Goal: Task Accomplishment & Management: Use online tool/utility

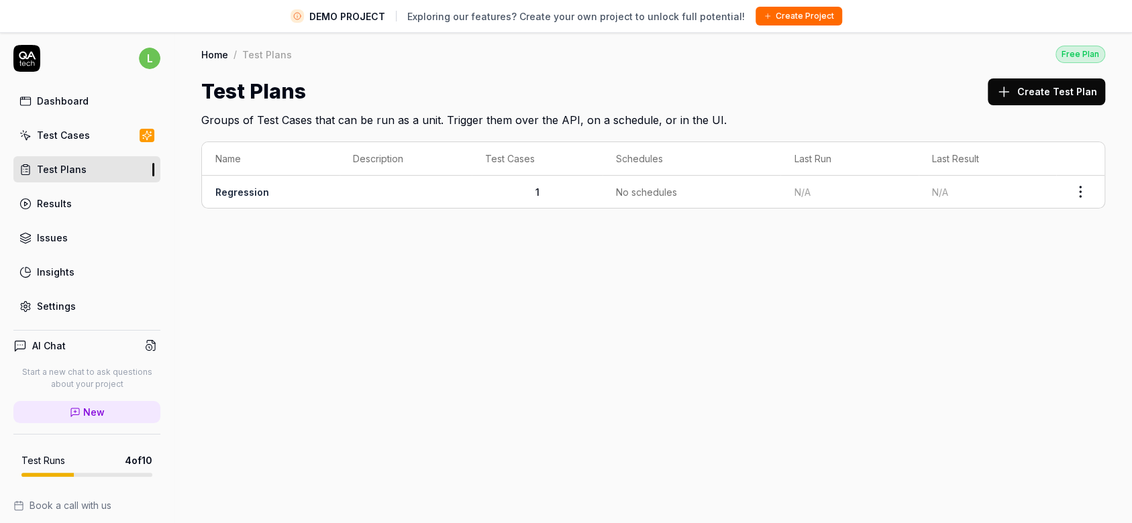
click at [56, 191] on link "Results" at bounding box center [86, 204] width 147 height 26
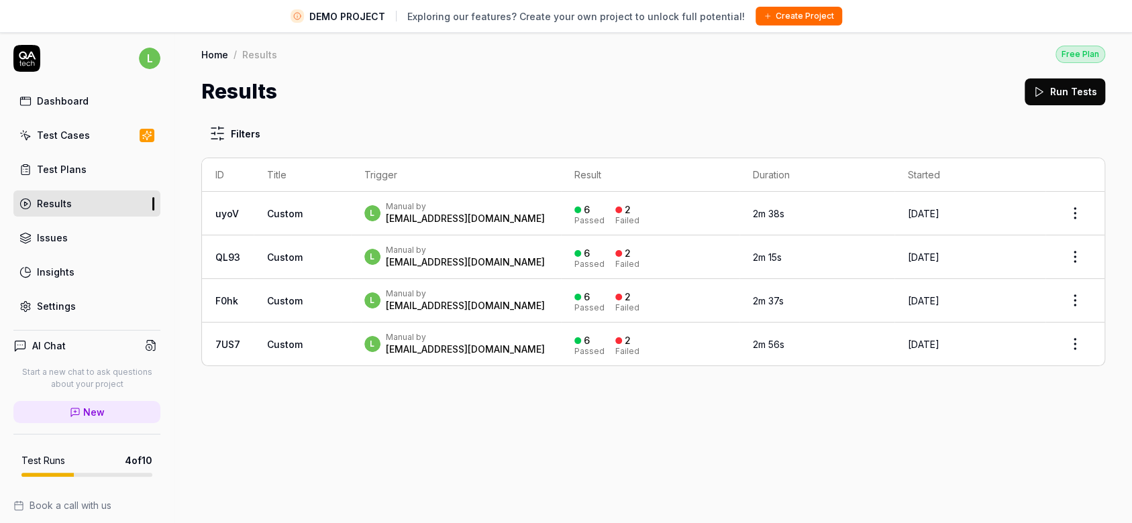
click at [246, 213] on td "uyoV" at bounding box center [228, 214] width 52 height 44
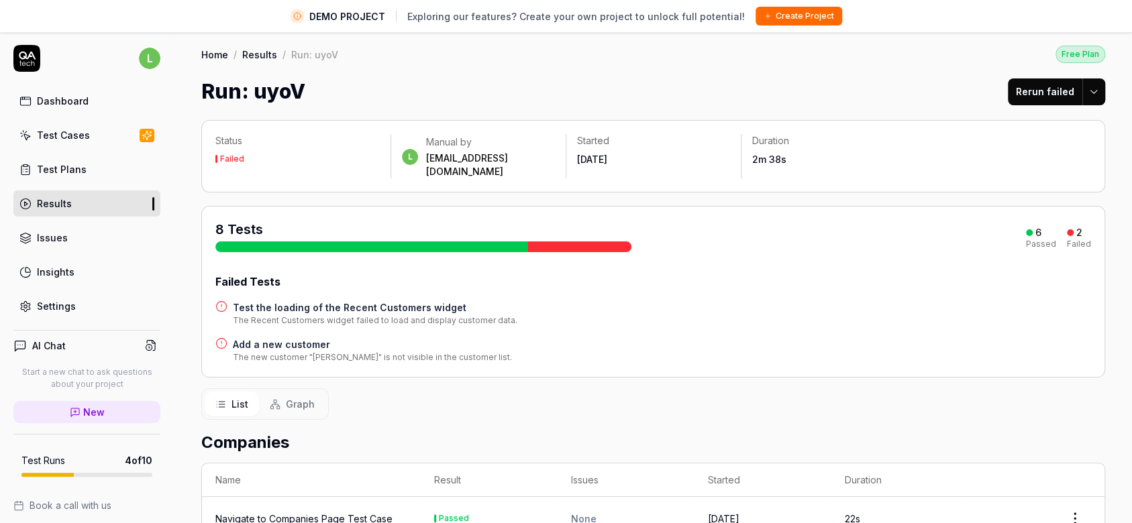
click at [50, 156] on link "Test Plans" at bounding box center [86, 169] width 147 height 26
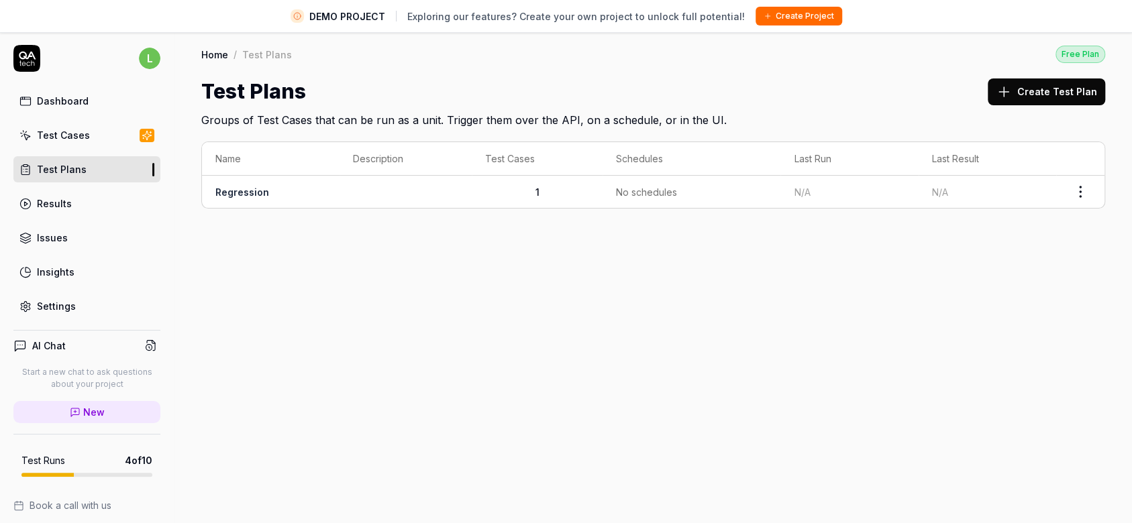
click at [50, 140] on div "Test Cases" at bounding box center [63, 135] width 53 height 14
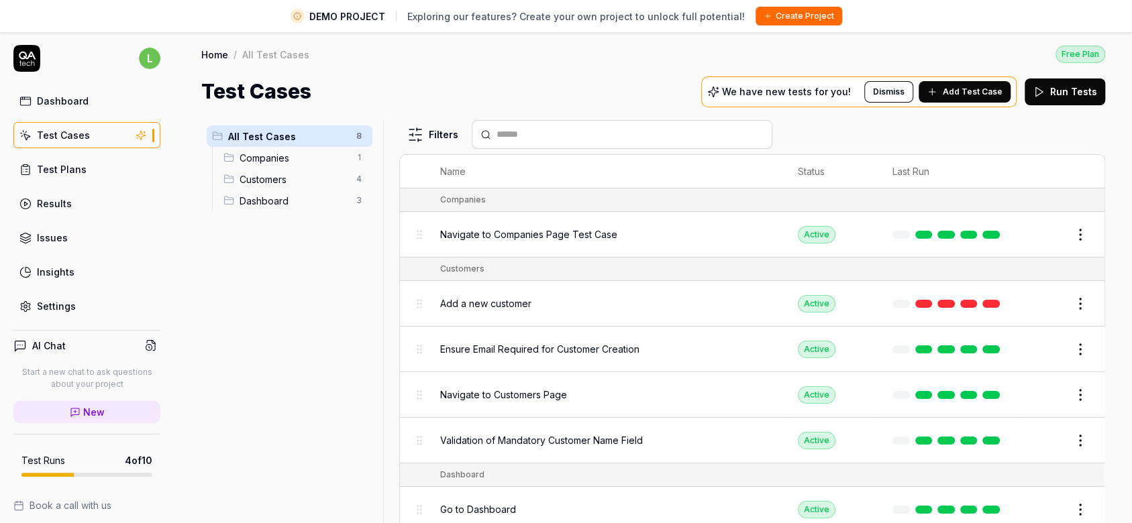
click at [946, 95] on button "Add Test Case" at bounding box center [964, 91] width 92 height 21
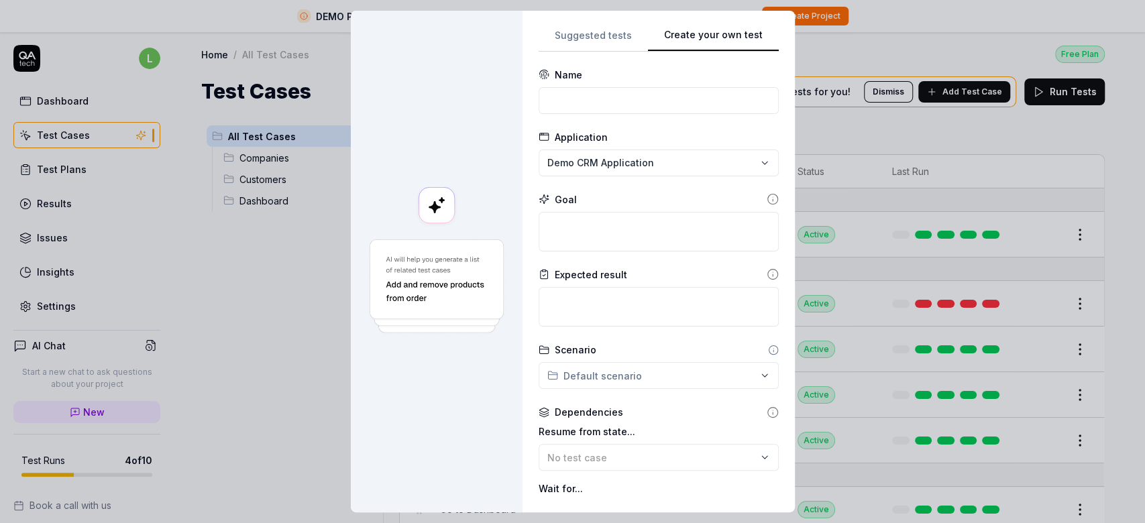
click at [732, 41] on button "Create your own test" at bounding box center [713, 40] width 131 height 24
click at [577, 236] on textarea at bounding box center [659, 232] width 240 height 40
click at [710, 131] on div "Application" at bounding box center [659, 137] width 240 height 14
click at [599, 219] on textarea at bounding box center [659, 232] width 240 height 40
paste textarea "Navigate to [URL][DOMAIN_NAME]"
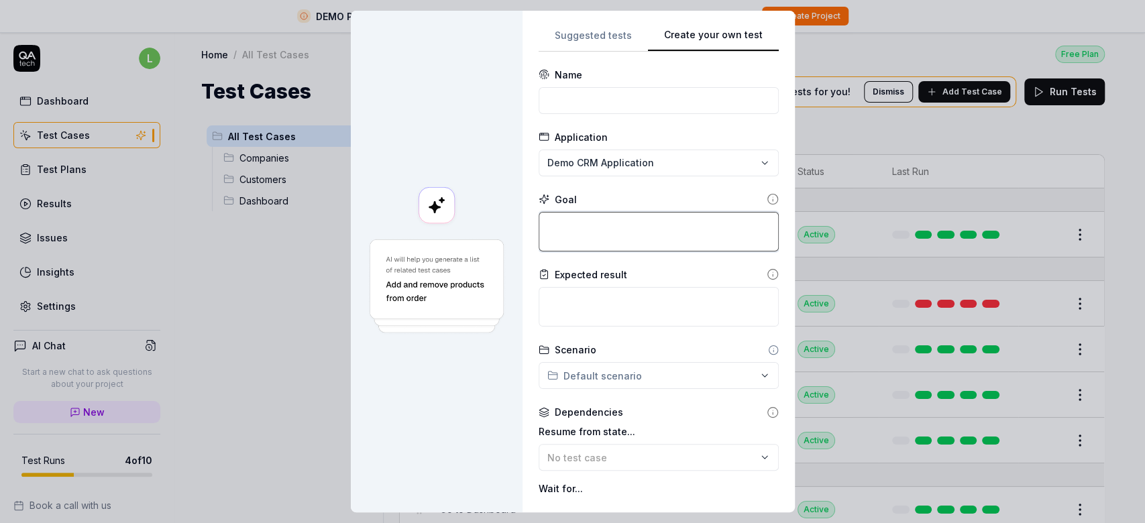
type textarea "*"
type textarea "Navigate to [URL][DOMAIN_NAME]"
type textarea "*"
type textarea "Navigate to [URL][DOMAIN_NAME]"
type textarea "*"
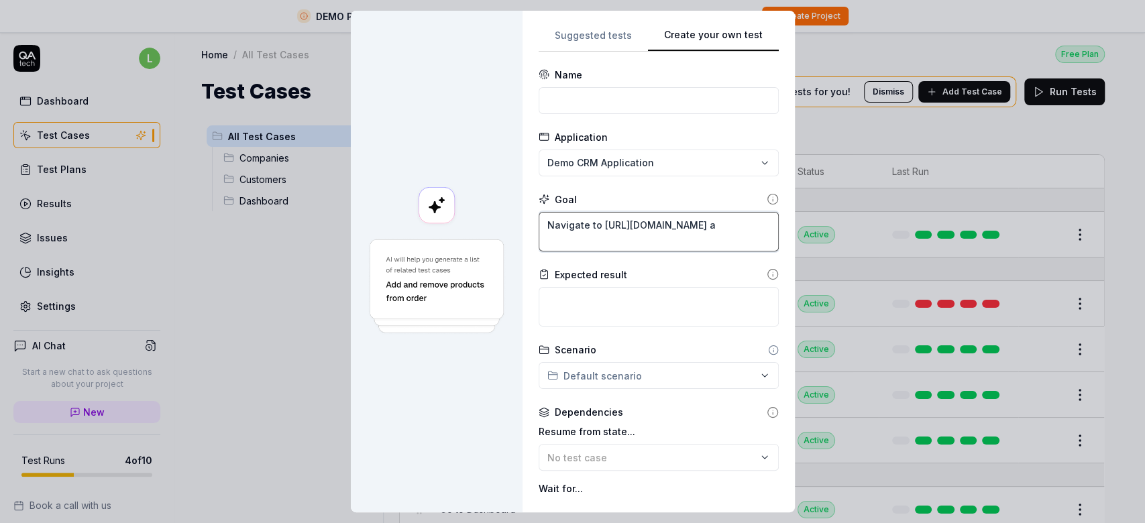
type textarea "Navigate to [URL][DOMAIN_NAME] an"
type textarea "*"
type textarea "Navigate to [URL][DOMAIN_NAME] and"
type textarea "*"
type textarea "Navigate to [URL][DOMAIN_NAME] and"
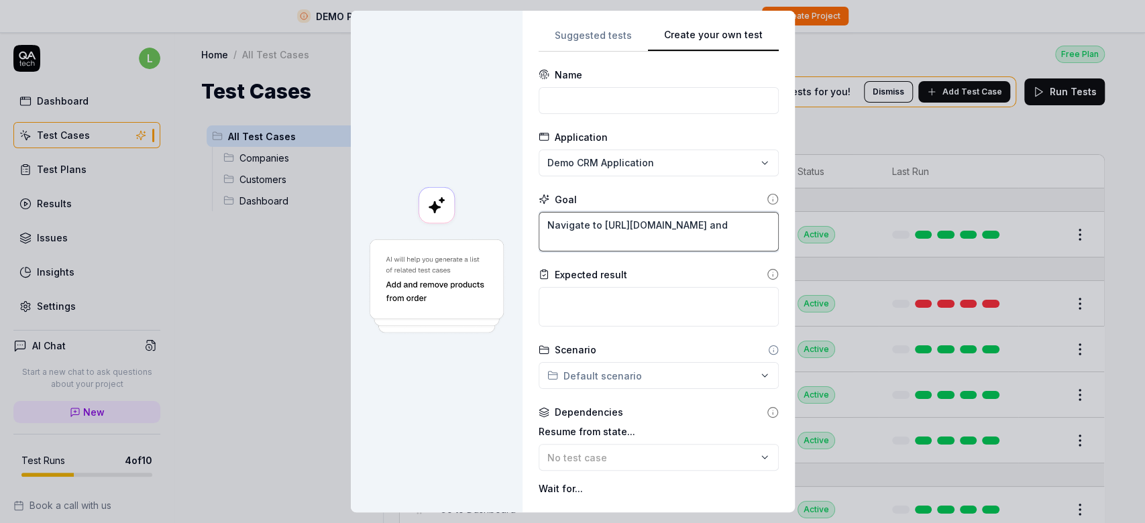
type textarea "*"
type textarea "Navigate to [URL][DOMAIN_NAME] and c"
type textarea "*"
type textarea "Navigate to [URL][DOMAIN_NAME] and ch"
type textarea "*"
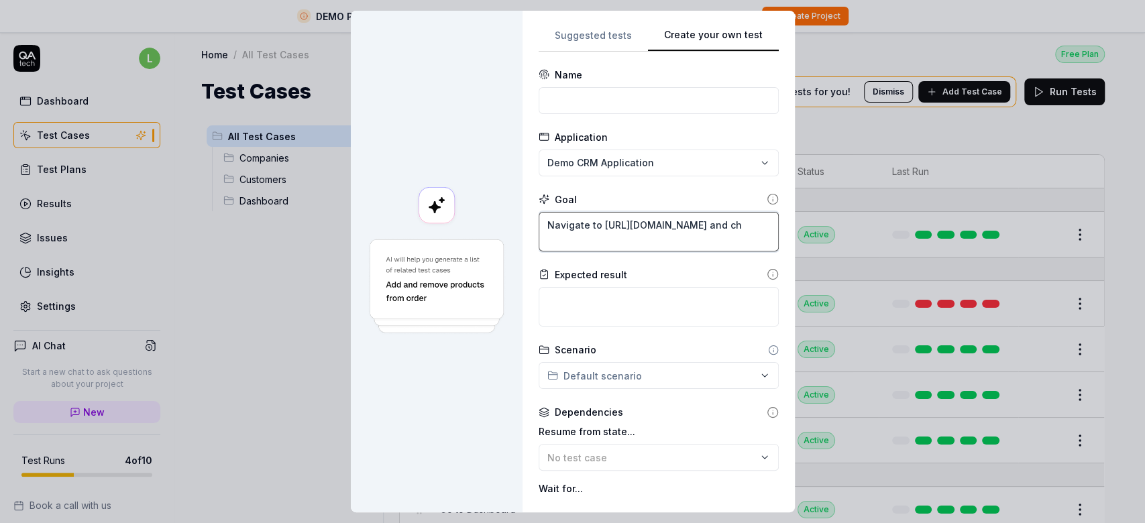
type textarea "Navigate to [URL][DOMAIN_NAME] and che"
type textarea "*"
type textarea "Navigate to [URL][DOMAIN_NAME] and chec"
type textarea "*"
type textarea "Navigate to [URL][DOMAIN_NAME] and check"
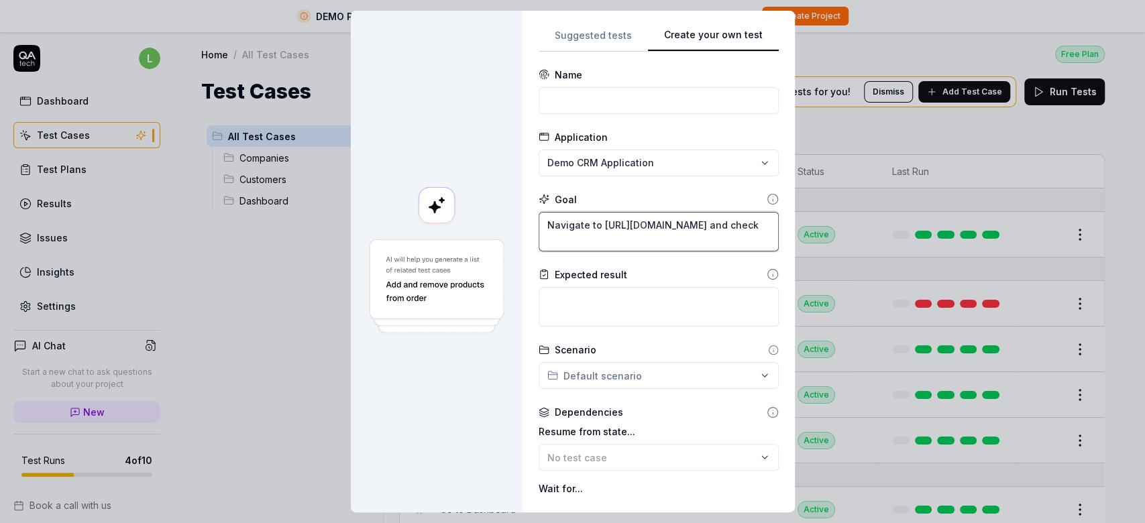
type textarea "*"
type textarea "Navigate to [URL][DOMAIN_NAME] and check"
type textarea "*"
type textarea "Navigate to [URL][DOMAIN_NAME] and check A"
type textarea "*"
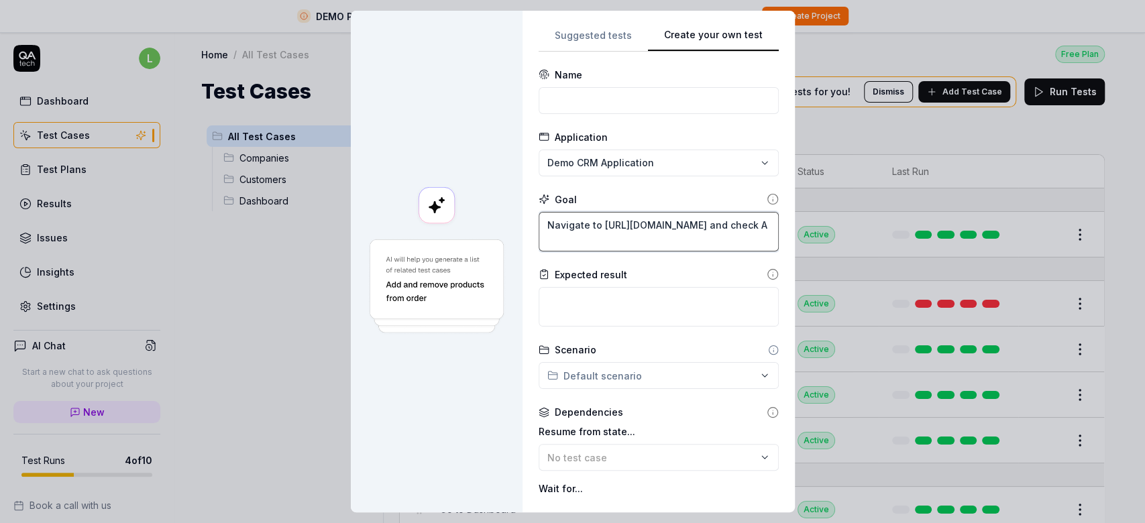
type textarea "Navigate to [URL][DOMAIN_NAME] and check Ai"
type textarea "*"
type textarea "Navigate to [URL][DOMAIN_NAME] and check Air"
type textarea "*"
type textarea "Navigate to [URL][DOMAIN_NAME] and check Air Q"
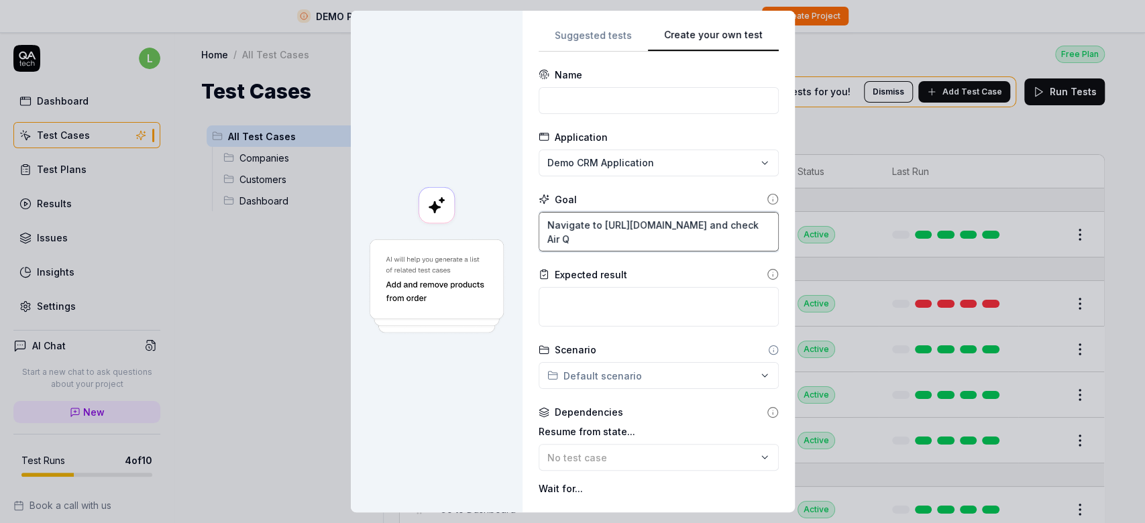
type textarea "*"
type textarea "Navigate to [URL][DOMAIN_NAME] and check Air Qu"
type textarea "*"
type textarea "Navigate to [URL][DOMAIN_NAME] and check Air Qua"
type textarea "*"
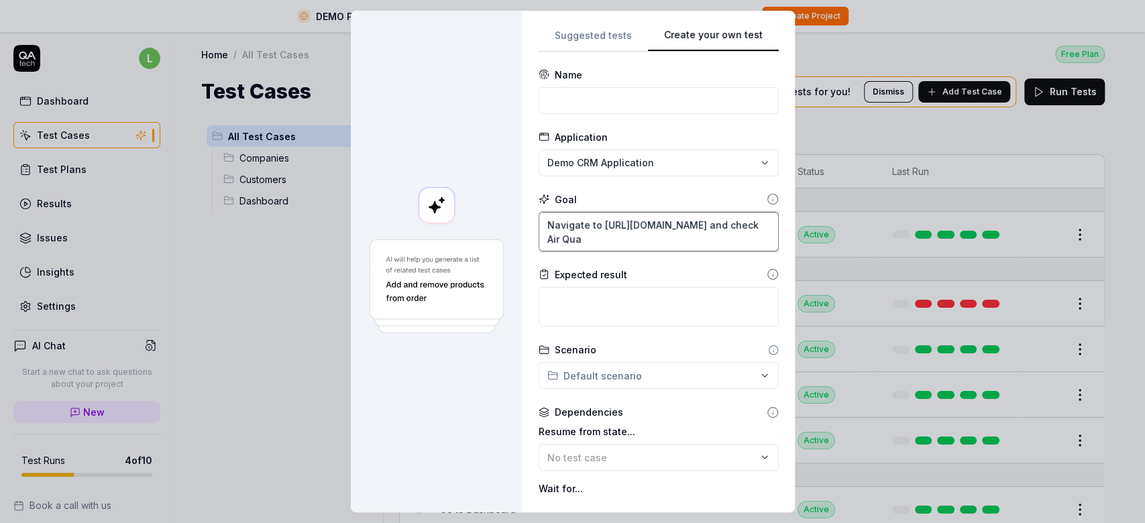
type textarea "Navigate to [URL][DOMAIN_NAME] and check Air Qual"
type textarea "*"
type textarea "Navigate to [URL][DOMAIN_NAME] and check Air Quali"
type textarea "*"
type textarea "Navigate to [URL][DOMAIN_NAME] and check Air Qualit"
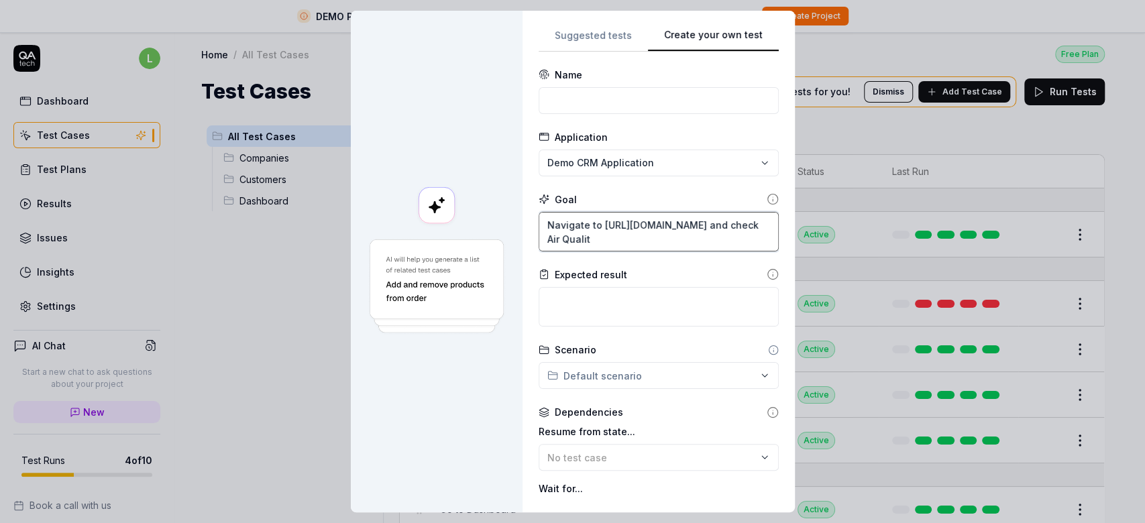
type textarea "*"
type textarea "Navigate to [URL][DOMAIN_NAME] and check Air Quality"
type textarea "*"
type textarea "Navigate to [URL][DOMAIN_NAME] and check Air Quality"
type textarea "*"
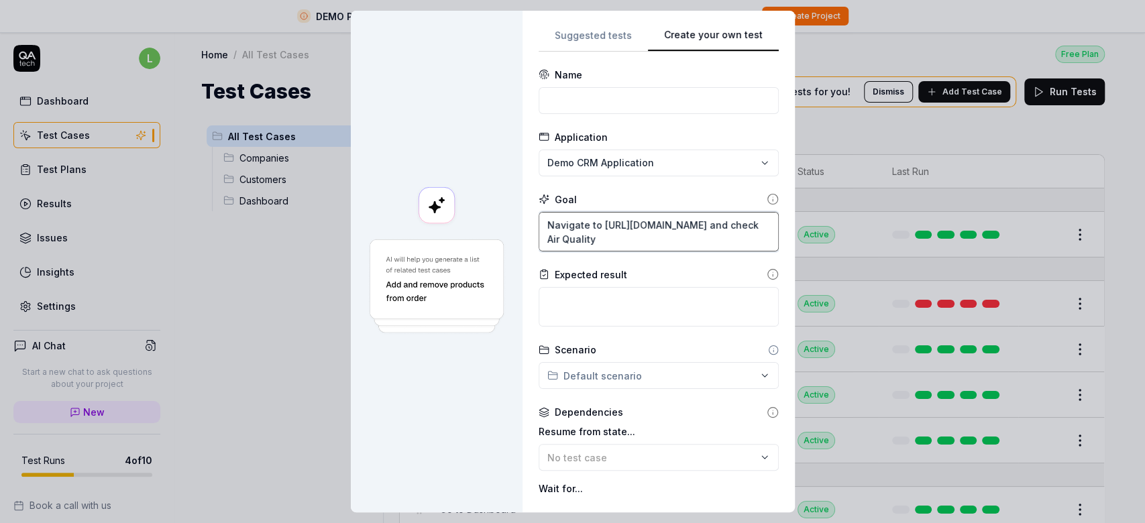
type textarea "Navigate to [URL][DOMAIN_NAME] and check Air Quality f"
type textarea "*"
type textarea "Navigate to [URL][DOMAIN_NAME] and check Air Quality fo"
type textarea "*"
type textarea "Navigate to [URL][DOMAIN_NAME] and check Air Quality for"
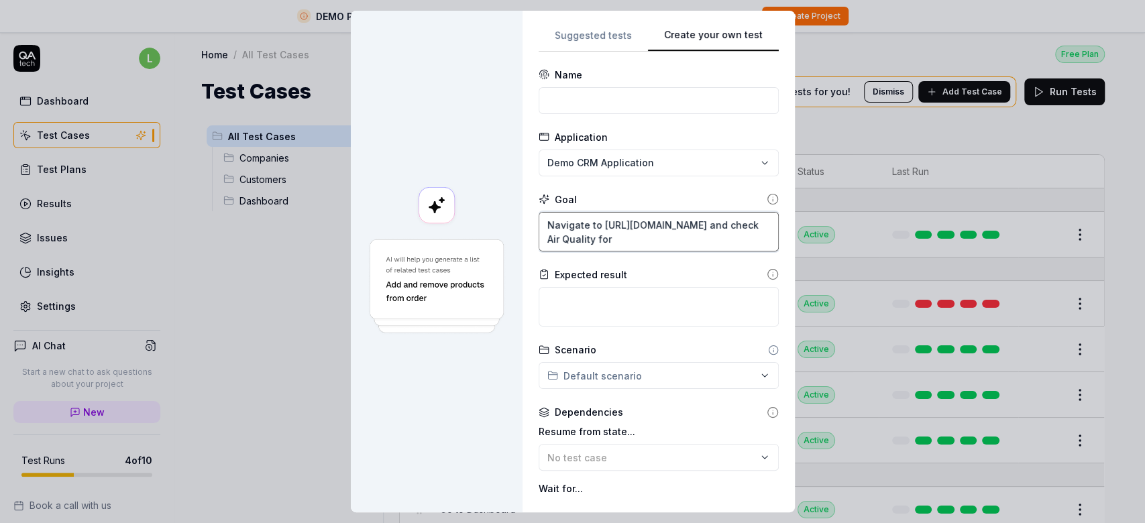
type textarea "*"
type textarea "Navigate to [URL][DOMAIN_NAME] and check Air Quality for"
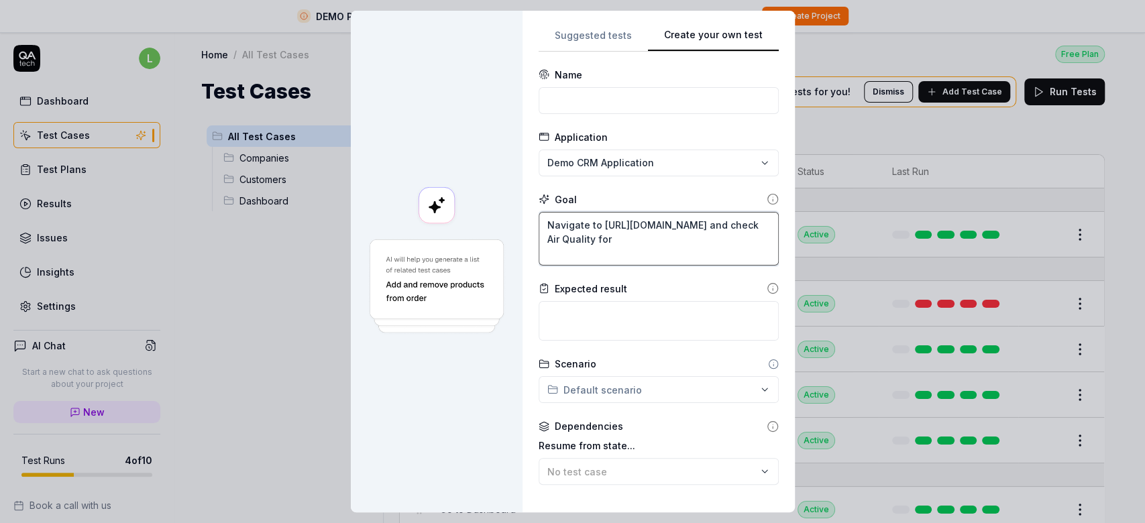
type textarea "*"
type textarea "Navigate to [URL][DOMAIN_NAME] and check Air Quality for L"
type textarea "*"
type textarea "Navigate to [URL][DOMAIN_NAME] and check Air Quality for Lo"
type textarea "*"
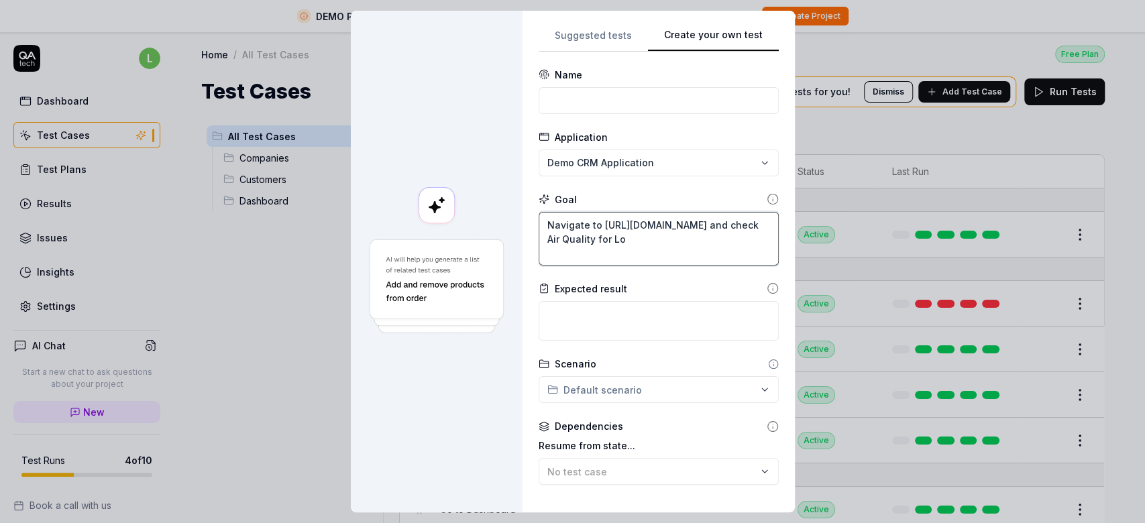
type textarea "Navigate to [URL][DOMAIN_NAME] and check Air Quality for Lon"
type textarea "*"
type textarea "Navigate to [URL][DOMAIN_NAME] and check Air Quality for Lond"
type textarea "*"
type textarea "Navigate to [URL][DOMAIN_NAME] and check Air Quality for Londo"
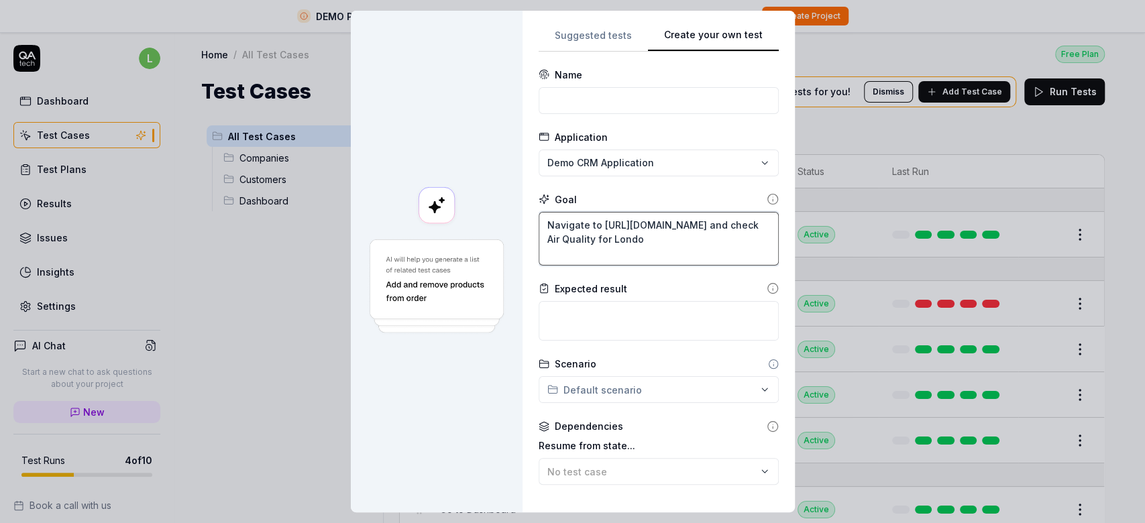
type textarea "*"
type textarea "Navigate to [URL][DOMAIN_NAME] and check Air Quality for [GEOGRAPHIC_DATA]"
type textarea "*"
type textarea "Navigate to [URL][DOMAIN_NAME] and check Air Quality for [GEOGRAPHIC_DATA]"
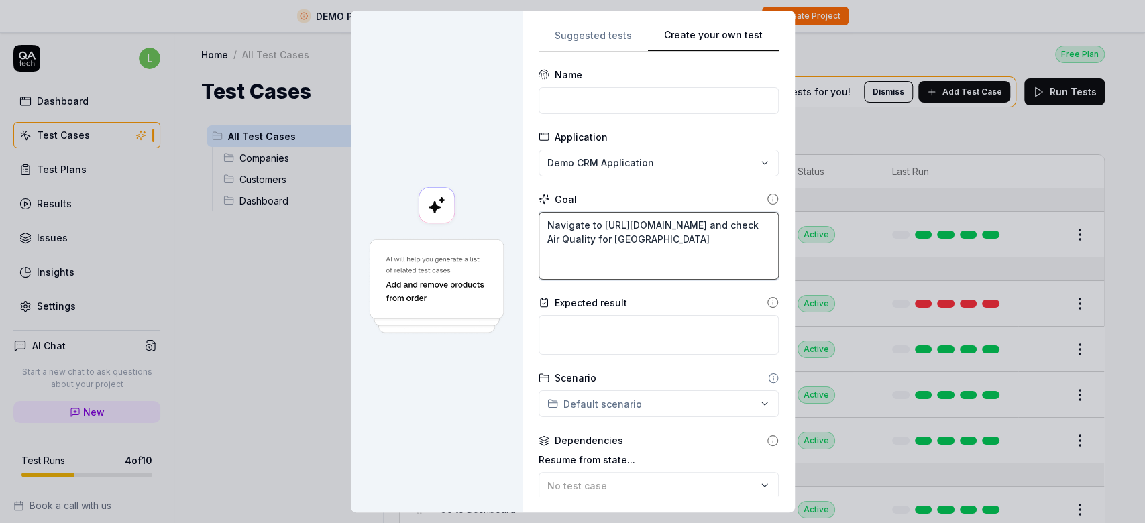
type textarea "*"
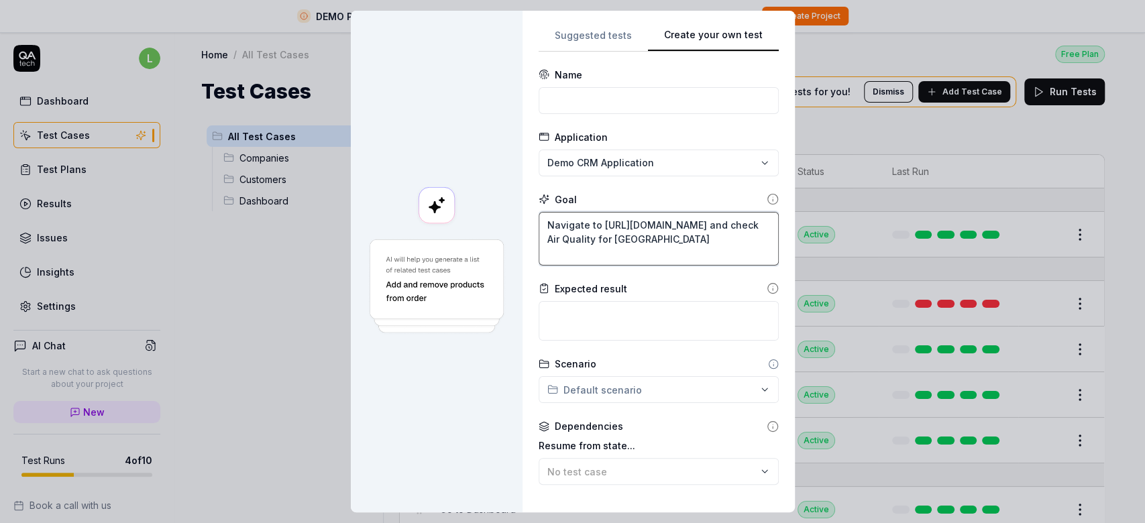
type textarea "Navigate to [URL][DOMAIN_NAME] and check Air Quality for [GEOGRAPHIC_DATA]"
click at [402, 272] on img at bounding box center [437, 286] width 140 height 99
click at [432, 188] on rect at bounding box center [437, 205] width 36 height 36
click at [539, 199] on icon at bounding box center [544, 199] width 11 height 11
click at [598, 241] on textarea "Navigate to [URL][DOMAIN_NAME] and check Air Quality for [GEOGRAPHIC_DATA]" at bounding box center [659, 239] width 240 height 54
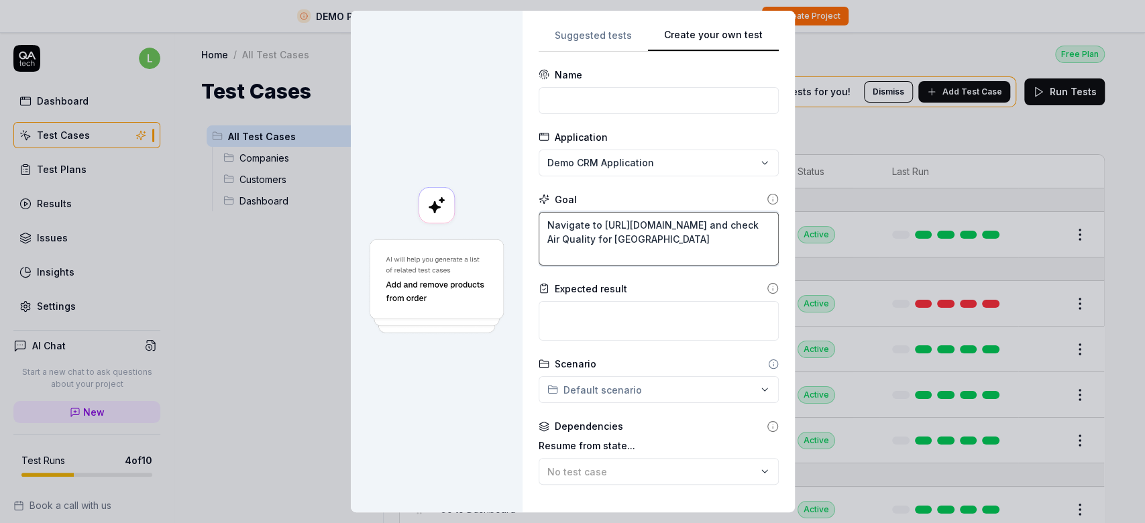
click at [604, 258] on textarea "Navigate to [URL][DOMAIN_NAME] and check Air Quality for [GEOGRAPHIC_DATA]" at bounding box center [659, 239] width 240 height 54
drag, startPoint x: 604, startPoint y: 258, endPoint x: 504, endPoint y: 217, distance: 107.1
click at [504, 217] on div "**********" at bounding box center [573, 262] width 444 height 502
paste textarea "Click on 'Accept analytics cookies' Click on 'Hide cookie message' Click on 'St…"
type textarea "*"
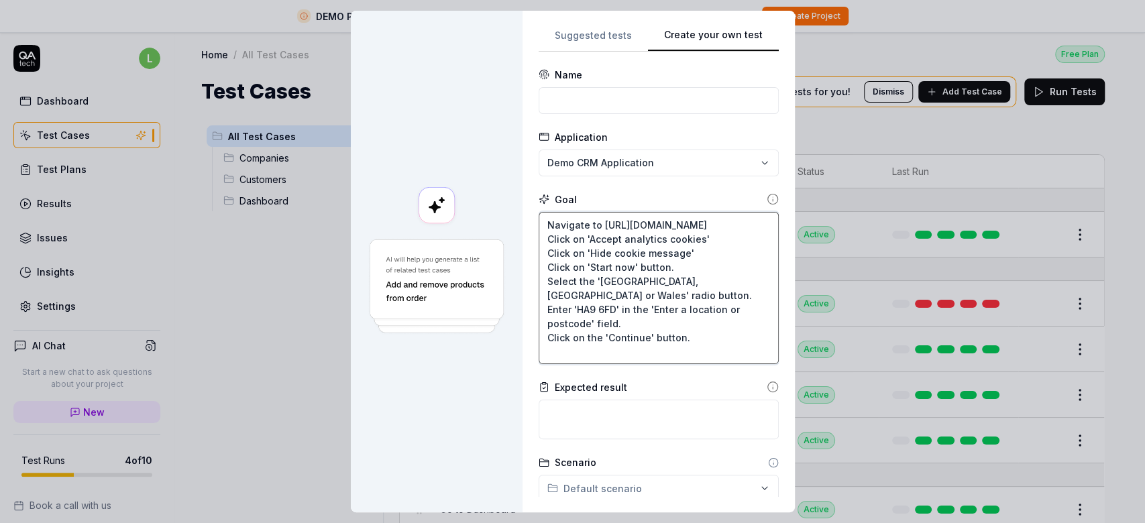
type textarea "Navigate to [URL][DOMAIN_NAME] Click on 'Accept analytics cookies' Click on 'Hi…"
click at [623, 407] on textarea at bounding box center [659, 420] width 240 height 40
paste textarea "Verify "The air pollution forecast displayed""
type textarea "*"
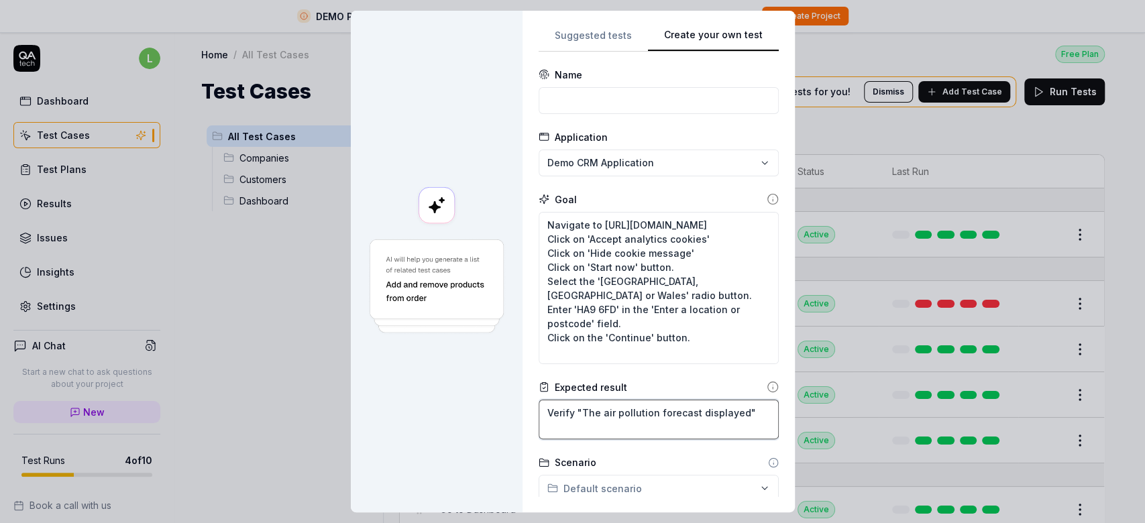
type textarea "Verify "The air pollution forecast displayed""
type textarea "*"
click at [586, 85] on div "Name" at bounding box center [659, 91] width 240 height 46
click at [572, 108] on input at bounding box center [659, 100] width 240 height 27
paste input "TC-01 Check Air Quality in [GEOGRAPHIC_DATA]'s postcode"
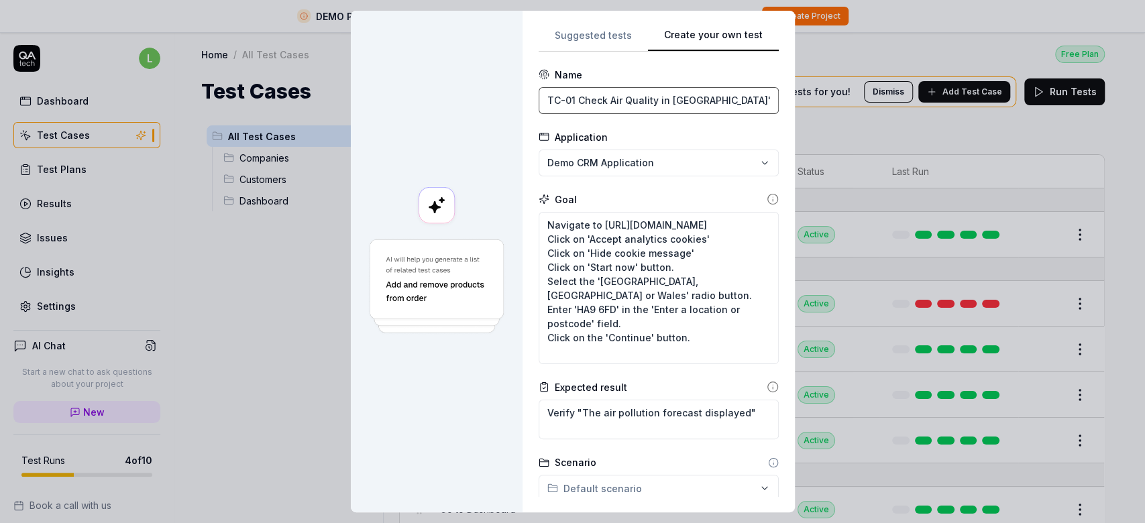
type input "TC-01 Check Air Quality in [GEOGRAPHIC_DATA]'s postcode"
click at [612, 158] on div "**********" at bounding box center [572, 261] width 1145 height 523
click at [615, 215] on div "Create New Application" at bounding box center [631, 224] width 196 height 30
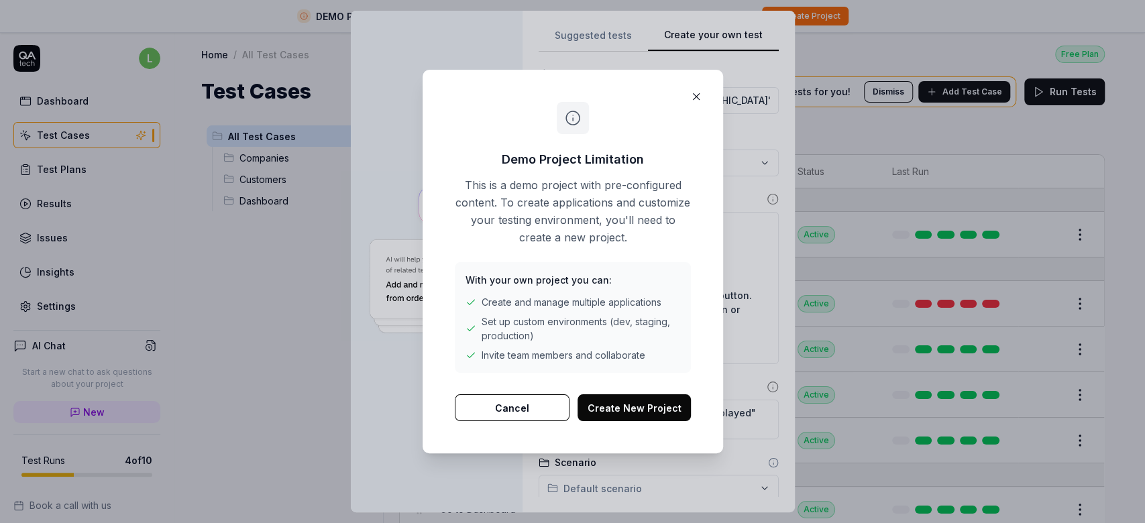
click at [482, 413] on button "Cancel" at bounding box center [512, 407] width 115 height 27
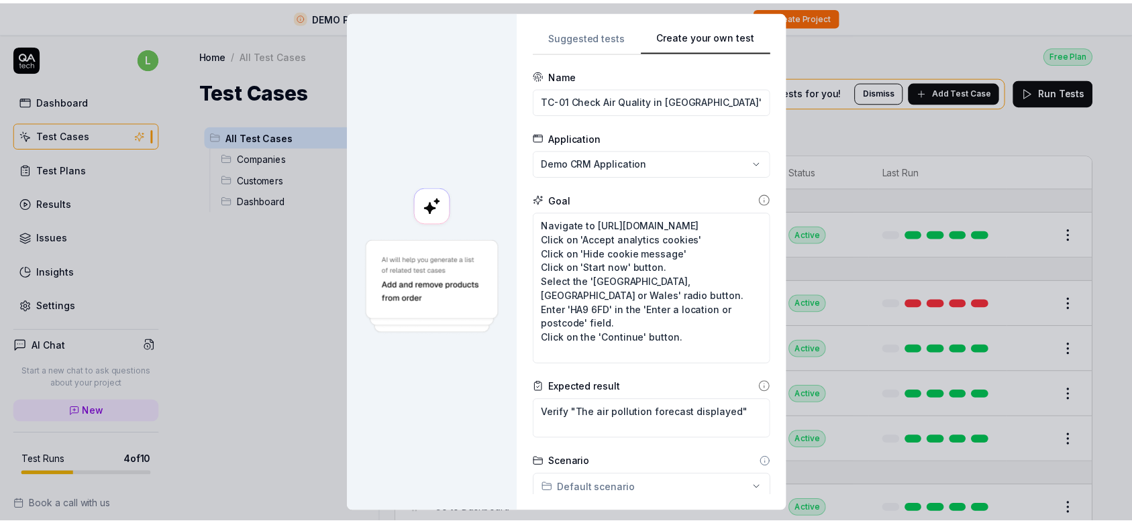
scroll to position [282, 0]
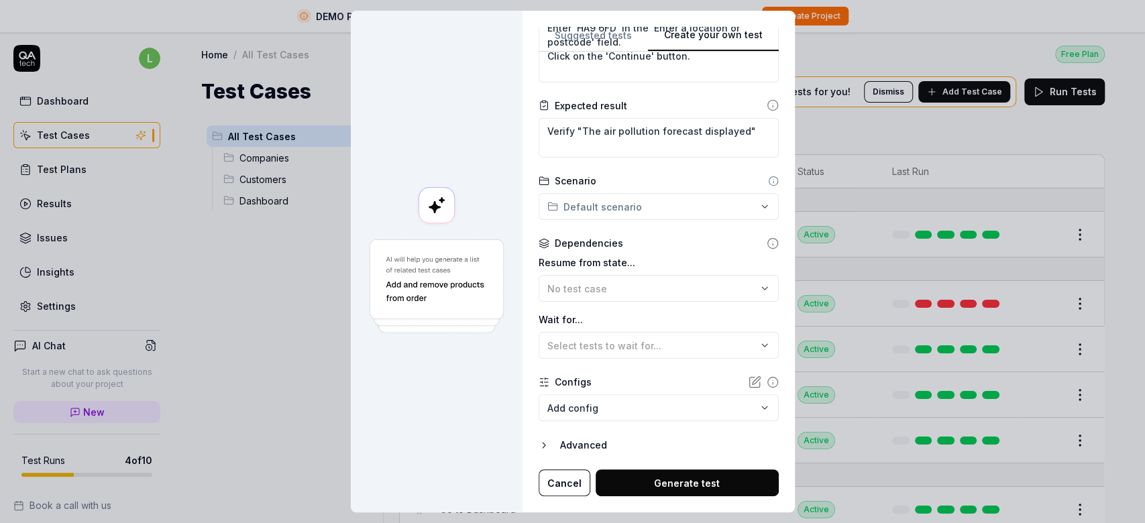
click at [669, 492] on button "Generate test" at bounding box center [687, 483] width 183 height 27
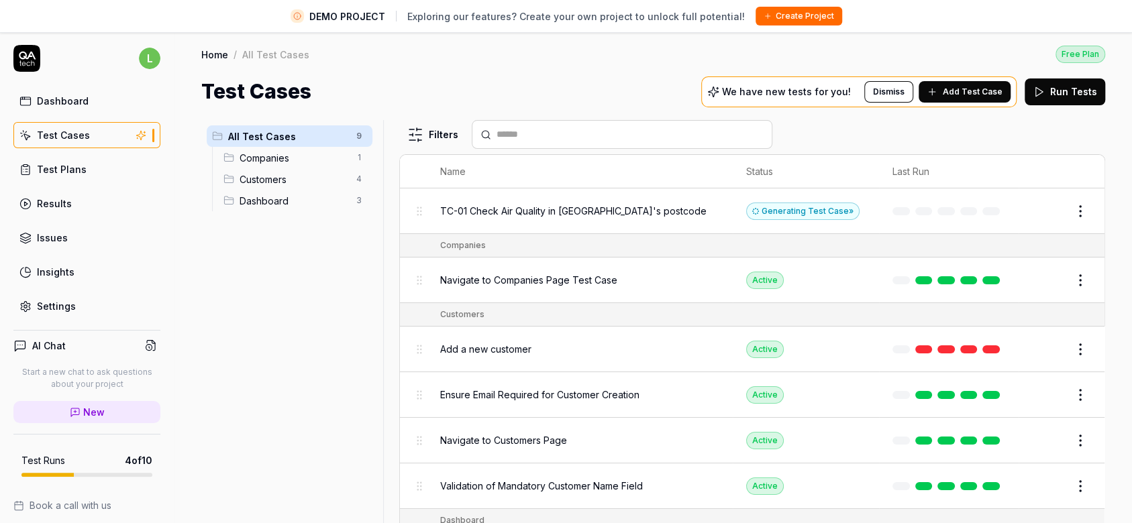
click at [773, 208] on div "Generating Test Case »" at bounding box center [802, 211] width 113 height 17
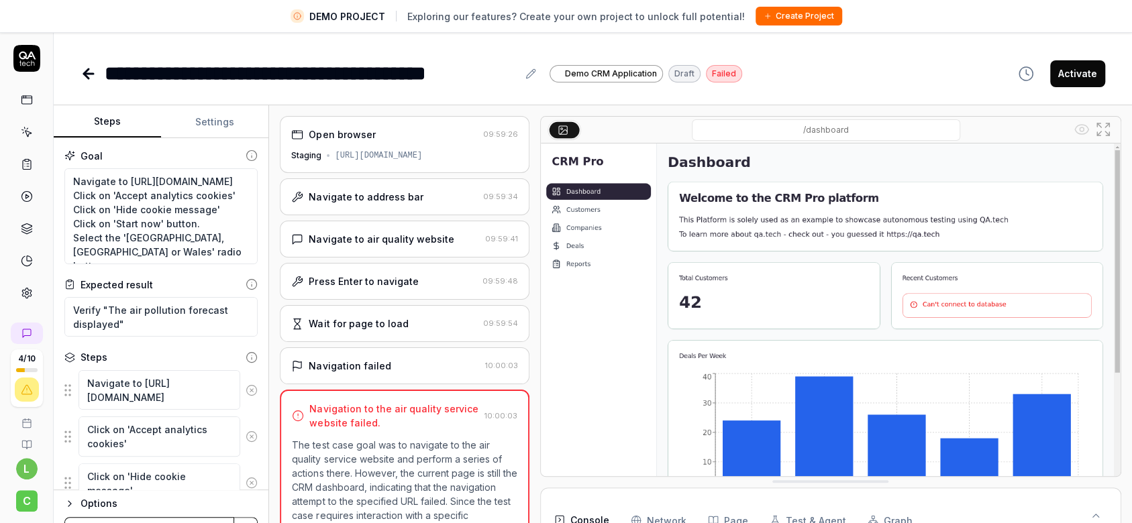
scroll to position [224, 0]
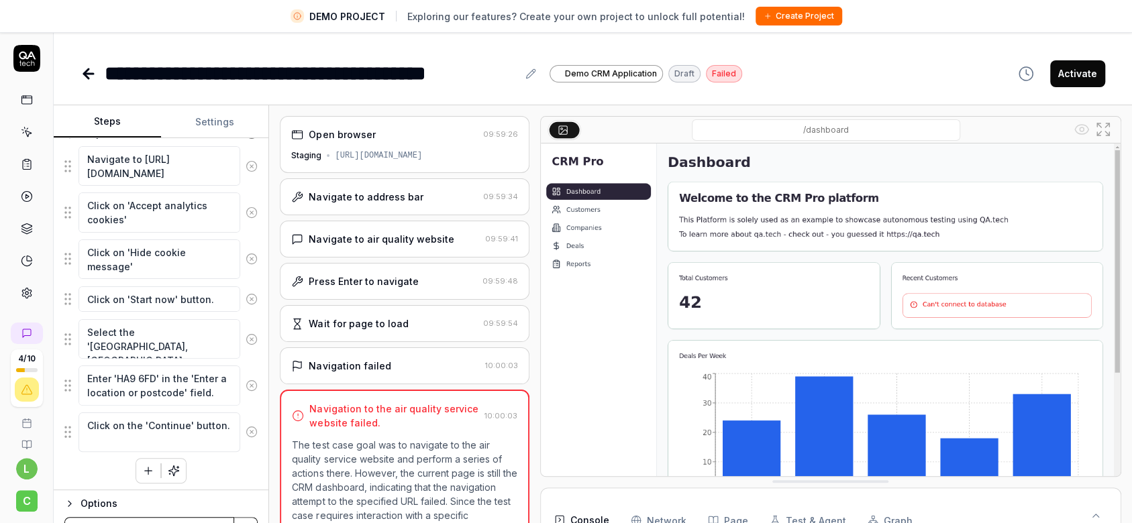
click at [168, 471] on icon "button" at bounding box center [174, 471] width 12 height 12
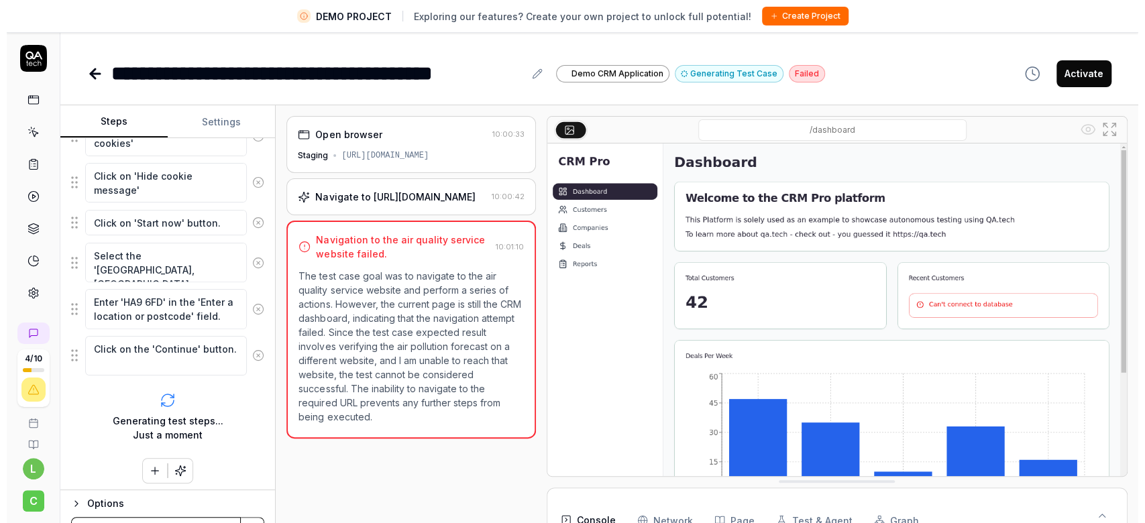
scroll to position [225, 0]
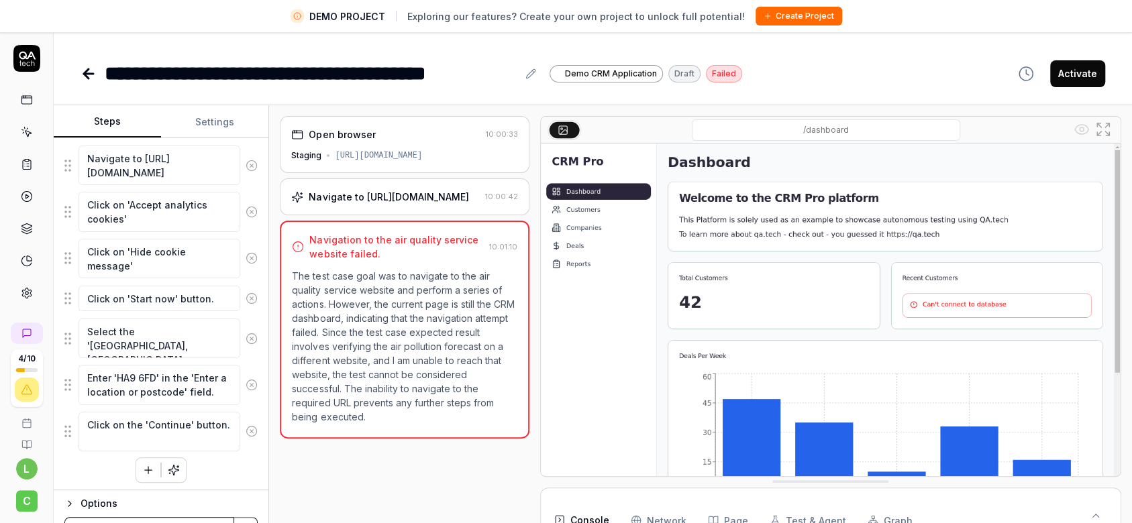
click at [1107, 133] on icon at bounding box center [1107, 133] width 4 height 4
click at [1072, 28] on div "DEMO PROJECT Exploring our features? Create your own project to unlock full pot…" at bounding box center [566, 16] width 1132 height 32
type textarea "*"
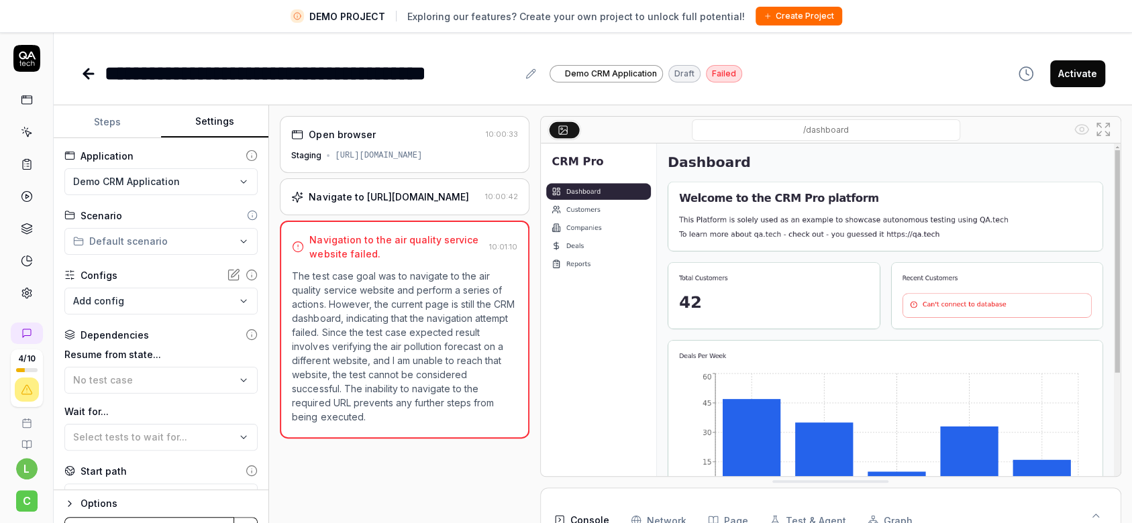
click at [203, 121] on button "Settings" at bounding box center [214, 122] width 107 height 32
click at [182, 186] on html "**********" at bounding box center [566, 277] width 1132 height 555
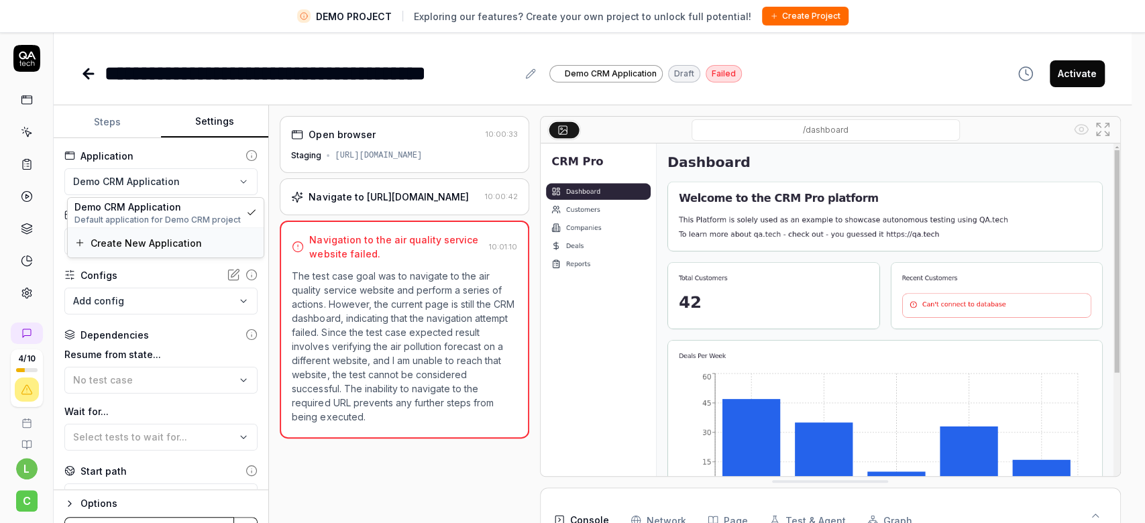
click at [161, 242] on span "Create New Application" at bounding box center [146, 243] width 111 height 14
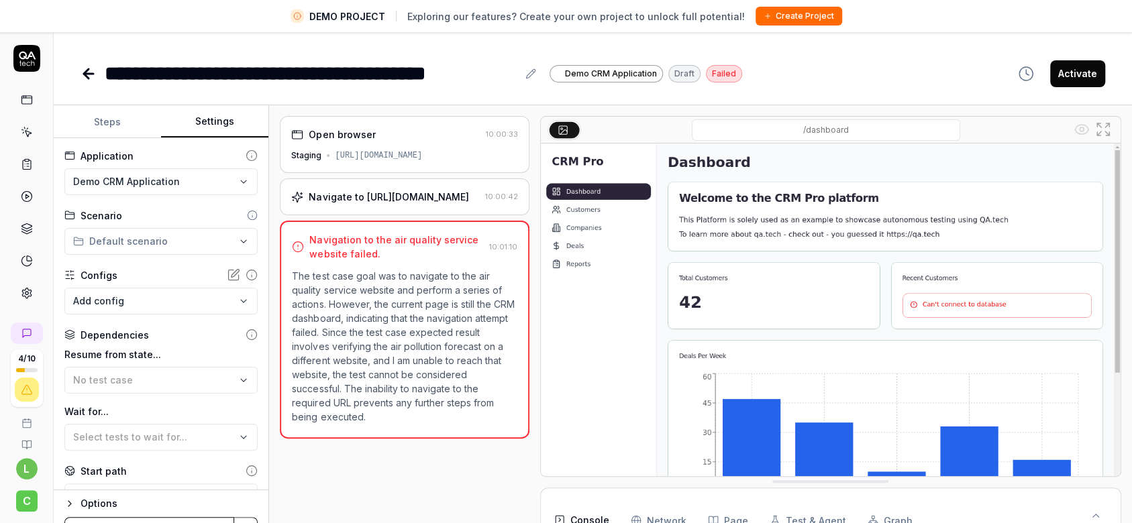
click at [161, 242] on html "**********" at bounding box center [566, 277] width 1132 height 555
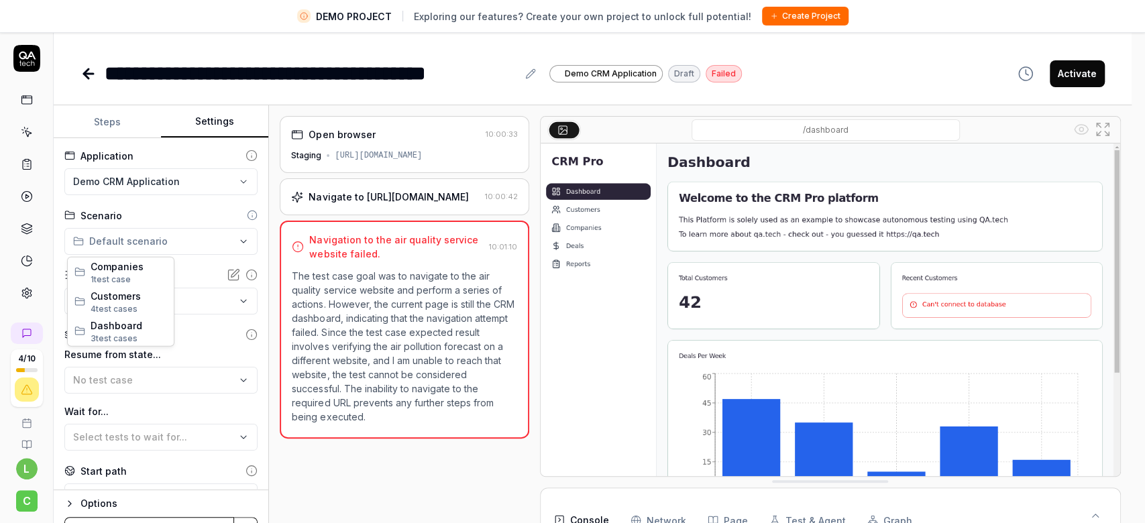
click at [138, 173] on html "**********" at bounding box center [572, 277] width 1145 height 555
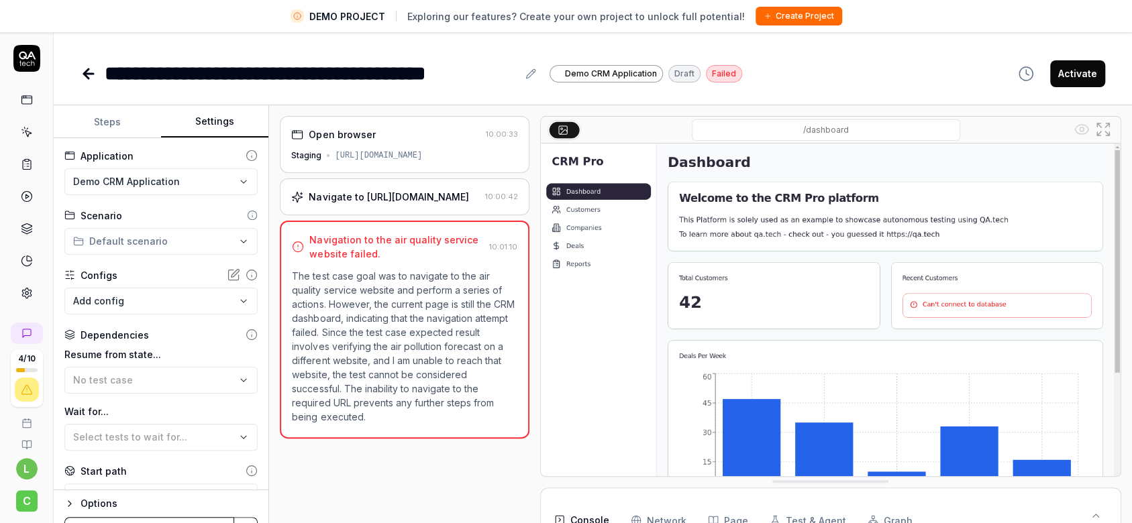
click at [138, 173] on html "**********" at bounding box center [566, 277] width 1132 height 555
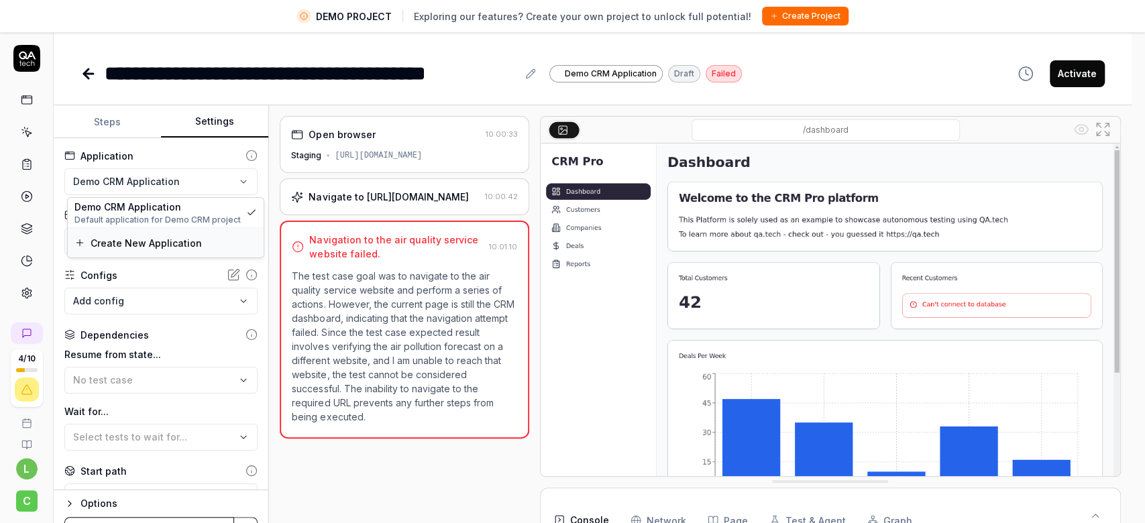
click at [173, 241] on span "Create New Application" at bounding box center [146, 243] width 111 height 14
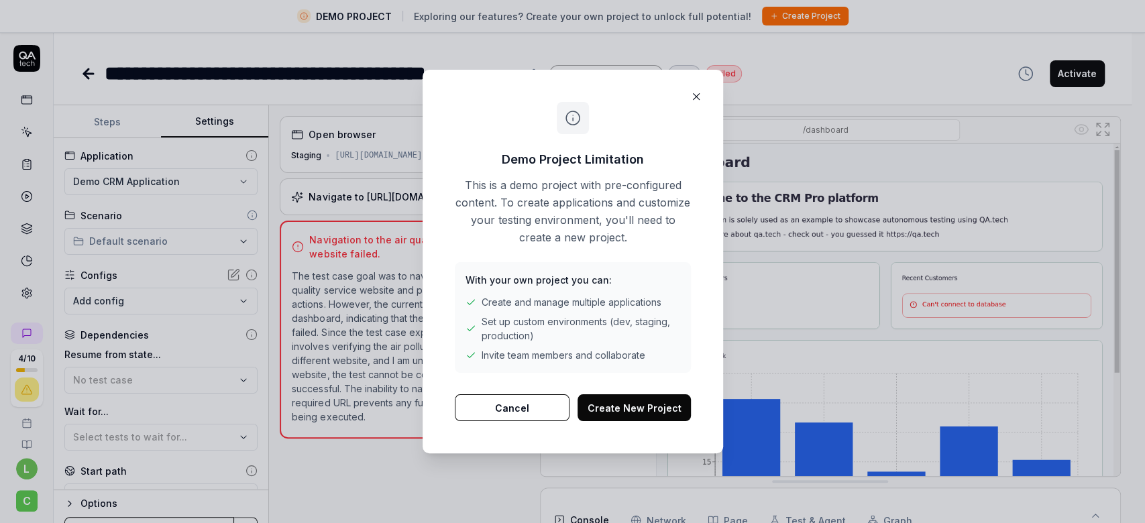
click at [628, 405] on button "Create New Project" at bounding box center [634, 407] width 113 height 27
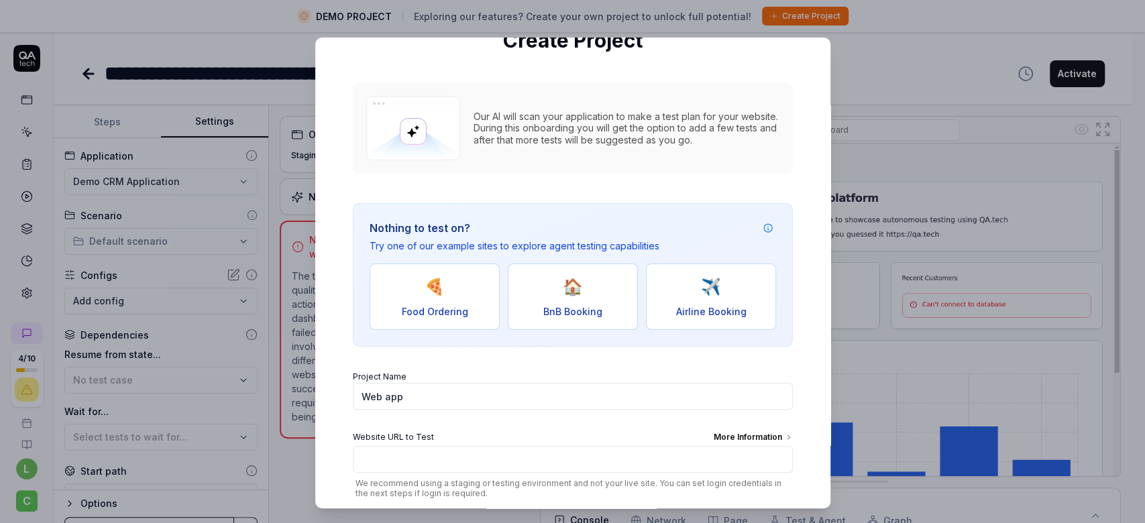
scroll to position [178, 0]
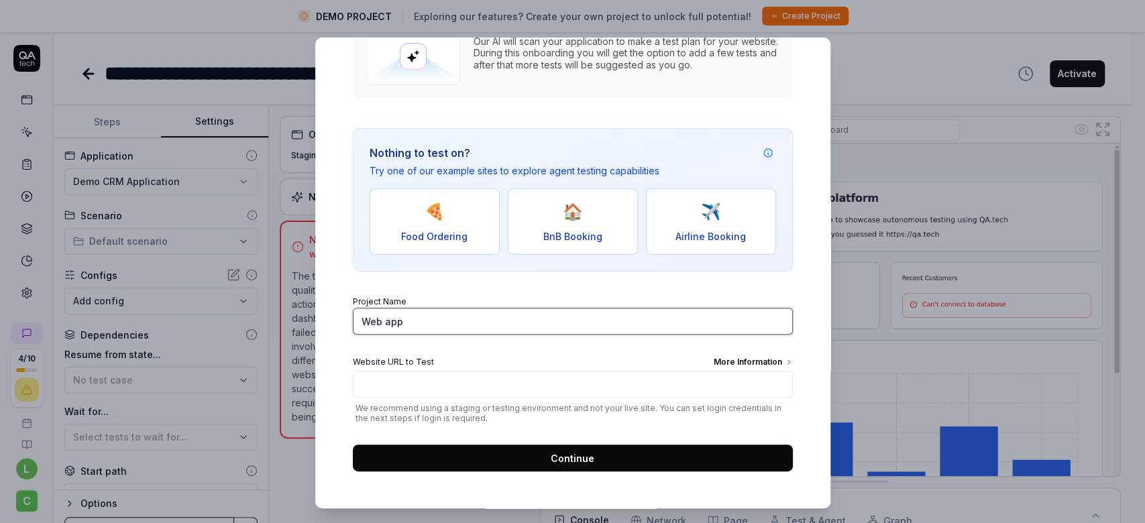
click at [407, 323] on input "Web app" at bounding box center [573, 321] width 440 height 27
type input "AQ"
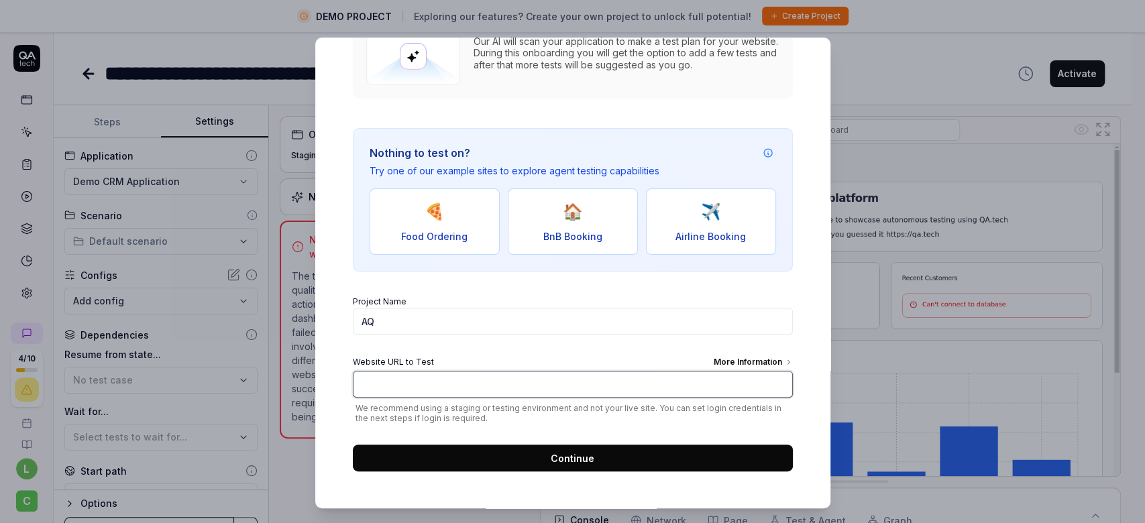
click at [440, 371] on input "Website URL to Test More Information" at bounding box center [573, 384] width 440 height 27
paste input "[URL][DOMAIN_NAME]"
type input "[URL][DOMAIN_NAME]"
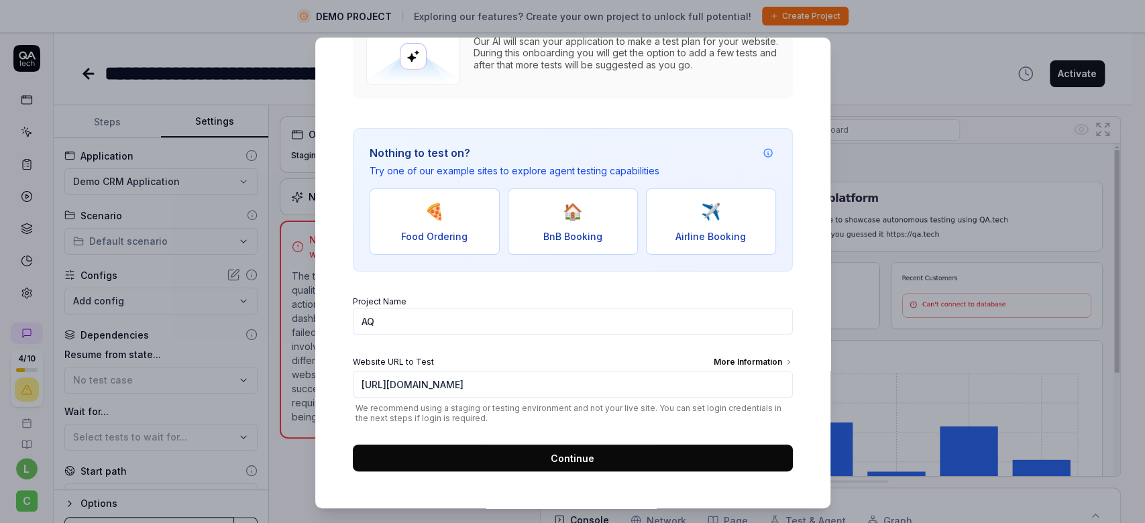
click at [506, 468] on button "Continue" at bounding box center [573, 458] width 440 height 27
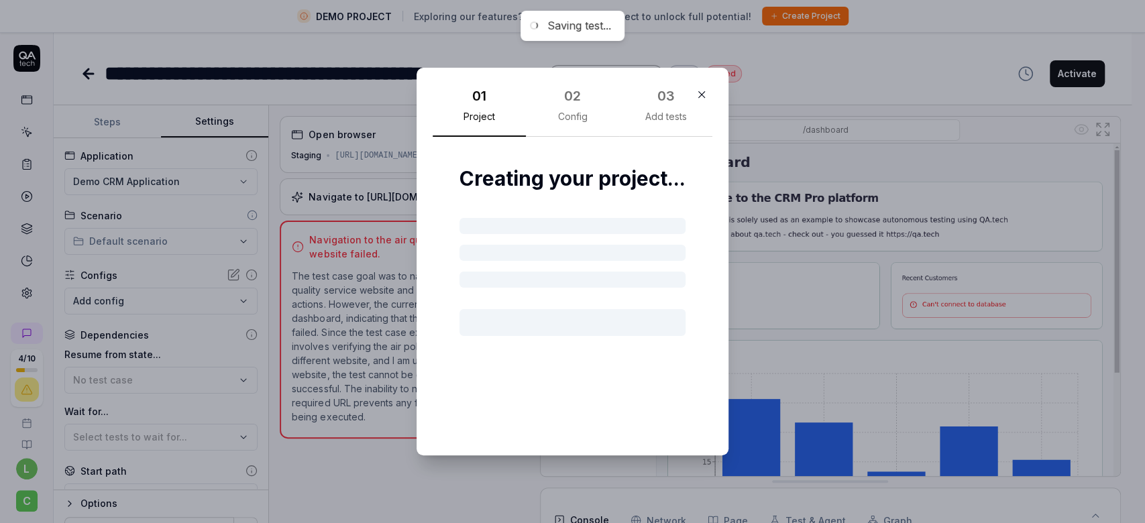
scroll to position [0, 0]
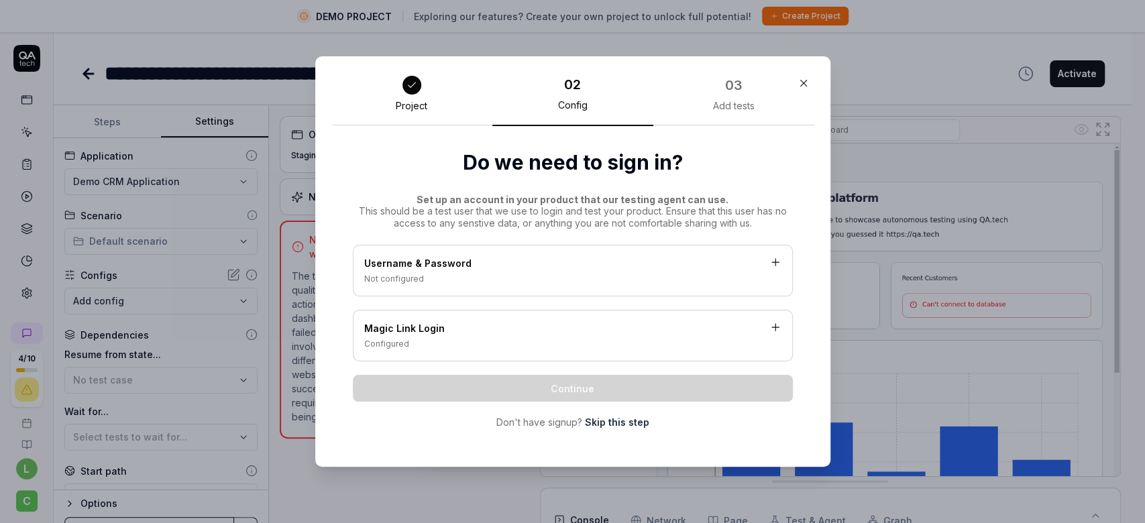
click at [619, 422] on link "Skip this step" at bounding box center [617, 422] width 64 height 14
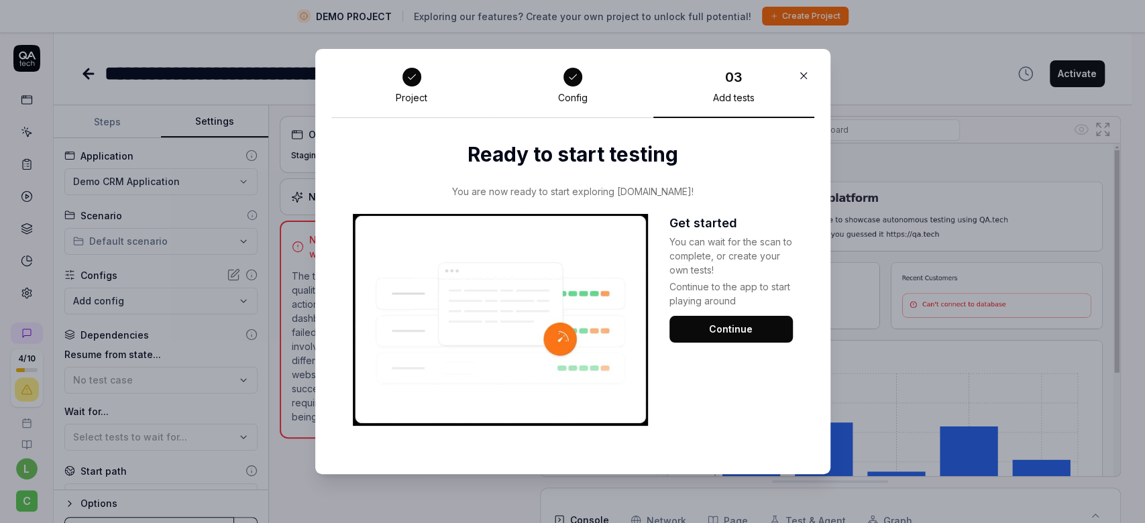
click at [709, 331] on button "Continue" at bounding box center [730, 329] width 123 height 27
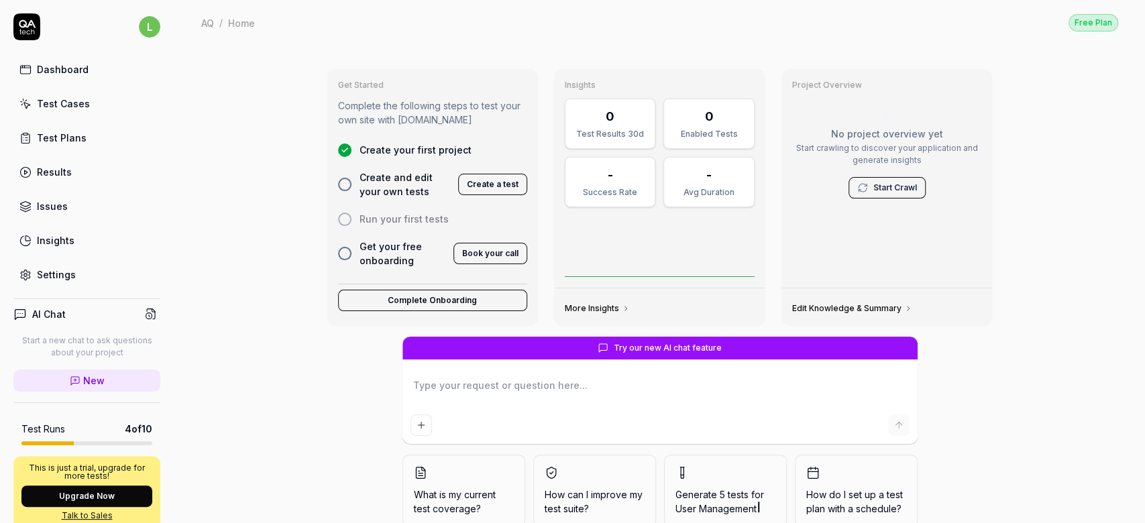
click at [342, 187] on div at bounding box center [344, 184] width 13 height 13
click at [338, 182] on div at bounding box center [344, 184] width 13 height 13
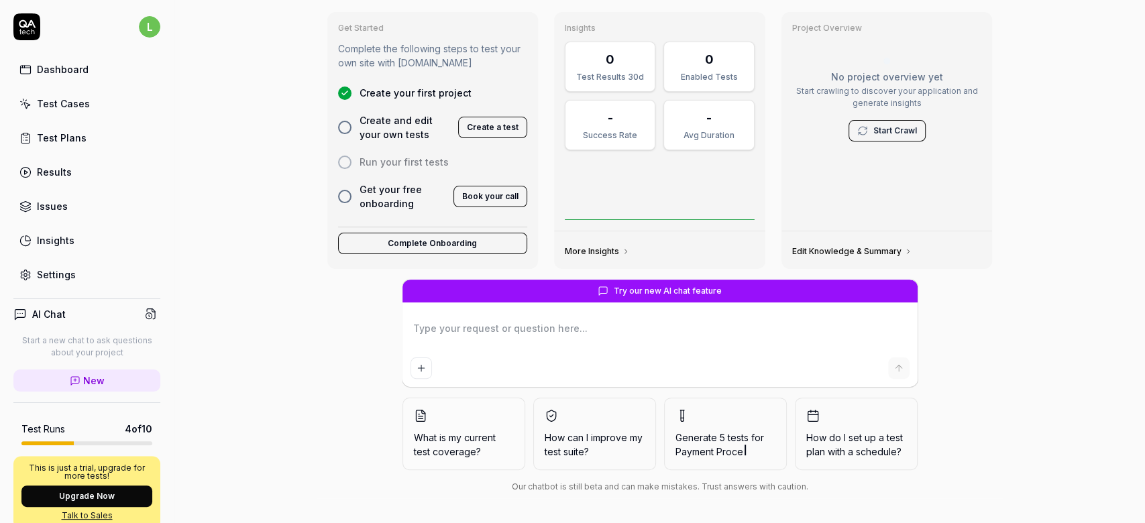
scroll to position [56, 0]
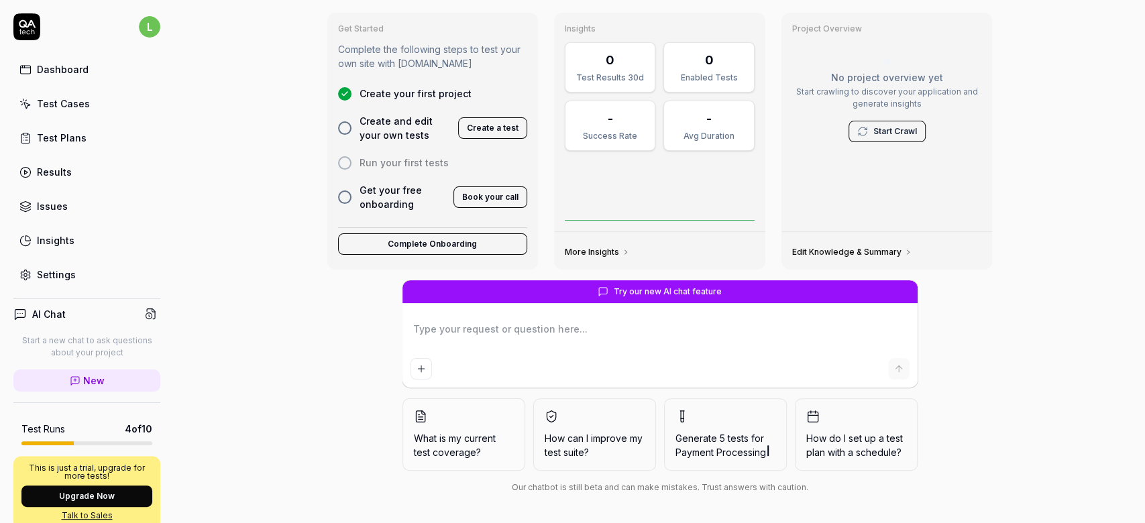
click at [511, 324] on textarea at bounding box center [660, 336] width 499 height 34
click at [757, 351] on div at bounding box center [659, 349] width 515 height 76
paste textarea "Navigate to [URL][DOMAIN_NAME] Click on 'Accept analytics cookies' Click on 'Hi…"
type textarea "*"
type textarea "Navigate to [URL][DOMAIN_NAME] Click on 'Accept analytics cookies' Click on 'Hi…"
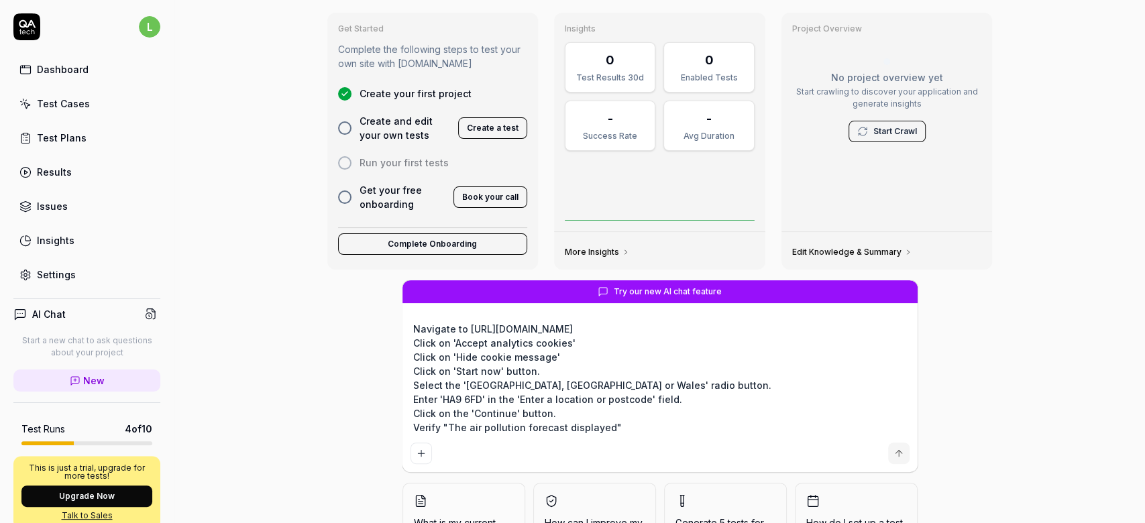
scroll to position [142, 0]
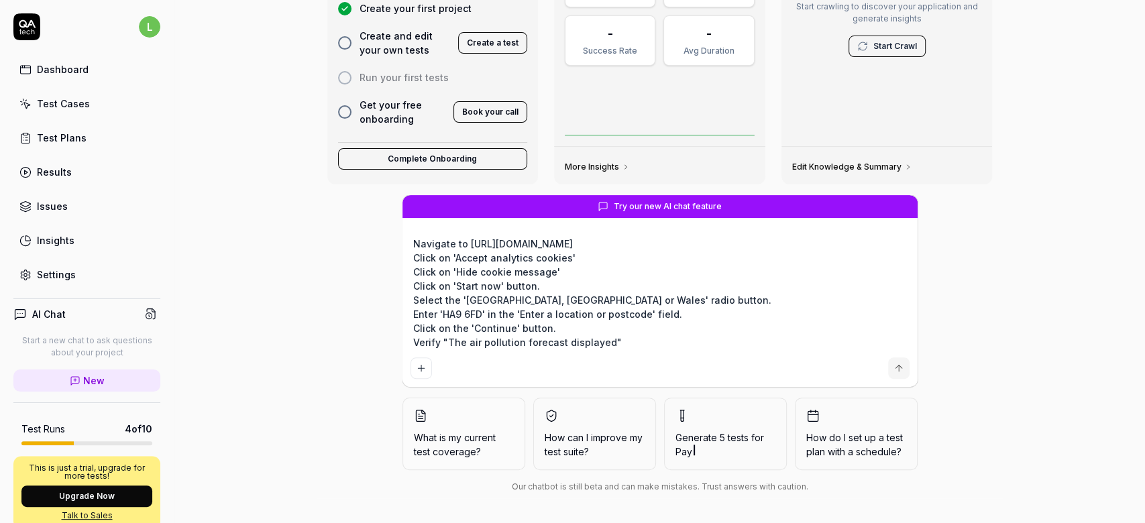
type textarea "*"
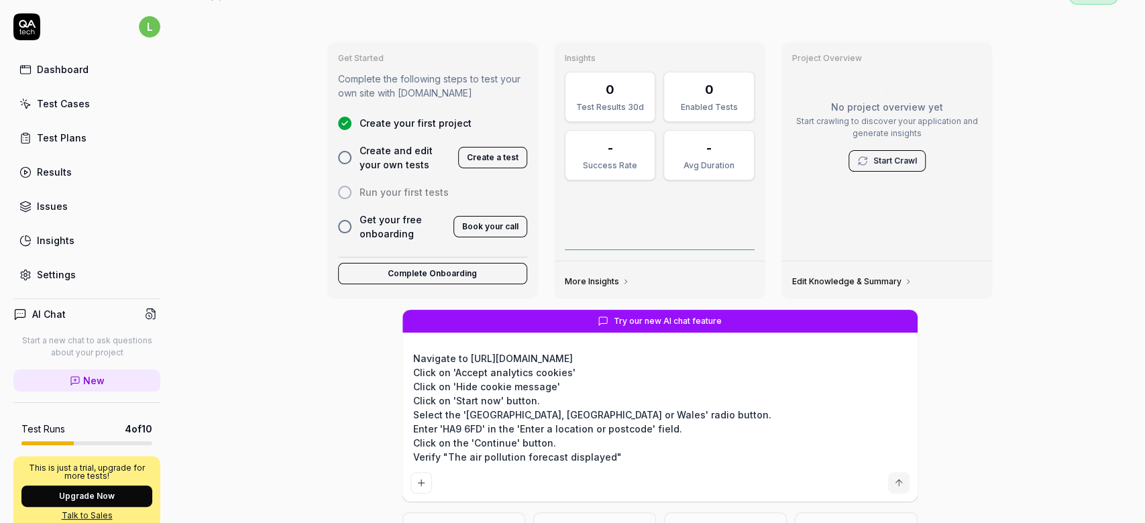
scroll to position [0, 0]
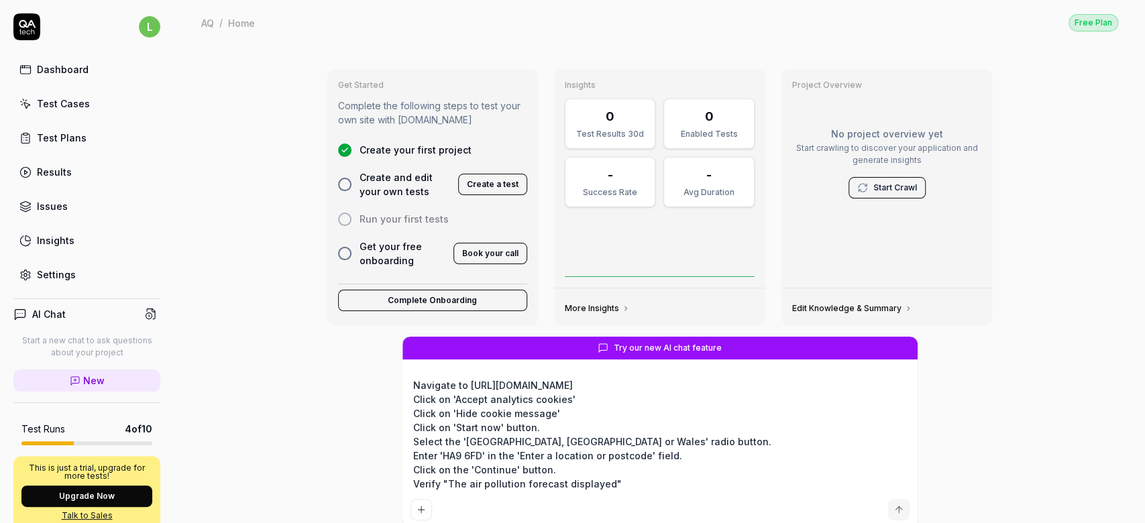
type textarea "Navigate to [URL][DOMAIN_NAME] Click on 'Accept analytics cookies' Click on 'Hi…"
click at [484, 186] on button "Create a test" at bounding box center [492, 184] width 69 height 21
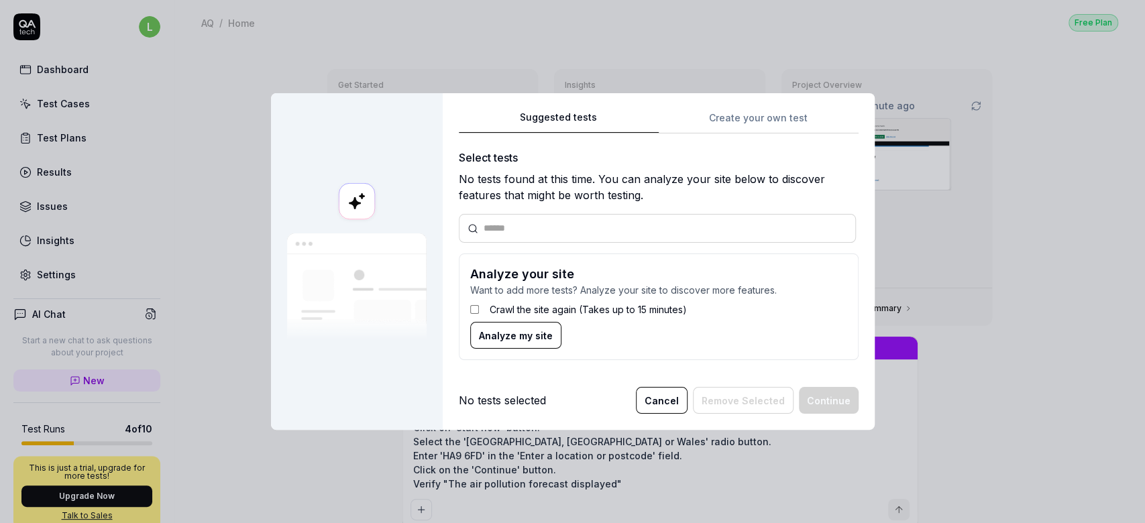
click at [483, 333] on span "Analyze my site" at bounding box center [516, 336] width 74 height 14
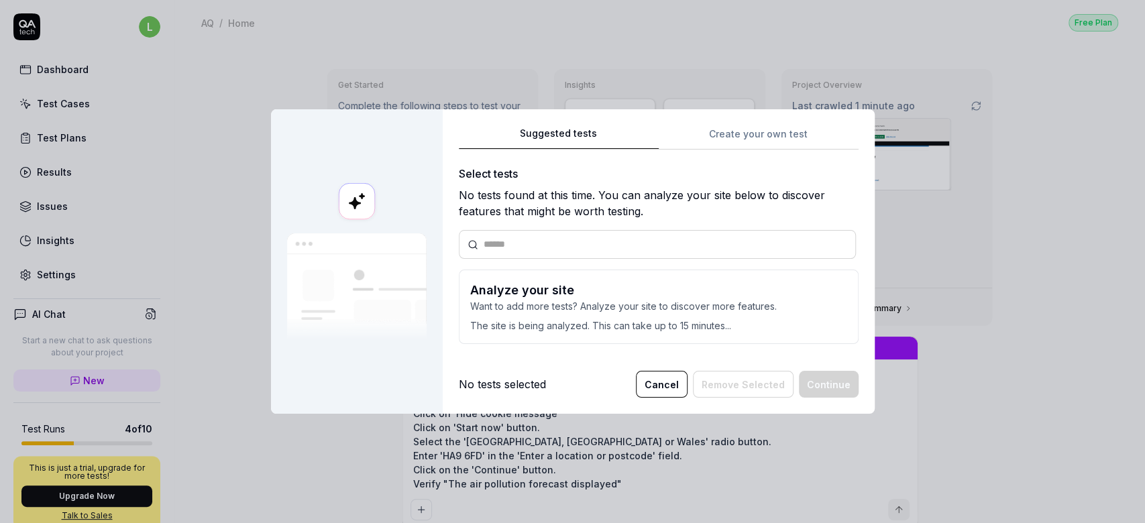
click at [596, 315] on p "The site is being analyzed. This can take up to 15 minutes..." at bounding box center [658, 322] width 377 height 19
click at [563, 295] on h3 "Analyze your site" at bounding box center [658, 290] width 377 height 18
click at [525, 233] on div at bounding box center [657, 244] width 397 height 29
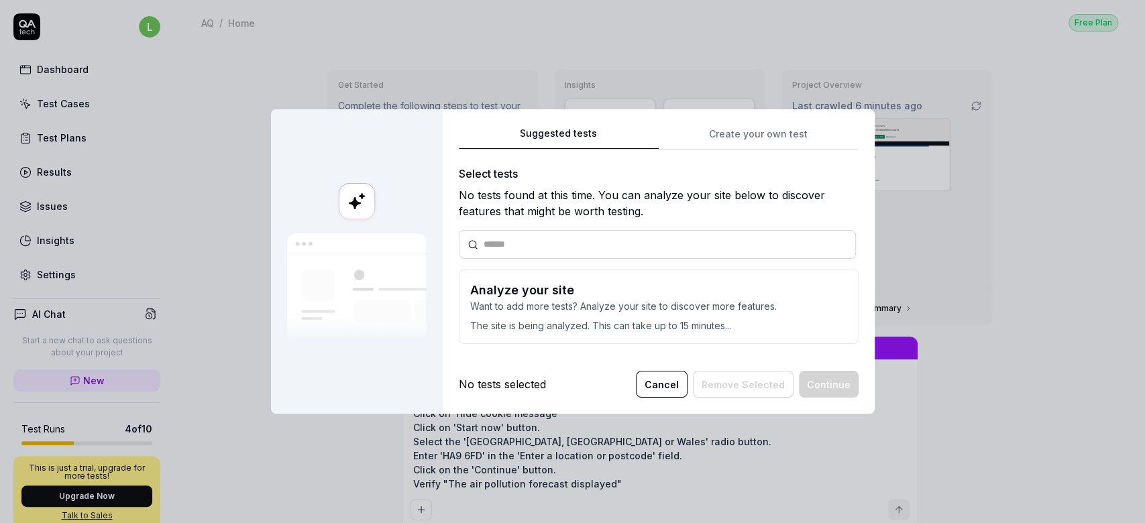
click at [527, 250] on input "text" at bounding box center [666, 244] width 364 height 14
click at [486, 377] on div "No tests selected" at bounding box center [502, 384] width 87 height 16
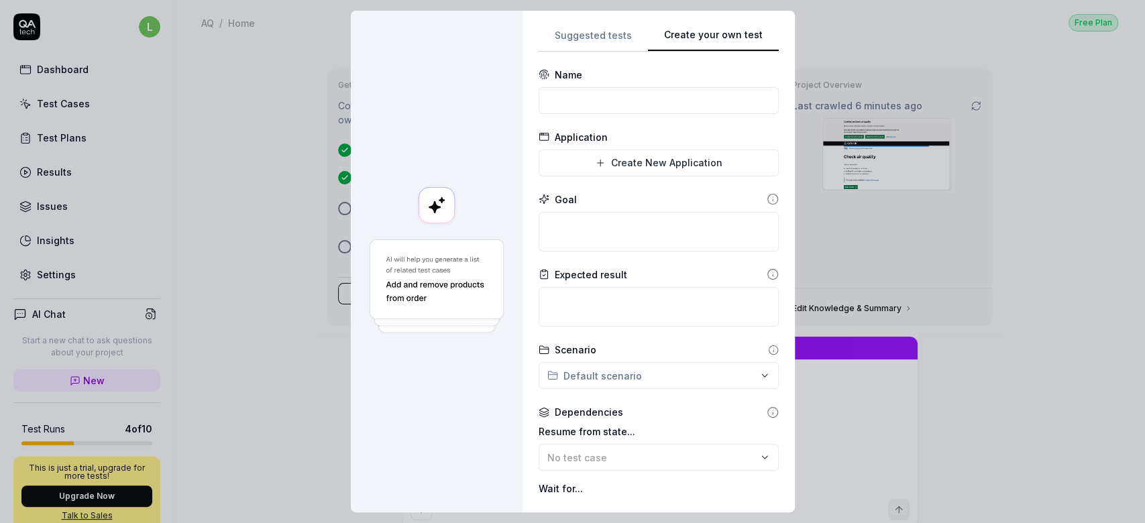
click at [729, 132] on div "**********" at bounding box center [659, 262] width 240 height 470
click at [586, 91] on input at bounding box center [659, 100] width 240 height 27
type textarea "*"
type input "TC-01 Check Air Quality in [GEOGRAPHIC_DATA]'s postcode"
click at [595, 223] on textarea at bounding box center [659, 232] width 240 height 40
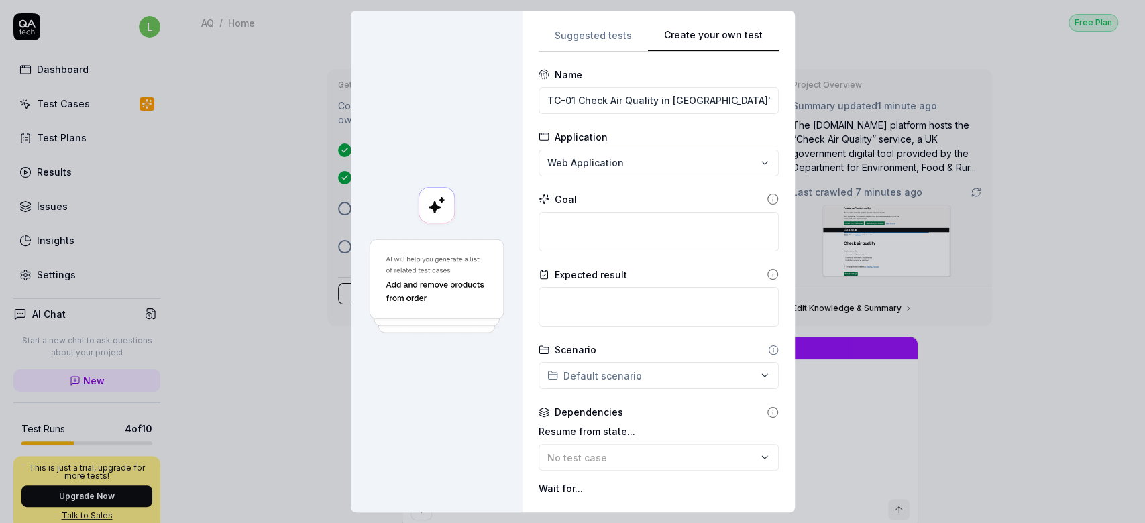
click at [580, 25] on div "**********" at bounding box center [659, 262] width 272 height 502
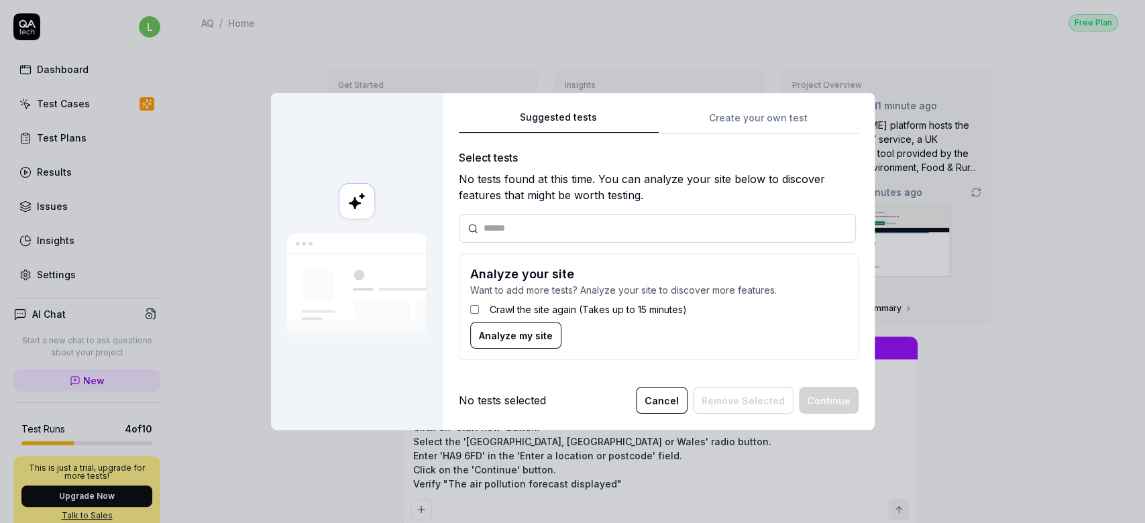
click at [586, 38] on div "Suggested tests Suggested tests Create your own test Select tests No tests foun…" at bounding box center [572, 261] width 1145 height 523
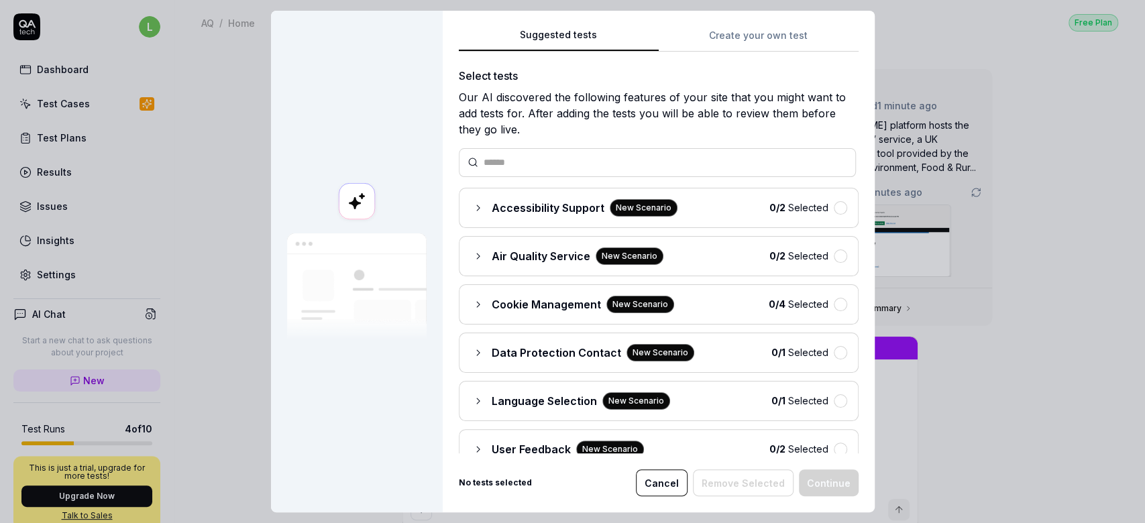
click at [504, 260] on span "Air Quality Service" at bounding box center [541, 256] width 99 height 16
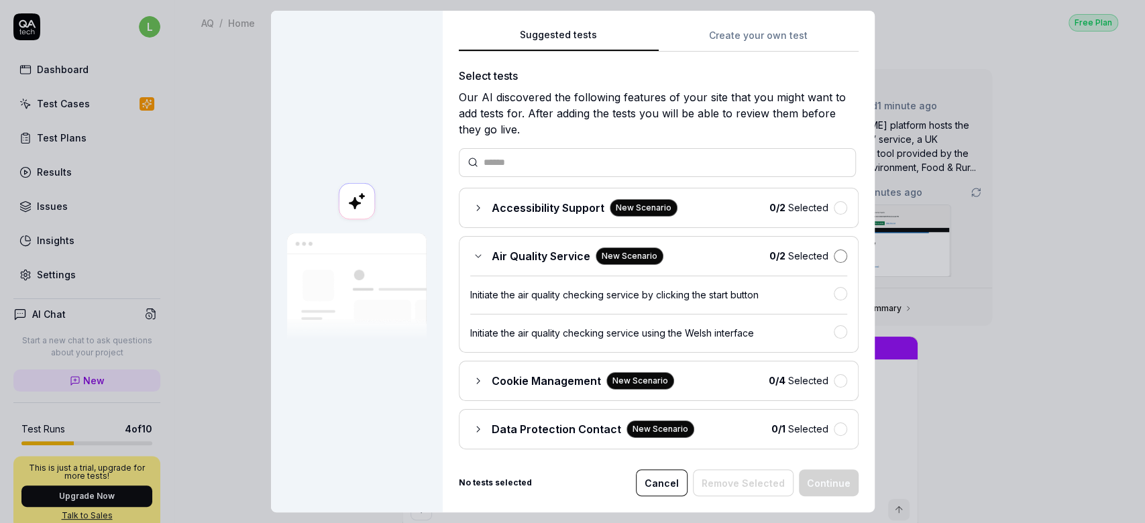
click at [834, 258] on button "button" at bounding box center [840, 256] width 13 height 13
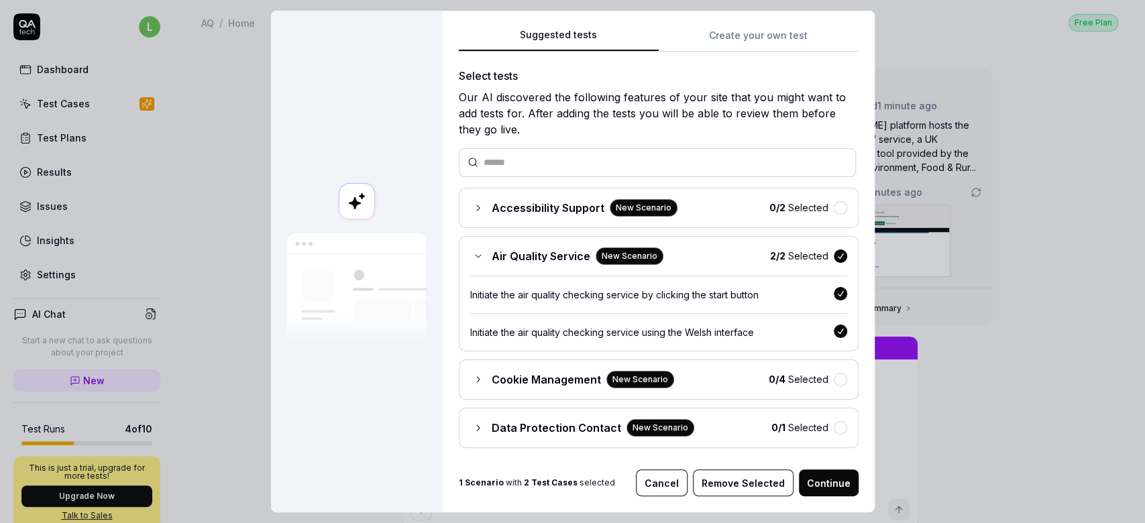
scroll to position [213, 0]
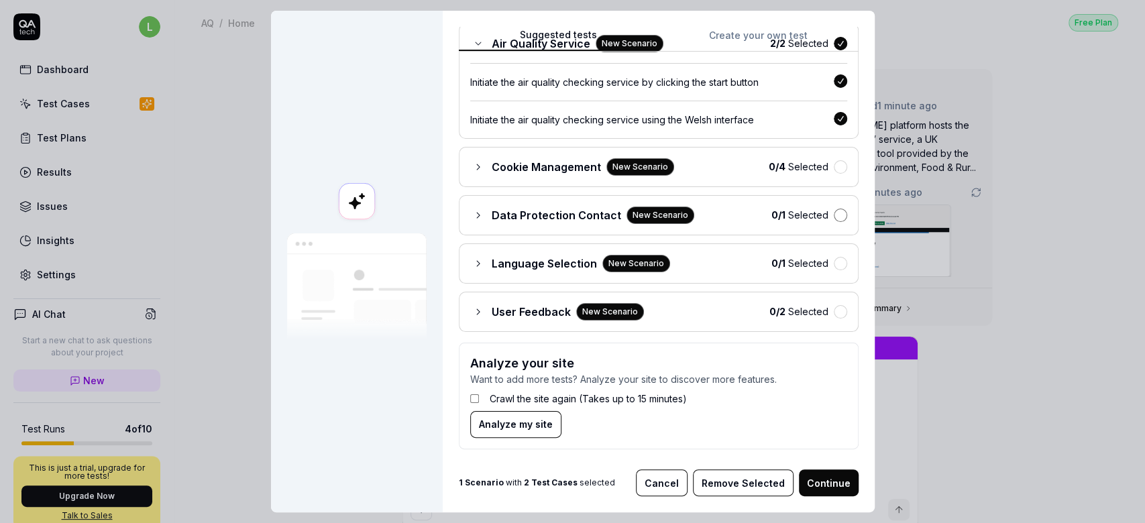
click at [834, 209] on button "button" at bounding box center [840, 215] width 13 height 13
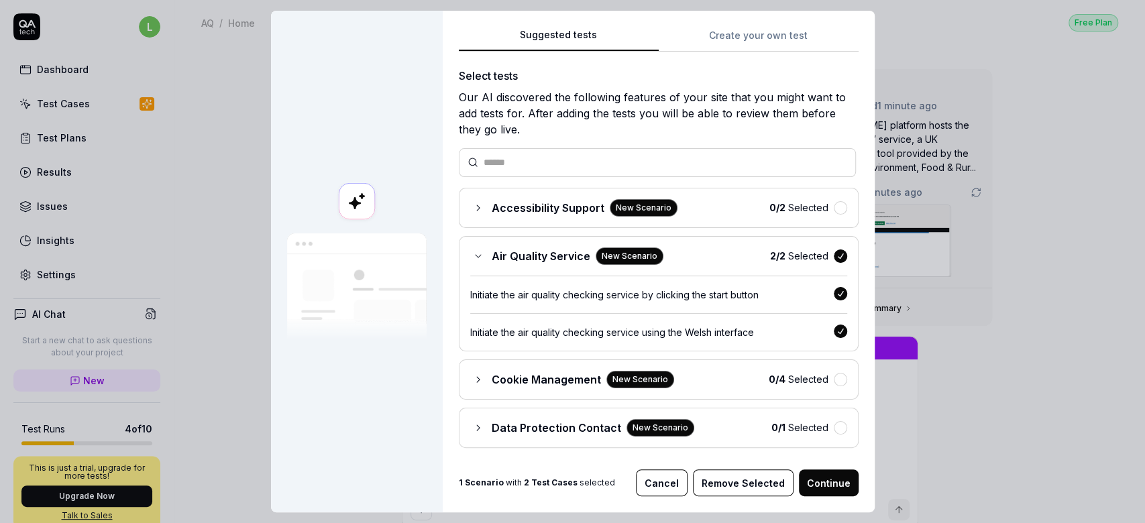
click at [817, 486] on button "Continue" at bounding box center [829, 483] width 60 height 27
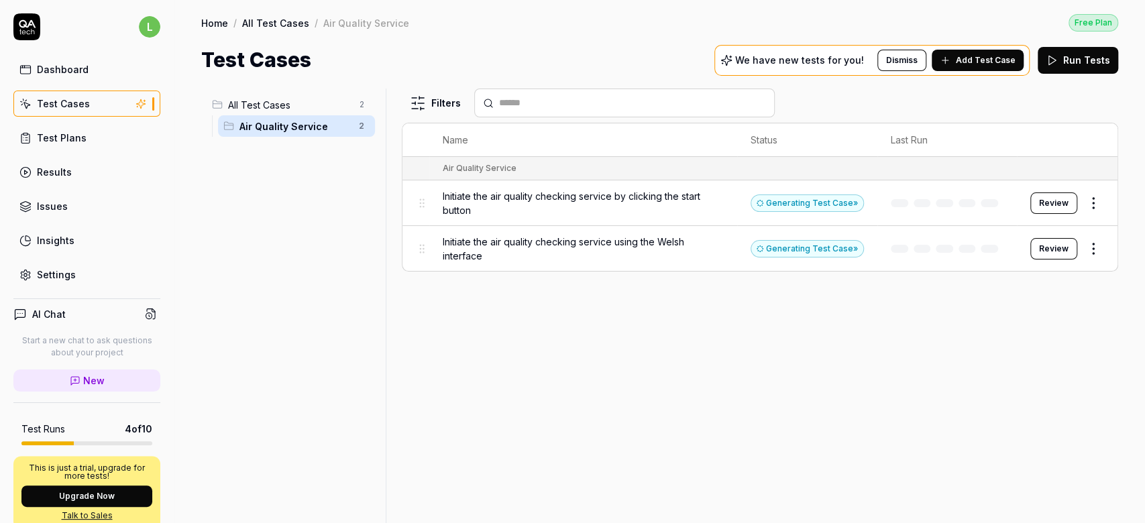
click at [1052, 200] on button "Review" at bounding box center [1053, 203] width 47 height 21
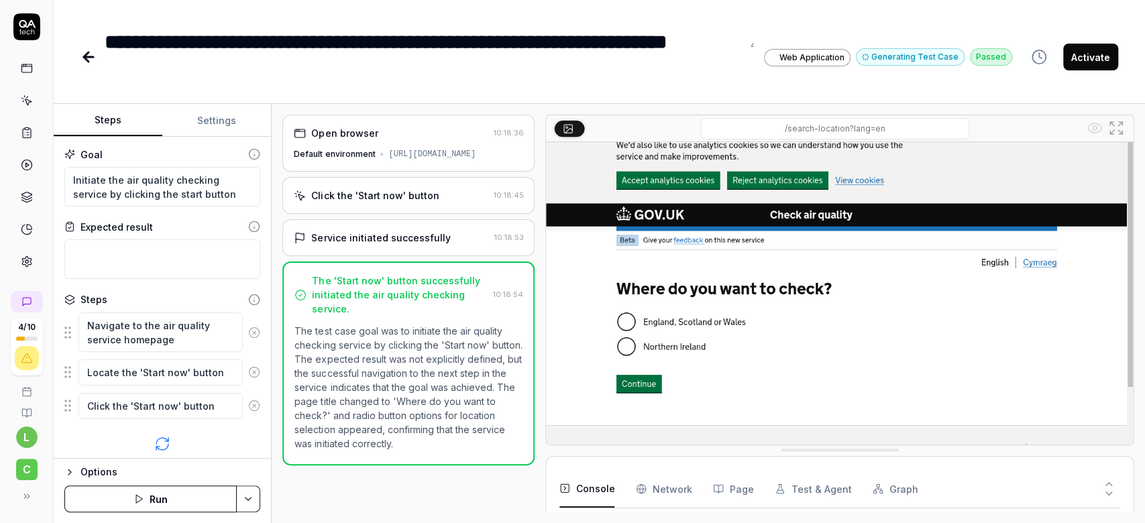
scroll to position [78, 0]
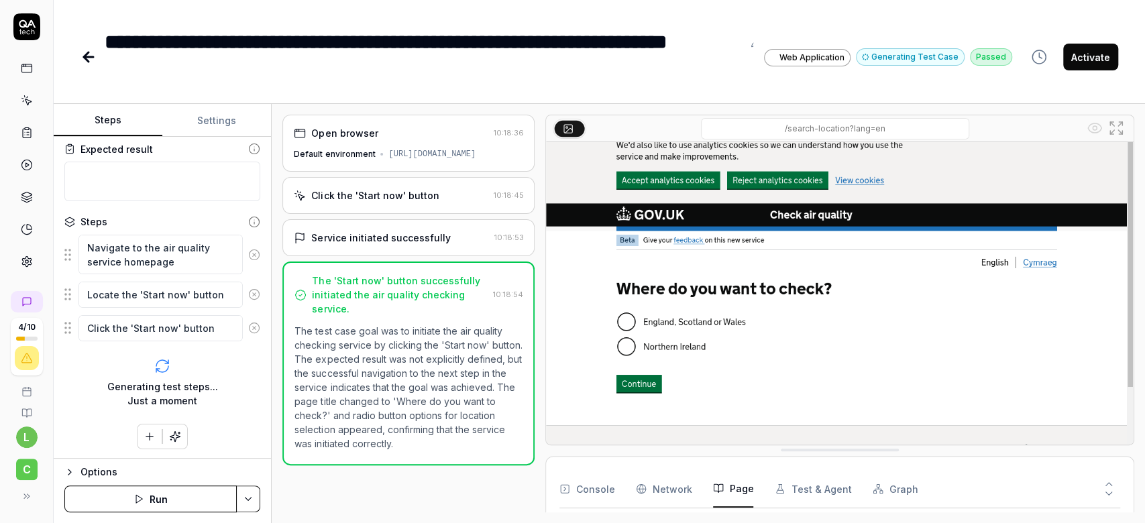
click at [737, 490] on button "Page" at bounding box center [733, 489] width 40 height 38
click at [1102, 488] on button at bounding box center [1108, 496] width 23 height 17
click at [885, 493] on button "Graph" at bounding box center [895, 489] width 45 height 38
click at [796, 476] on button "Test & Agent" at bounding box center [813, 489] width 76 height 38
click at [700, 481] on div "Console Network Page Test & Agent Graph" at bounding box center [839, 489] width 561 height 38
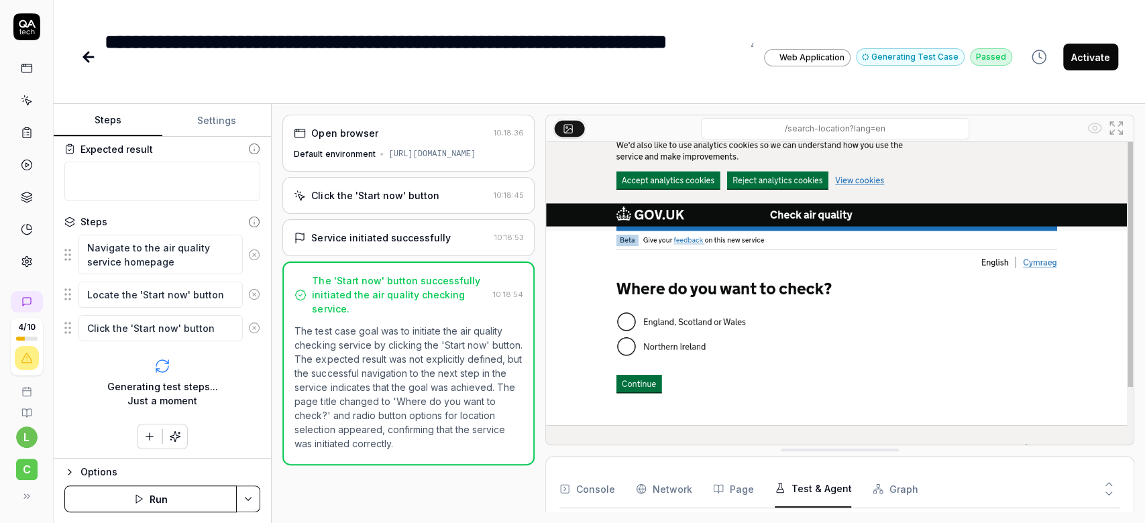
click at [623, 482] on div "Console Network Page Test & Agent Graph" at bounding box center [839, 489] width 561 height 38
click at [588, 482] on button "Console" at bounding box center [586, 489] width 55 height 38
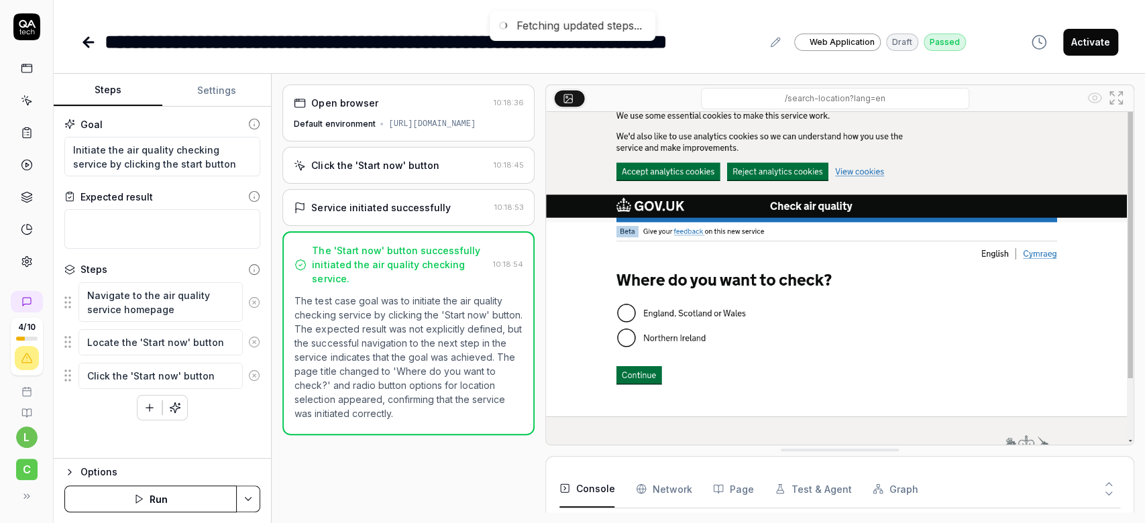
scroll to position [25, 0]
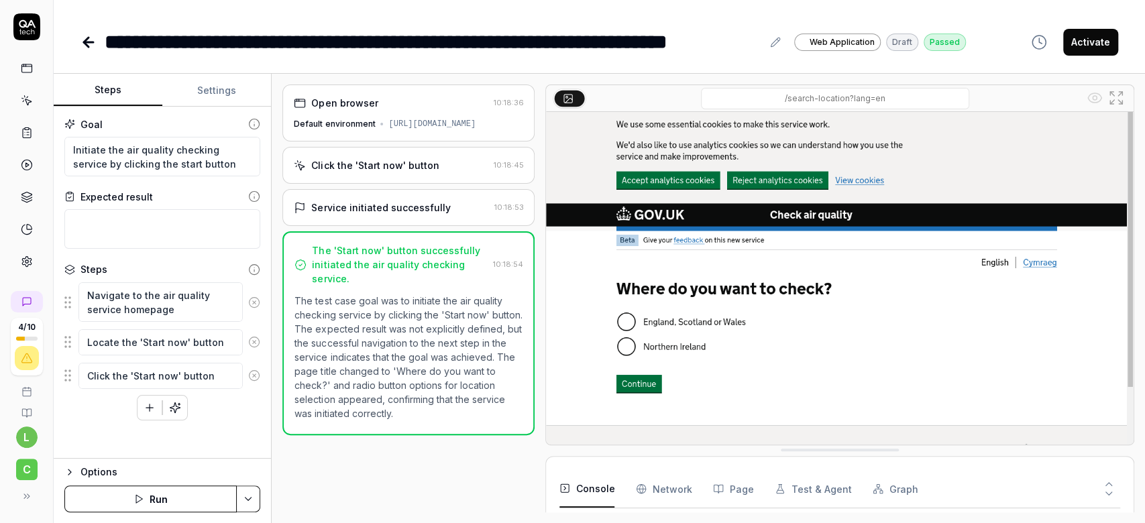
click at [151, 492] on button "Run" at bounding box center [150, 499] width 172 height 27
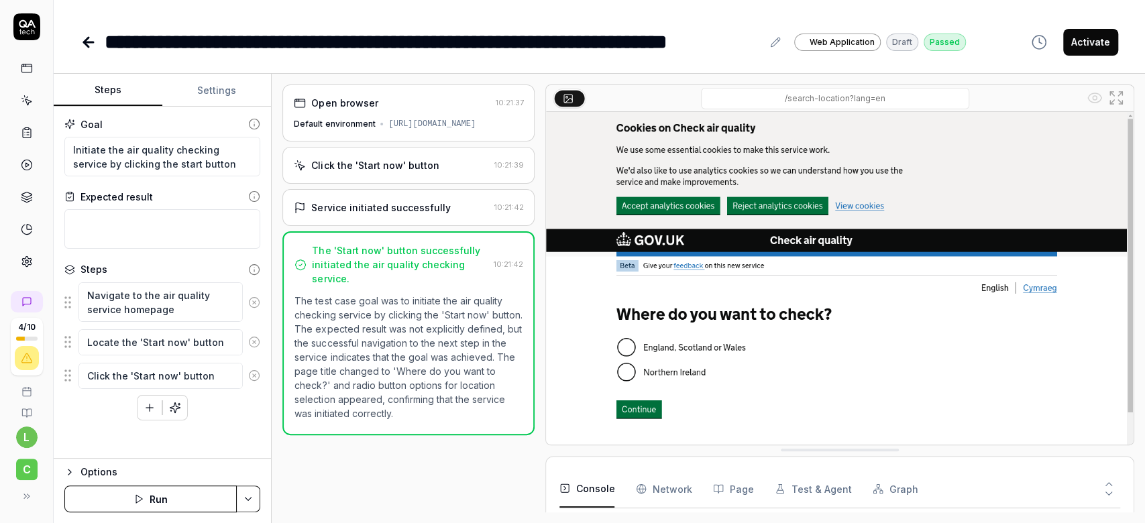
click at [1099, 42] on button "Activate" at bounding box center [1090, 42] width 55 height 27
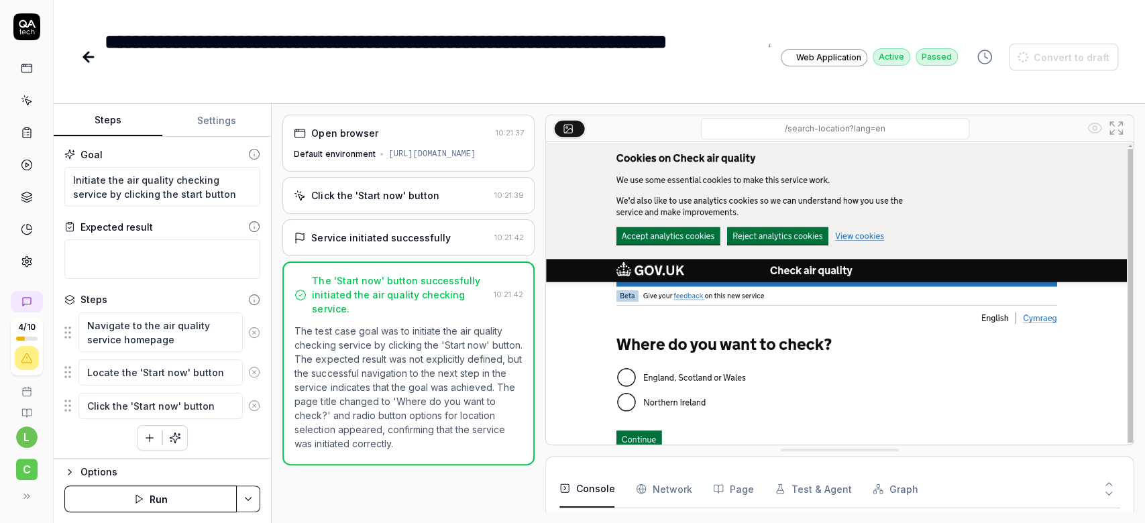
type textarea "*"
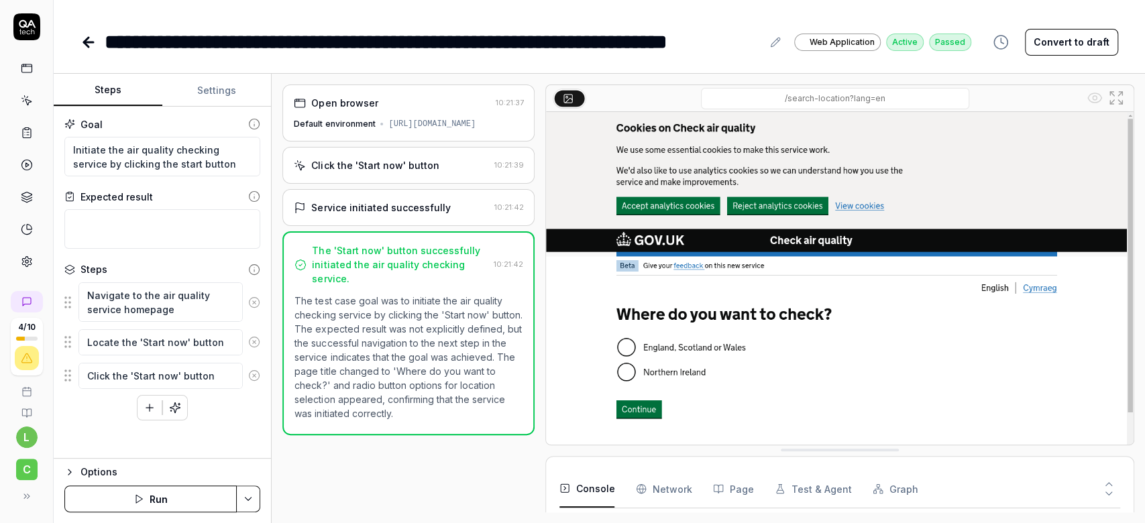
click at [22, 123] on link at bounding box center [27, 133] width 24 height 24
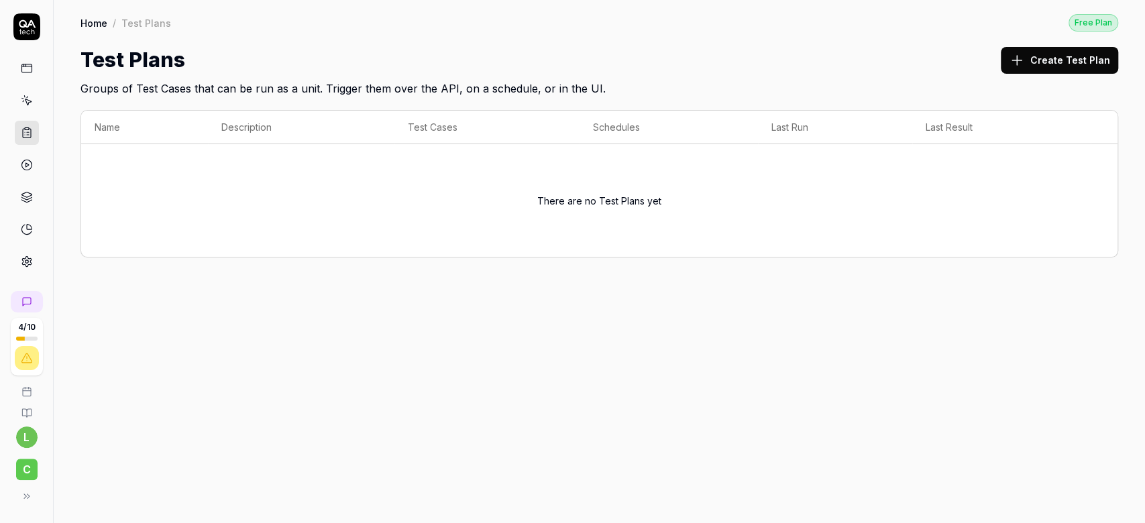
click at [1044, 66] on button "Create Test Plan" at bounding box center [1059, 60] width 117 height 27
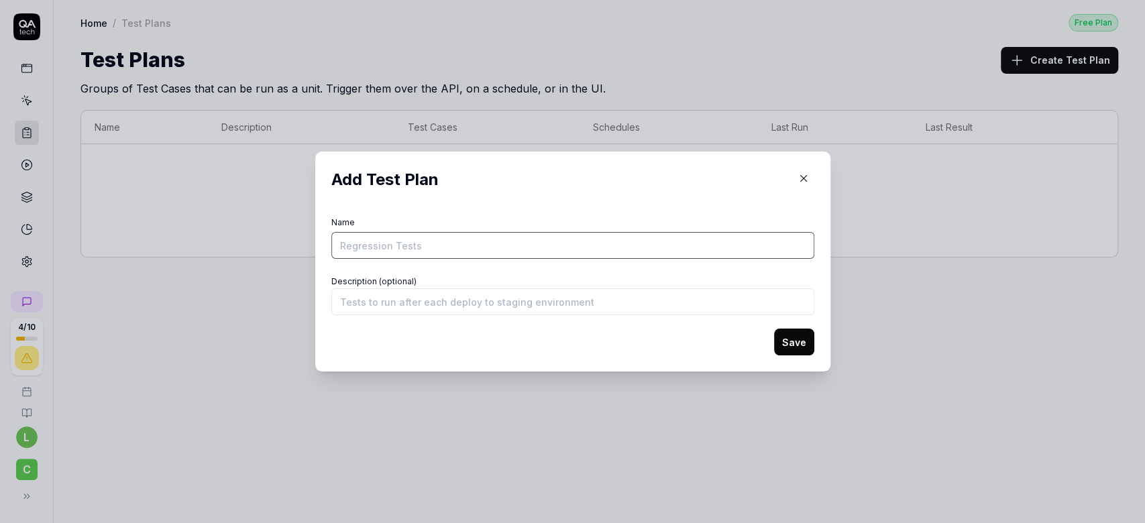
click at [414, 252] on input "Name" at bounding box center [572, 245] width 483 height 27
type input "Regression"
click at [774, 329] on button "Save" at bounding box center [794, 342] width 40 height 27
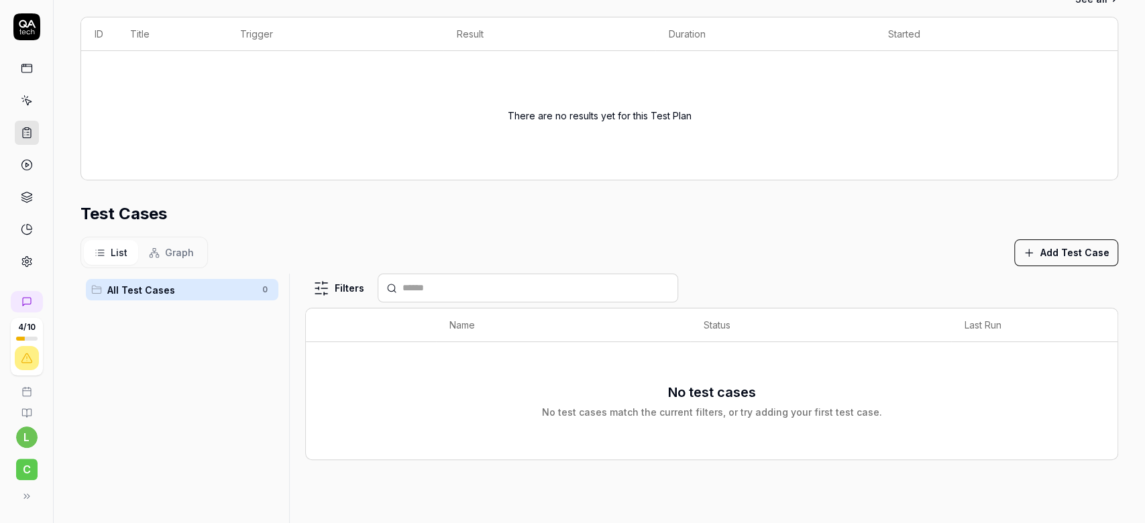
scroll to position [325, 0]
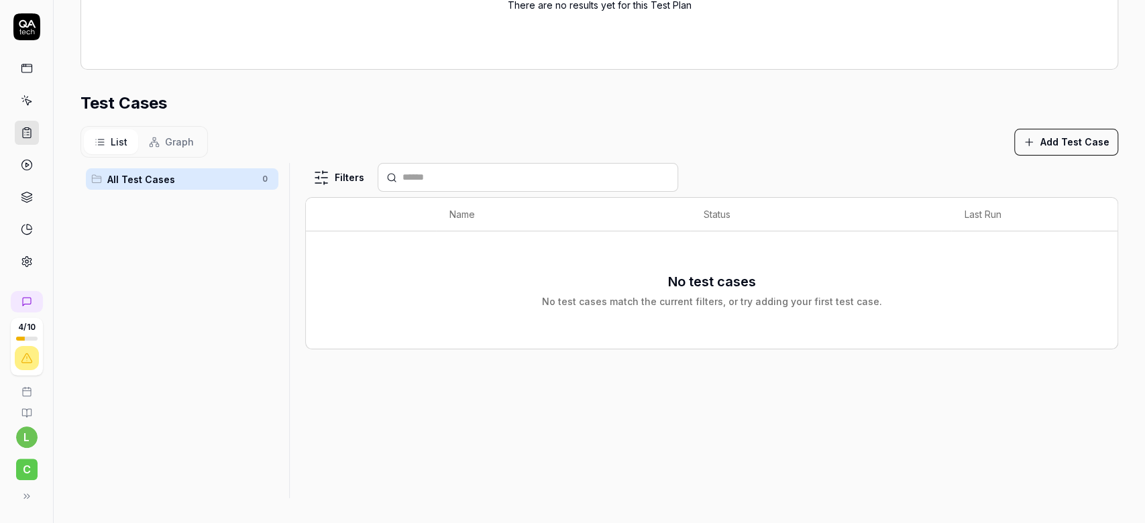
click at [1083, 142] on button "Add Test Case" at bounding box center [1066, 142] width 104 height 27
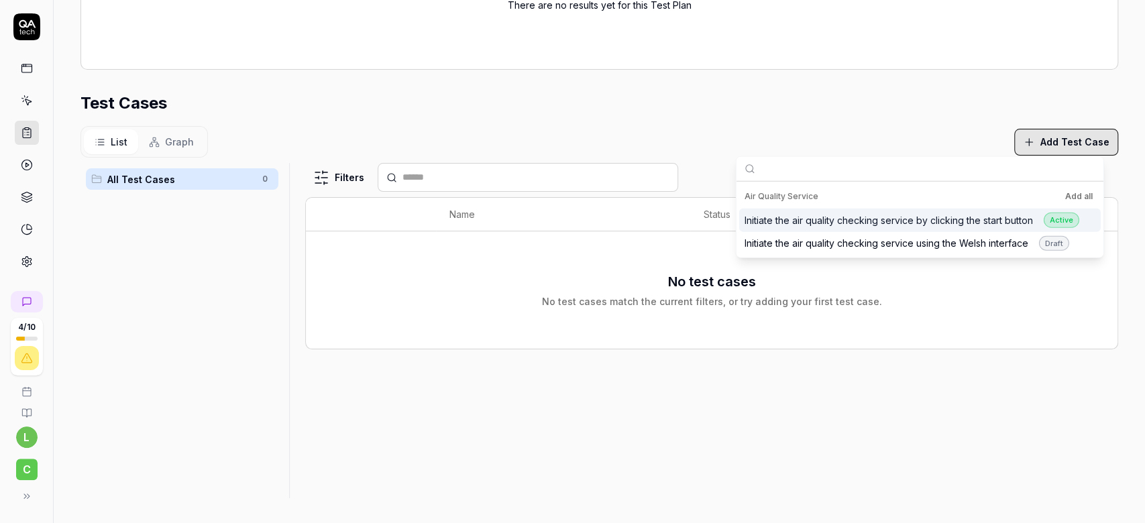
click at [860, 215] on div "Initiate the air quality checking service by clicking the start button Active" at bounding box center [912, 220] width 335 height 15
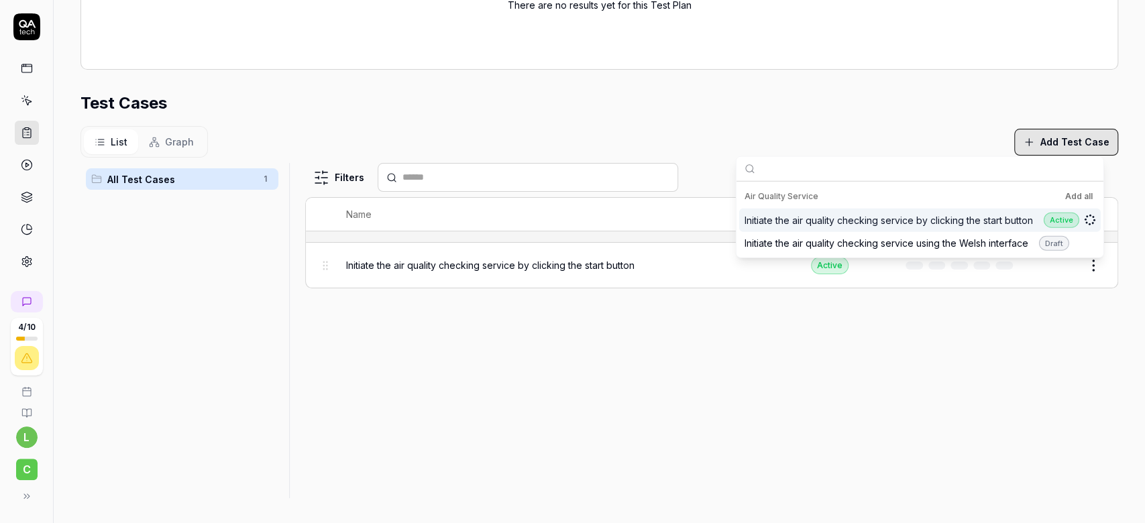
scroll to position [398, 0]
click at [1064, 197] on button "Add all" at bounding box center [1079, 197] width 33 height 16
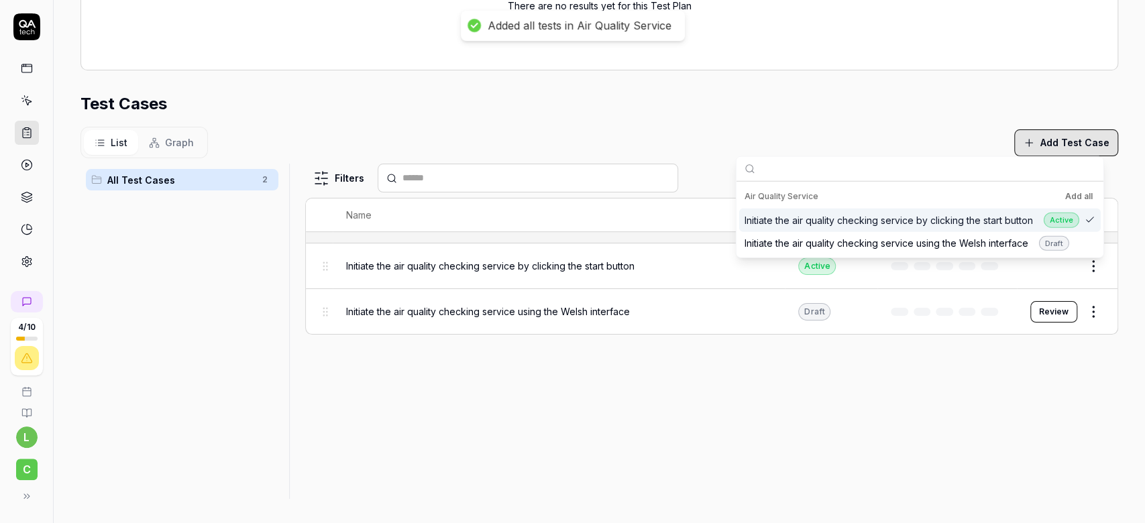
click at [1064, 197] on button "Add all" at bounding box center [1079, 197] width 33 height 16
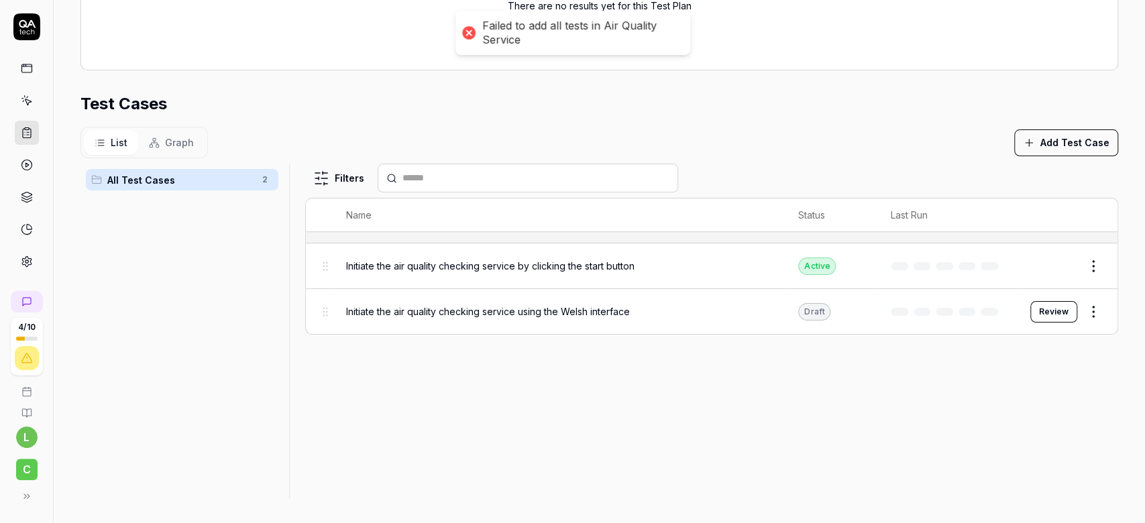
click at [767, 441] on div "Filters Name Status Last Run Initiate the air quality checking service by click…" at bounding box center [711, 331] width 813 height 335
click at [1037, 305] on button "Review" at bounding box center [1053, 311] width 47 height 21
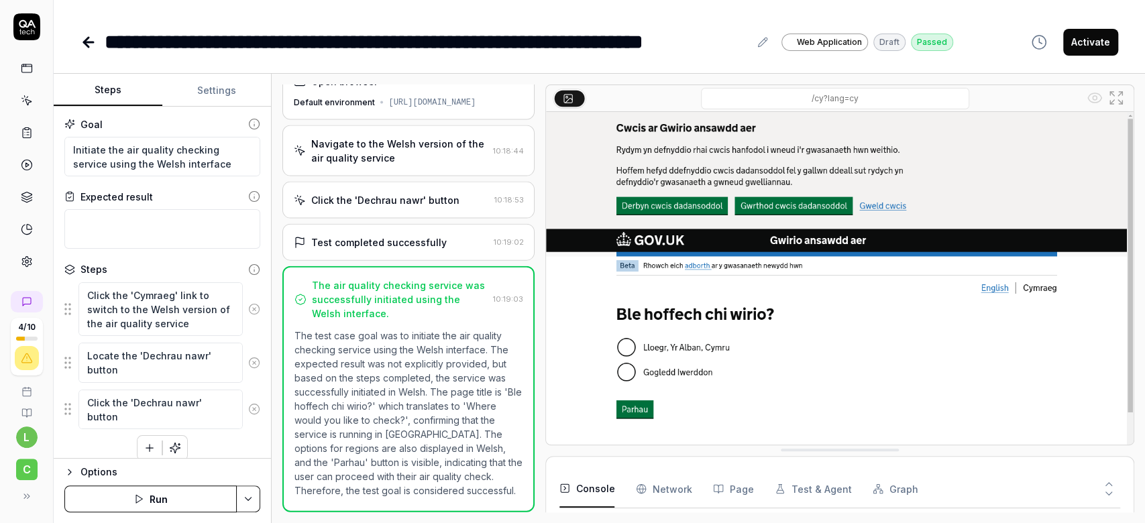
scroll to position [46, 0]
click at [1104, 36] on button "Activate" at bounding box center [1090, 42] width 55 height 27
click at [169, 493] on button "Run" at bounding box center [150, 499] width 172 height 27
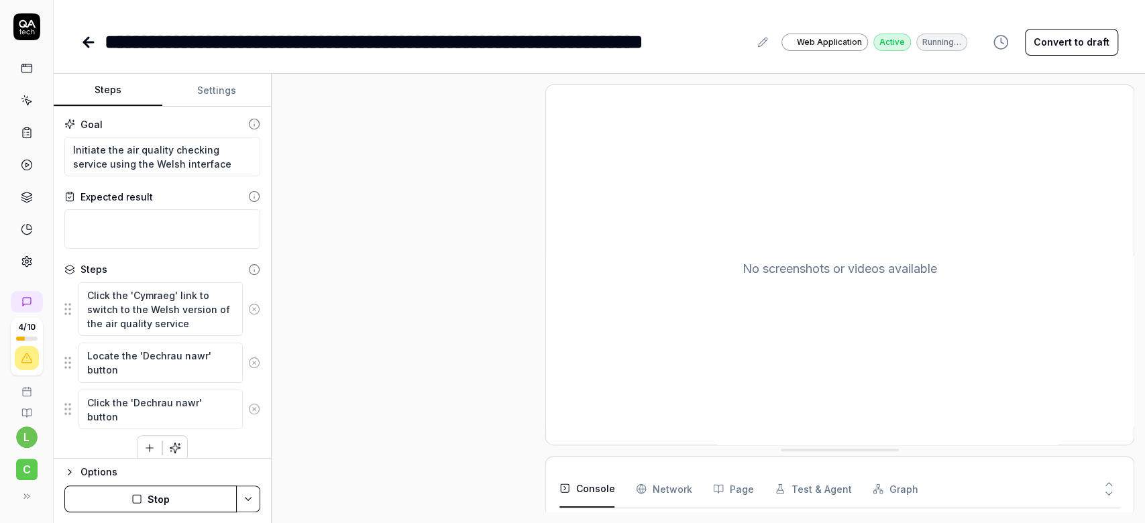
type textarea "*"
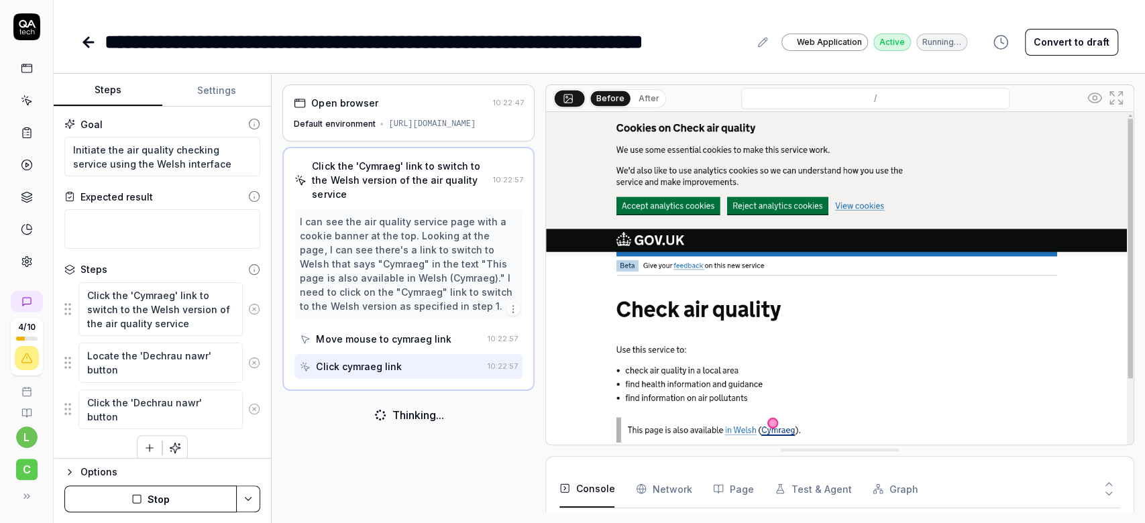
click at [34, 195] on link at bounding box center [27, 197] width 24 height 24
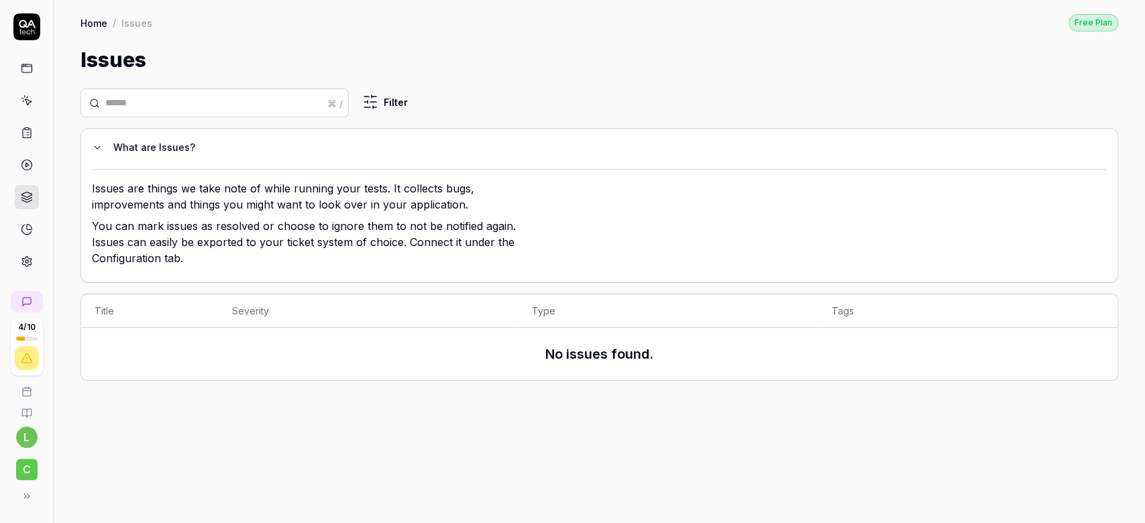
click at [26, 160] on icon at bounding box center [27, 165] width 12 height 12
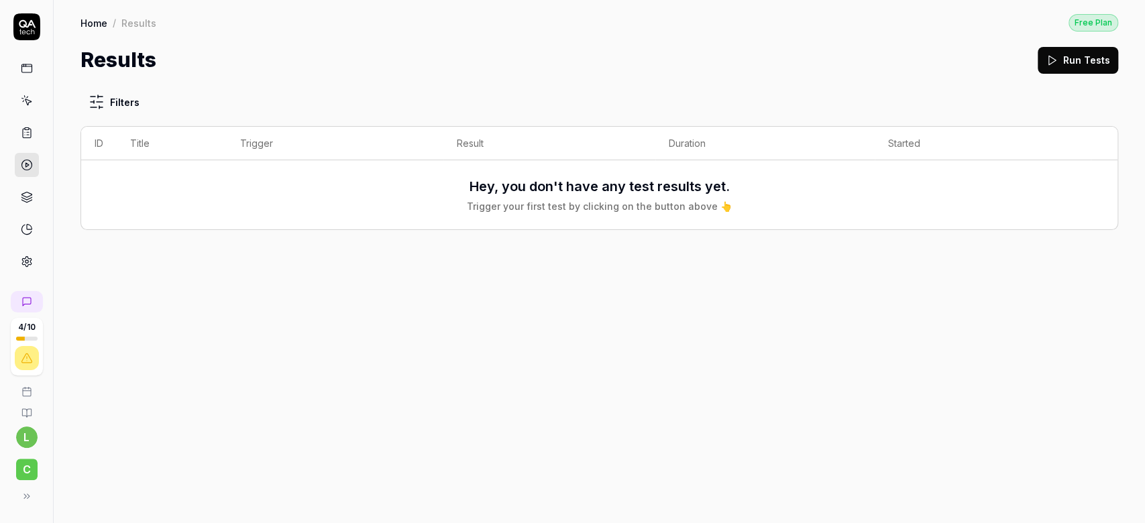
click at [25, 131] on icon at bounding box center [27, 133] width 12 height 12
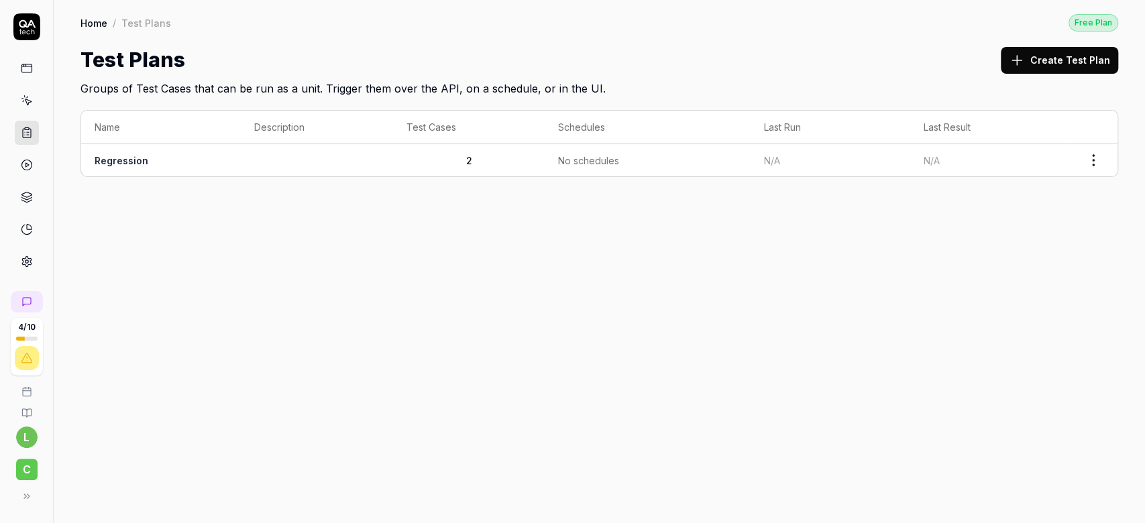
click at [1104, 170] on html "4 / 10 l C Home / Test Plans Free Plan Home / Test Plans Free Plan Test Plans C…" at bounding box center [572, 261] width 1145 height 523
click at [1046, 250] on div "Run Tests" at bounding box center [1036, 245] width 127 height 30
click at [30, 161] on icon at bounding box center [27, 165] width 12 height 12
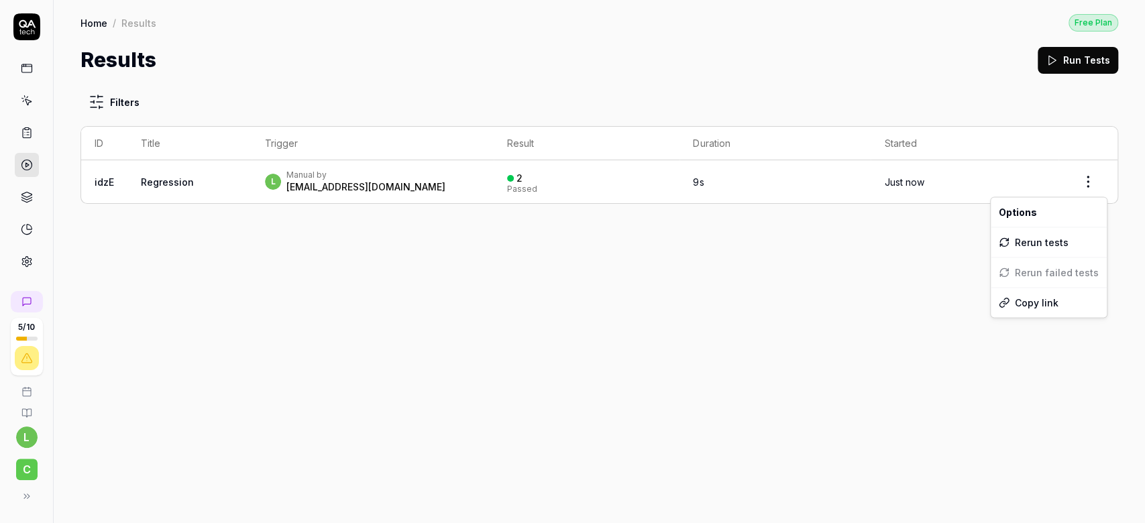
click at [1091, 189] on html "5 / 10 l C Home / Results Free Plan Home / Results Free Plan Results Run Tests …" at bounding box center [572, 261] width 1145 height 523
click at [220, 217] on html "5 / 10 l C Home / Results Free Plan Home / Results Free Plan Results Run Tests …" at bounding box center [572, 261] width 1145 height 523
click at [188, 176] on link "Regression" at bounding box center [167, 181] width 53 height 11
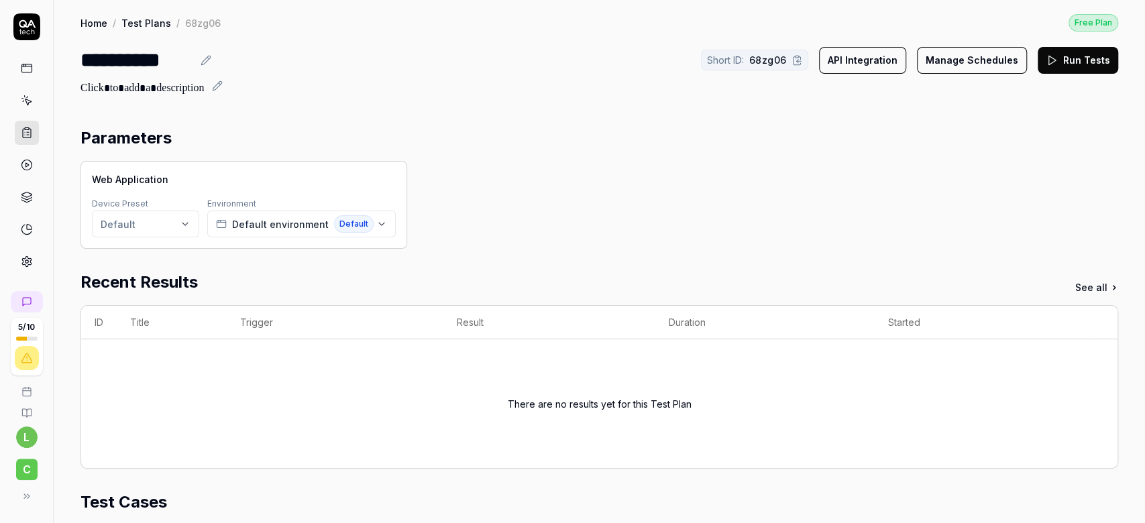
scroll to position [312, 0]
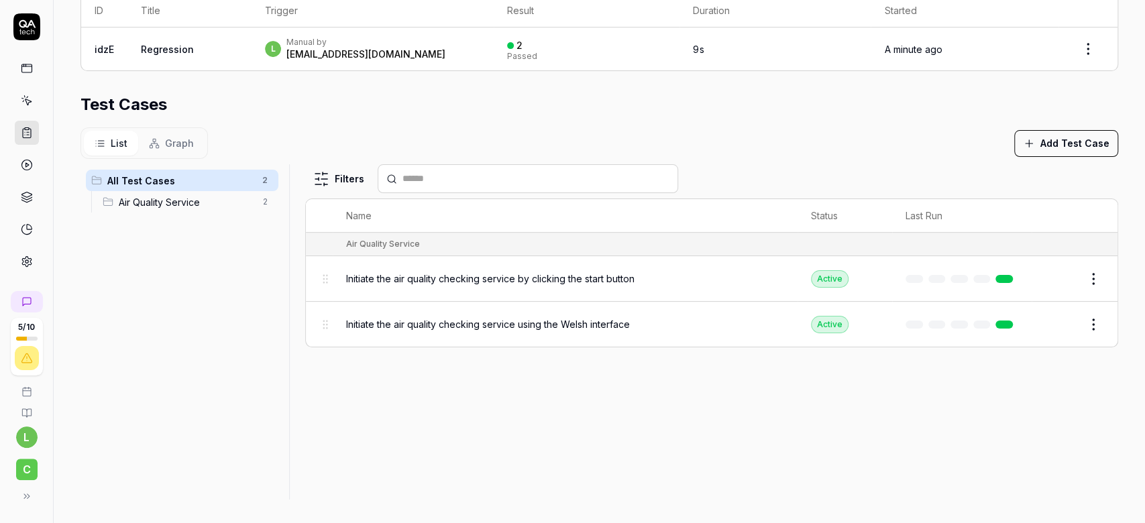
click at [996, 276] on link at bounding box center [1004, 279] width 17 height 8
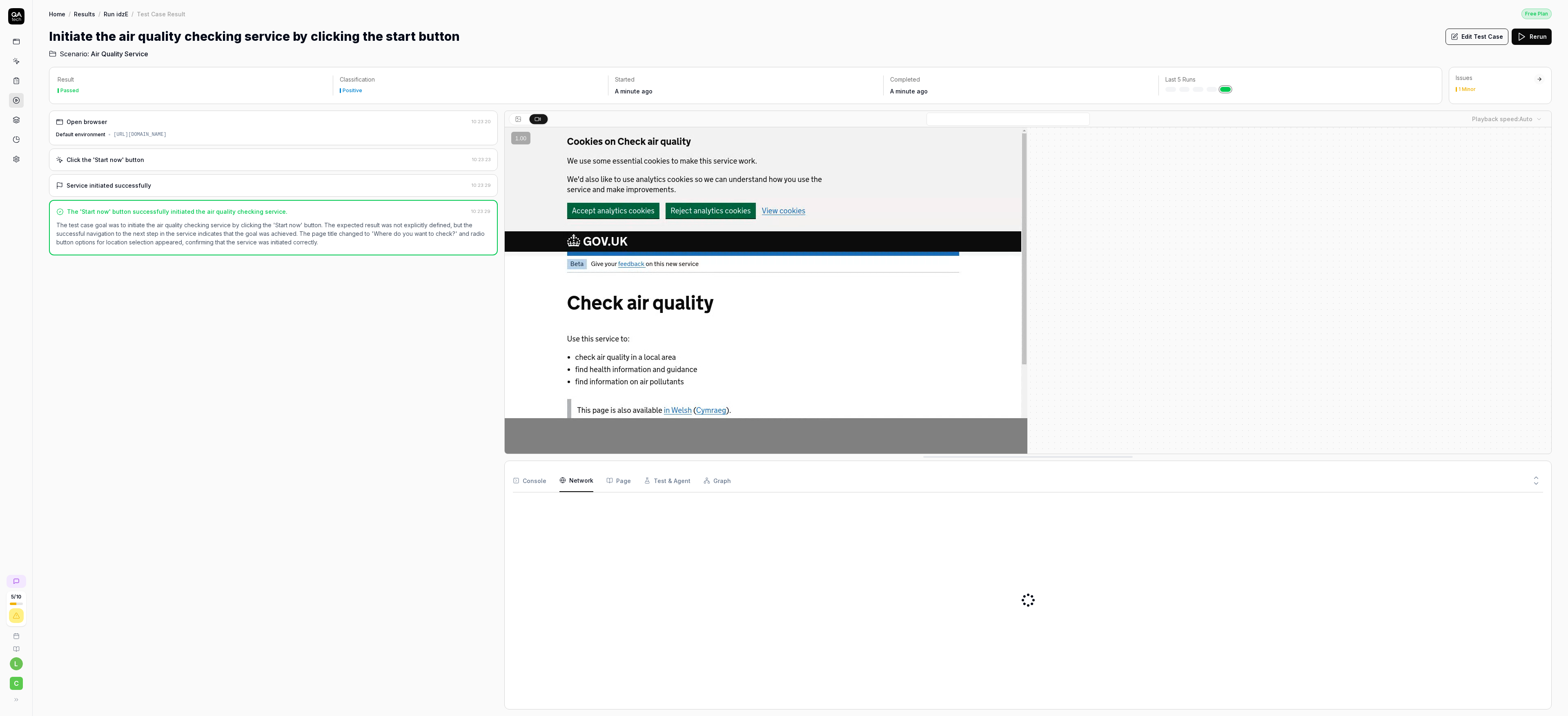
click at [582, 318] on Requests "Network" at bounding box center [576, 481] width 34 height 23
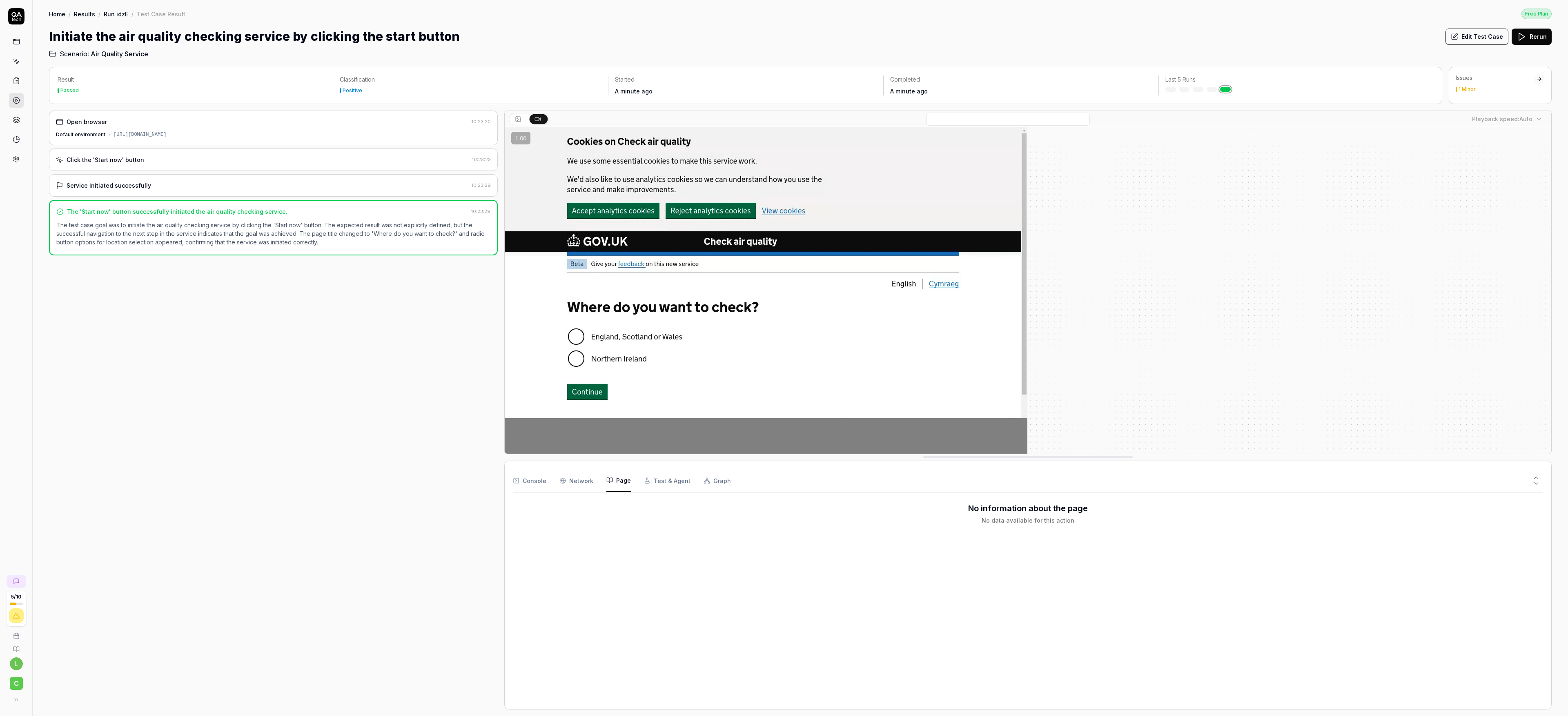
click at [628, 318] on button "Page" at bounding box center [618, 481] width 24 height 23
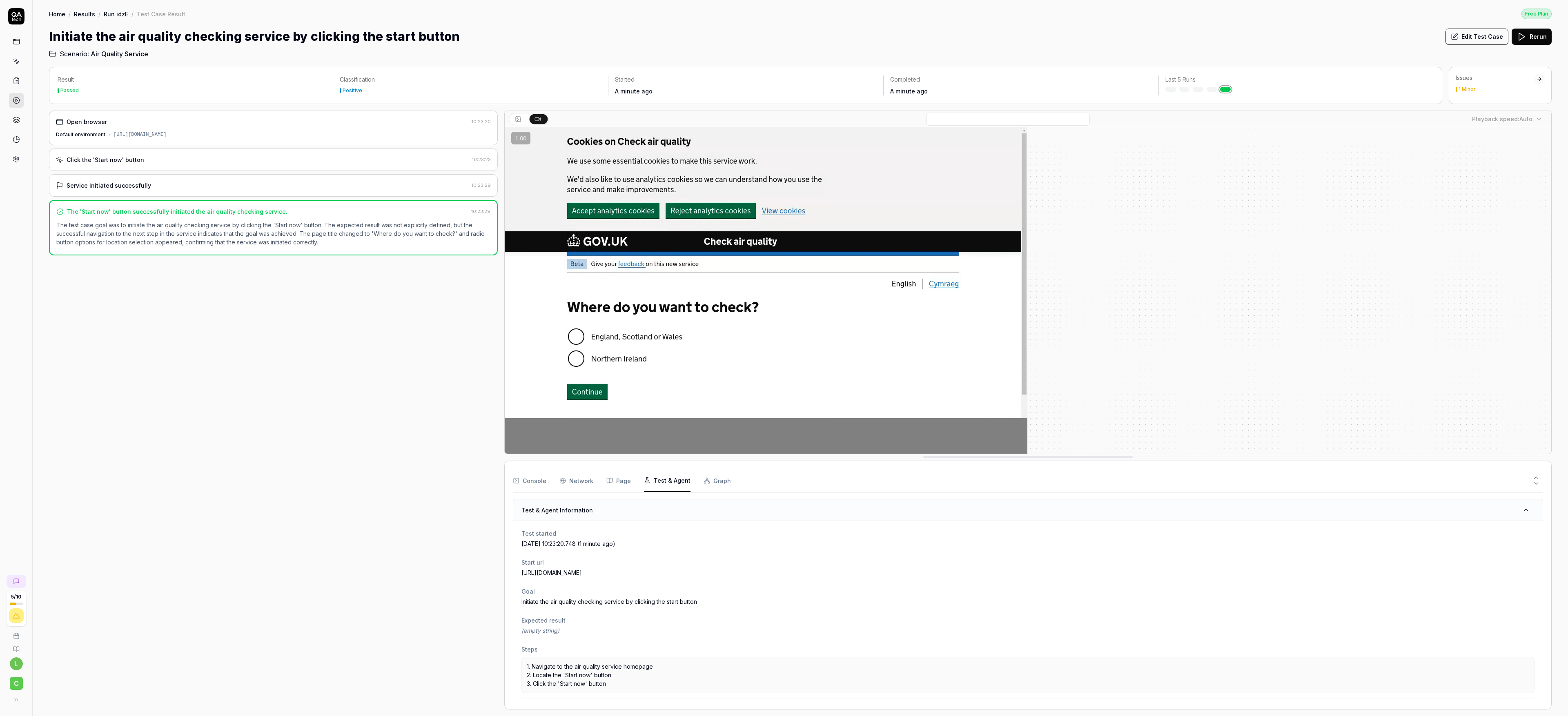
click at [662, 318] on button "Test & Agent" at bounding box center [667, 481] width 46 height 23
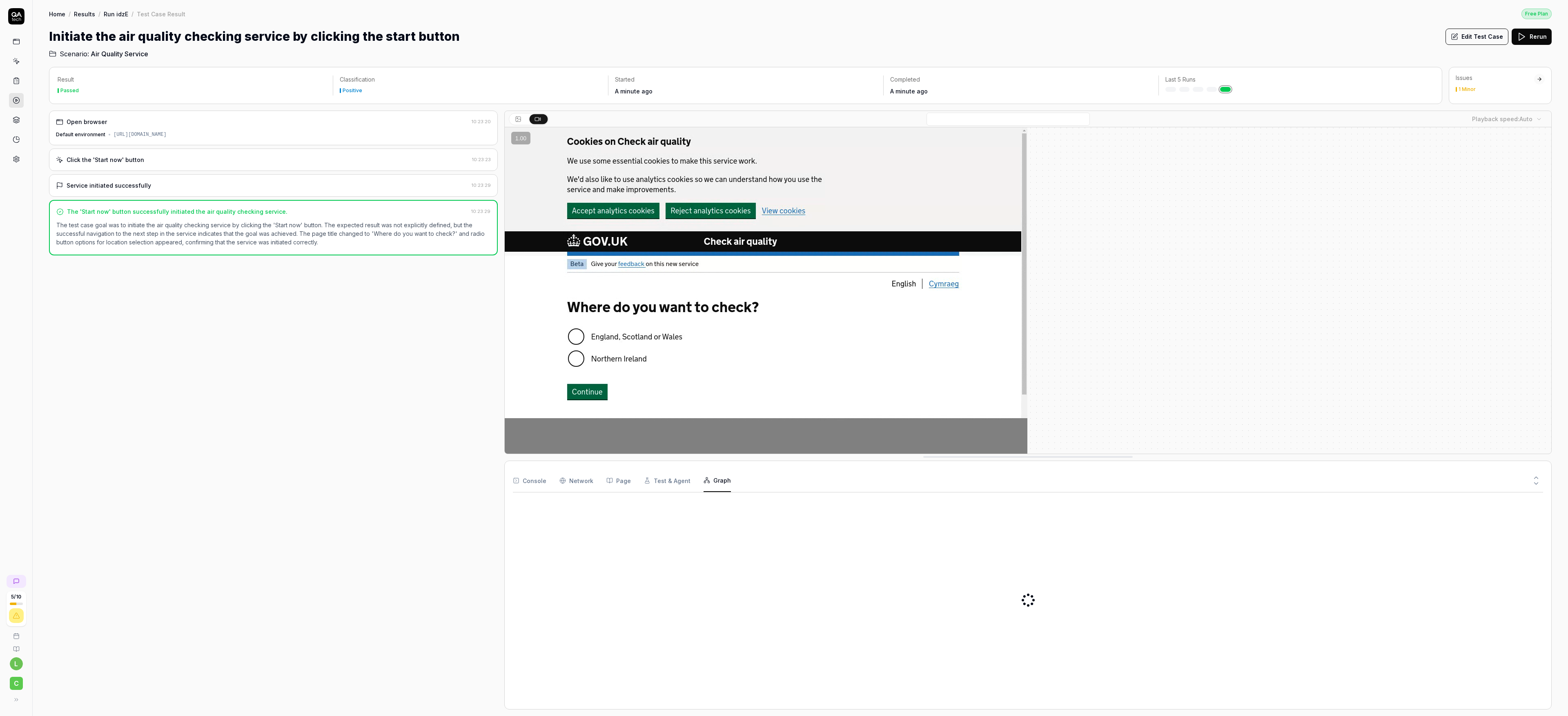
click at [688, 318] on button "Graph" at bounding box center [717, 481] width 27 height 23
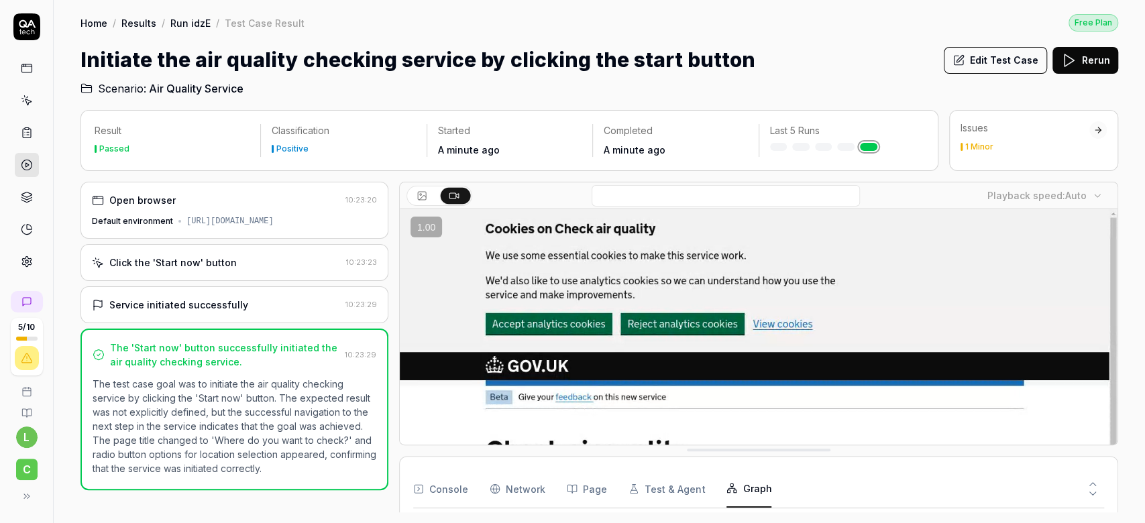
drag, startPoint x: 1119, startPoint y: 432, endPoint x: 1144, endPoint y: 434, distance: 25.6
click at [1131, 434] on div "Result Passed Classification Positive Started A minute ago Completed A minute a…" at bounding box center [599, 310] width 1091 height 427
click at [1095, 500] on button at bounding box center [1092, 496] width 23 height 17
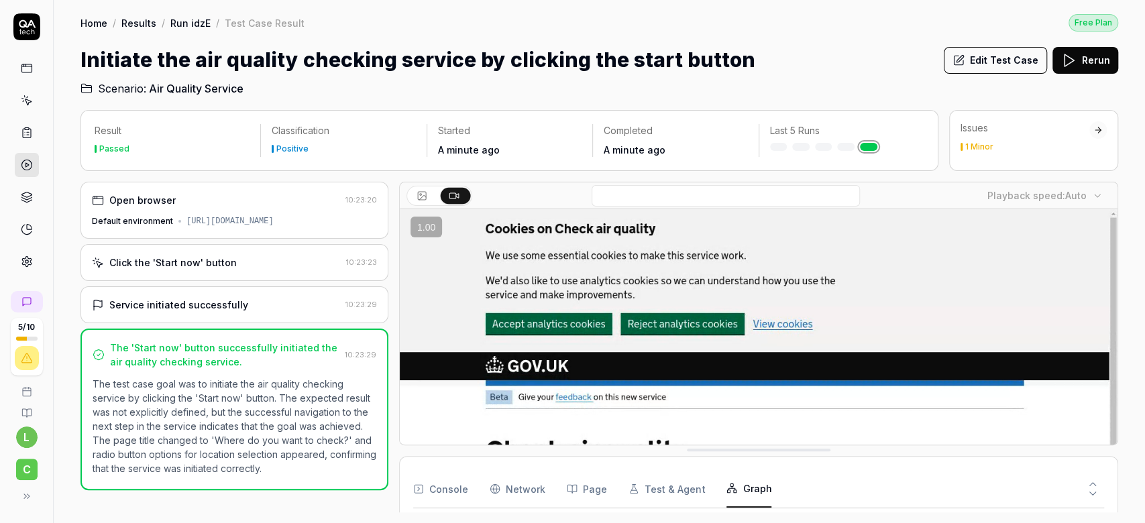
click at [1095, 500] on button at bounding box center [1092, 496] width 23 height 17
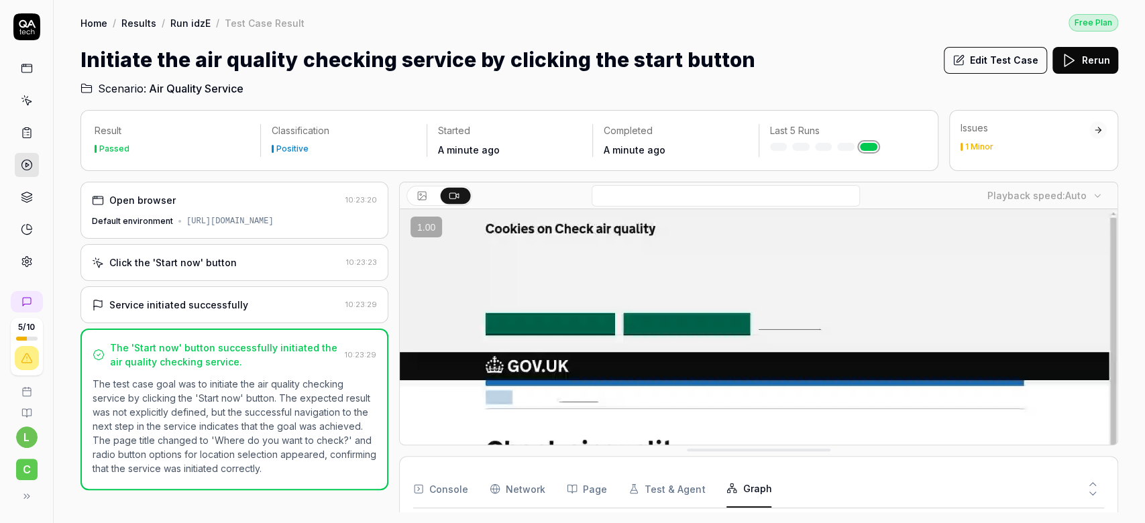
click at [1095, 500] on button at bounding box center [1092, 496] width 23 height 17
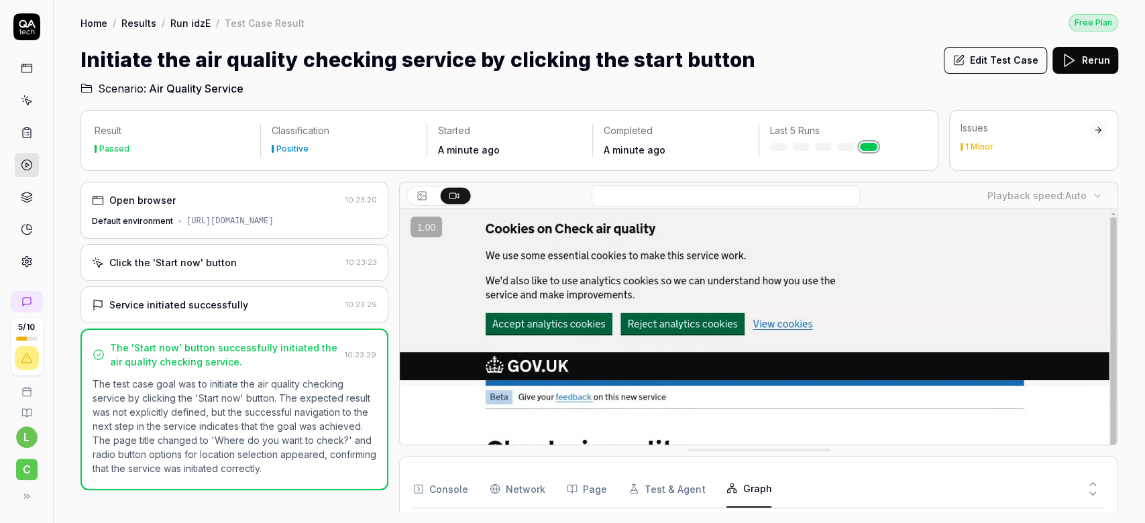
click at [433, 197] on button at bounding box center [424, 196] width 30 height 16
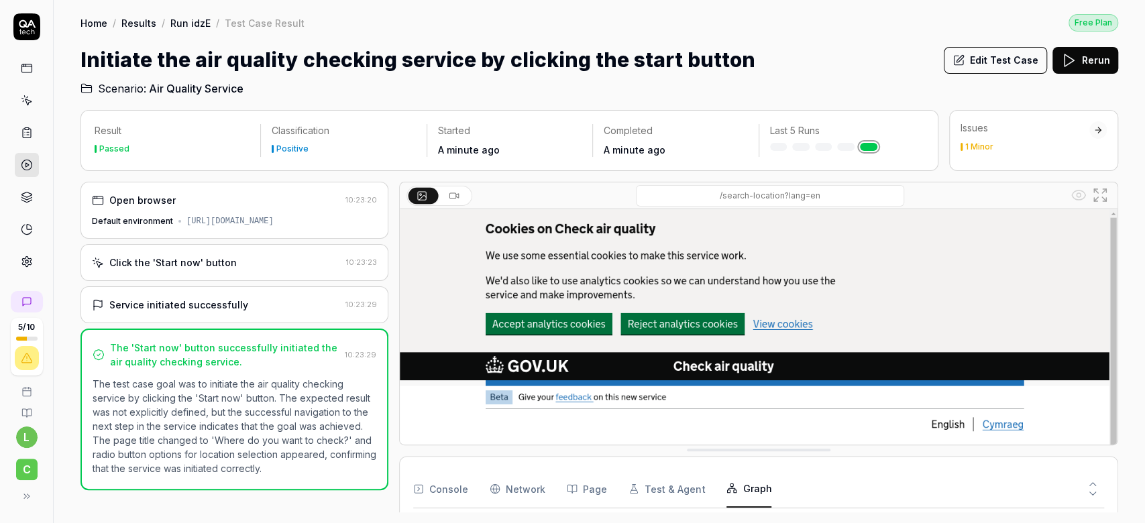
click at [433, 197] on button at bounding box center [424, 195] width 30 height 16
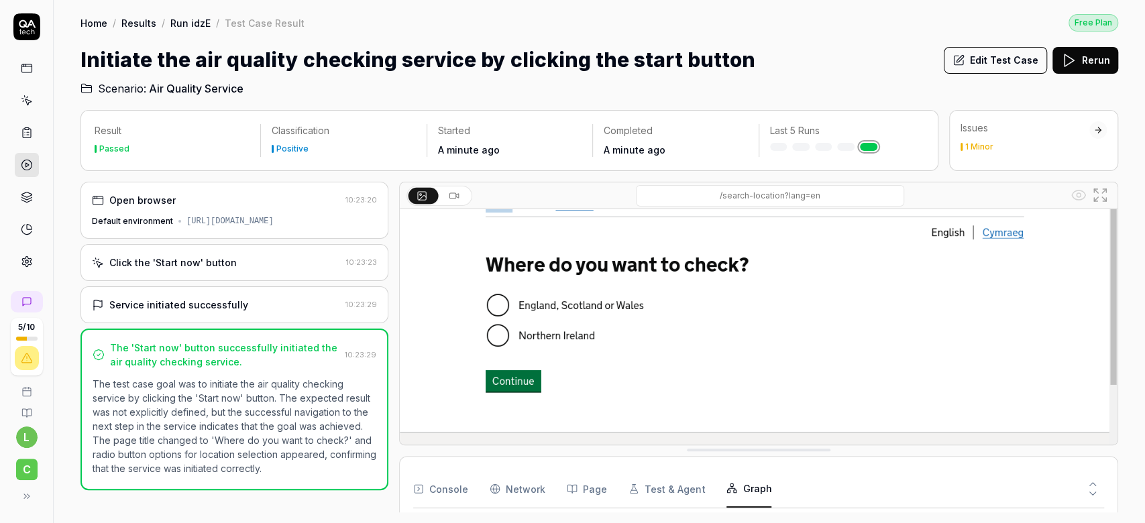
scroll to position [203, 0]
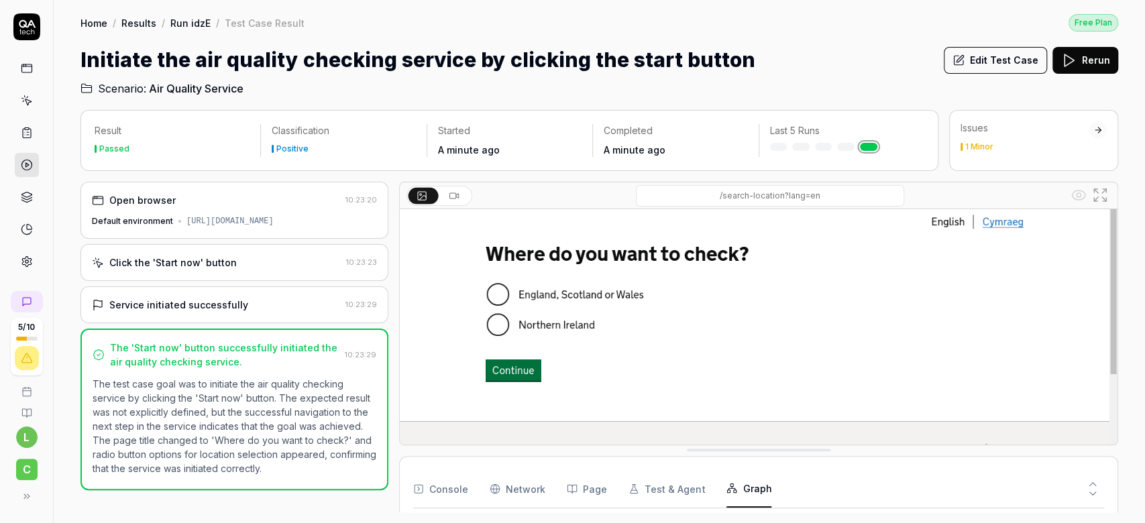
click at [513, 361] on img at bounding box center [759, 231] width 718 height 449
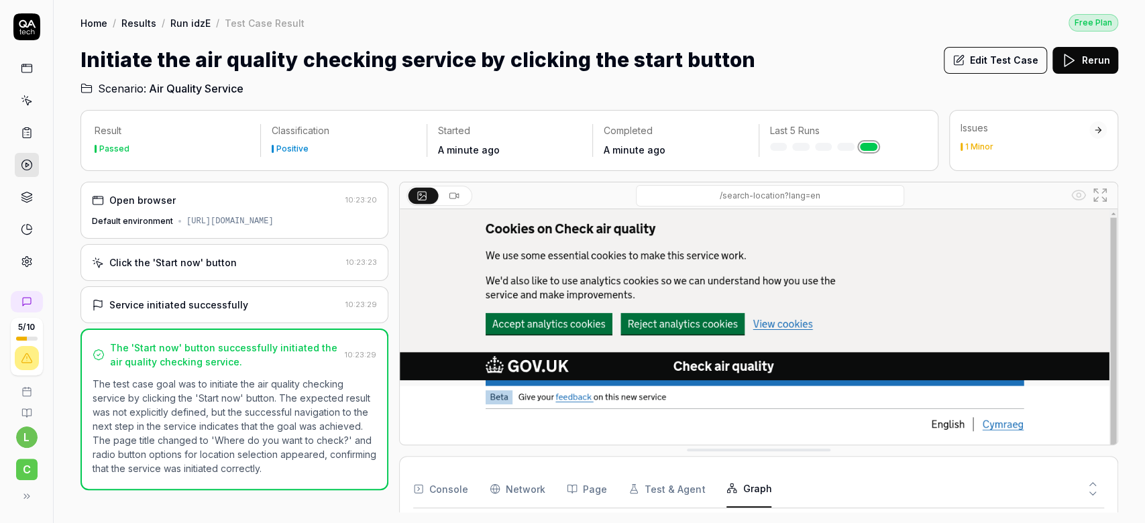
click at [449, 207] on div at bounding box center [759, 195] width 718 height 27
click at [449, 200] on div at bounding box center [759, 195] width 718 height 27
click at [449, 200] on button at bounding box center [456, 196] width 30 height 16
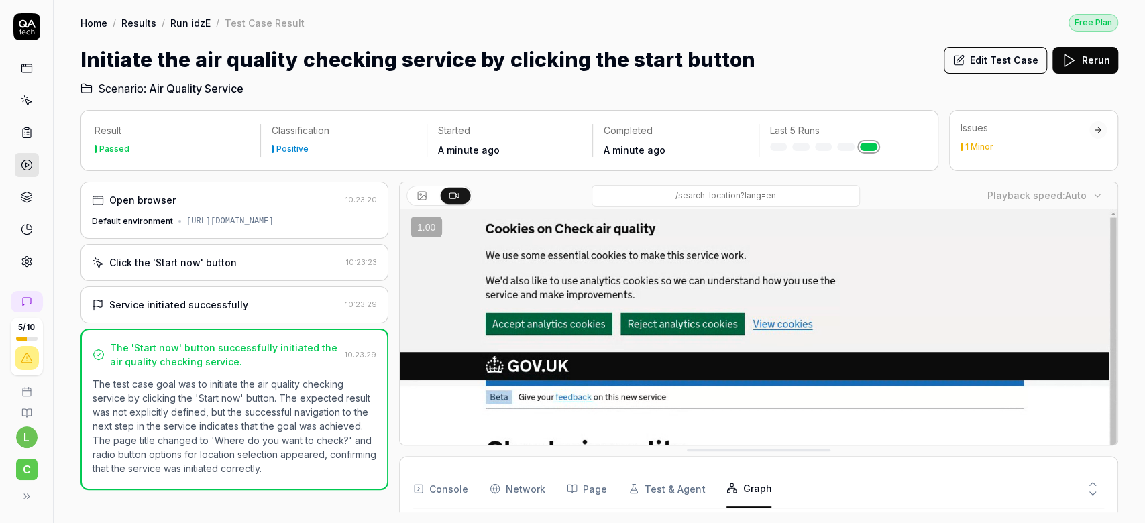
click at [423, 197] on icon at bounding box center [422, 196] width 11 height 11
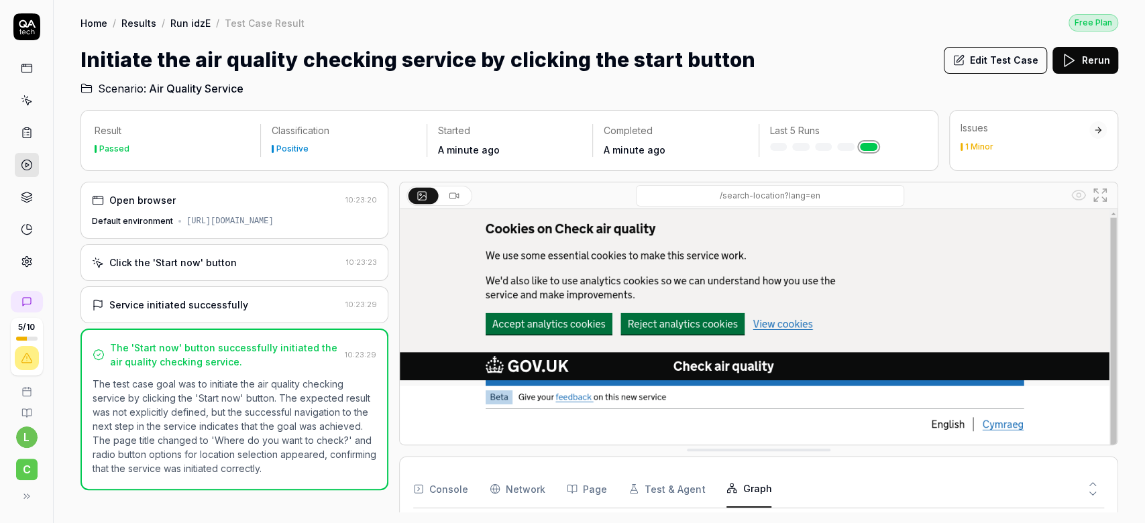
click at [25, 223] on icon at bounding box center [27, 229] width 12 height 12
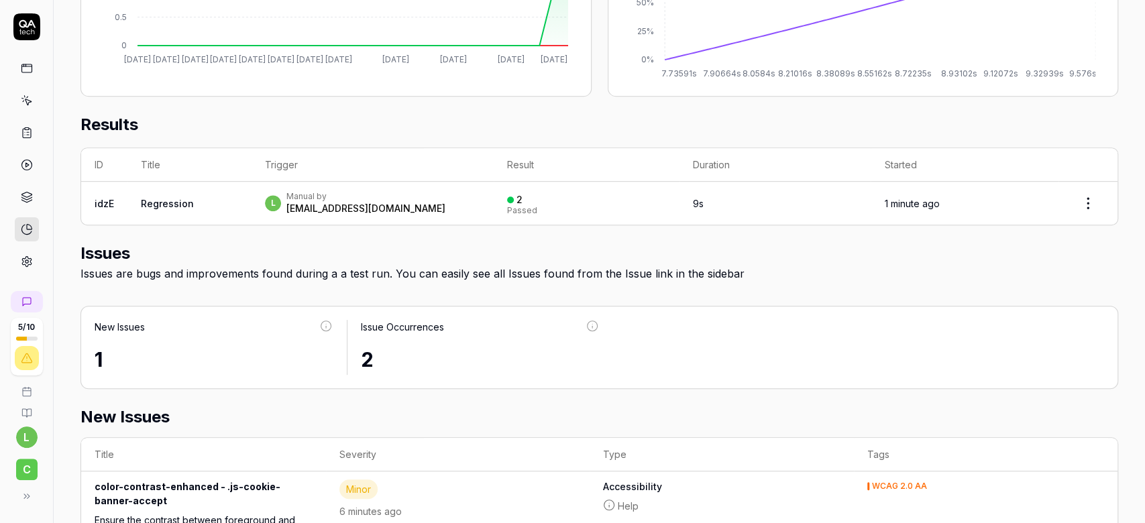
scroll to position [441, 0]
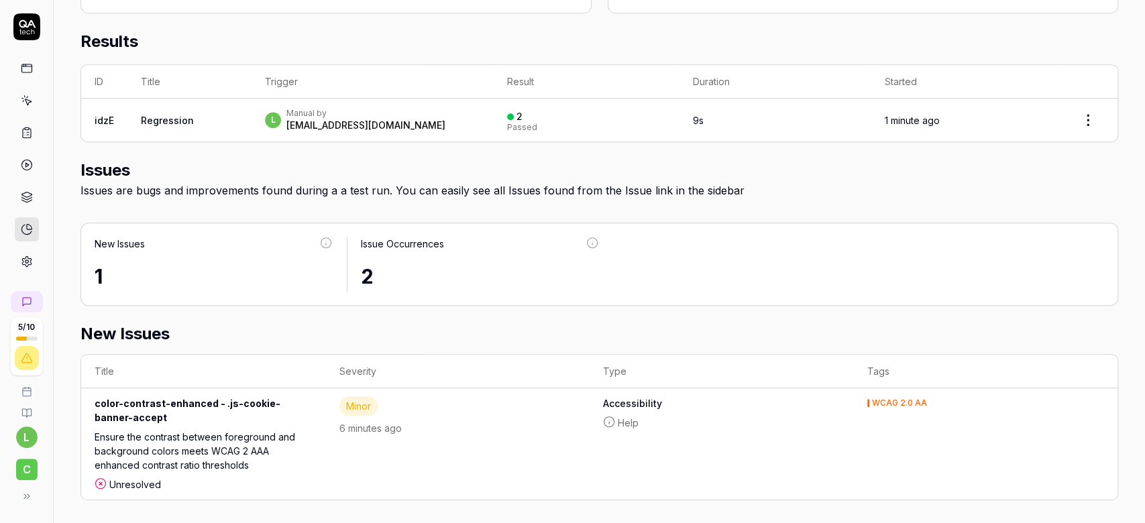
click at [254, 433] on div "Ensure the contrast between foreground and background colors meets WCAG 2 AAA e…" at bounding box center [204, 454] width 218 height 48
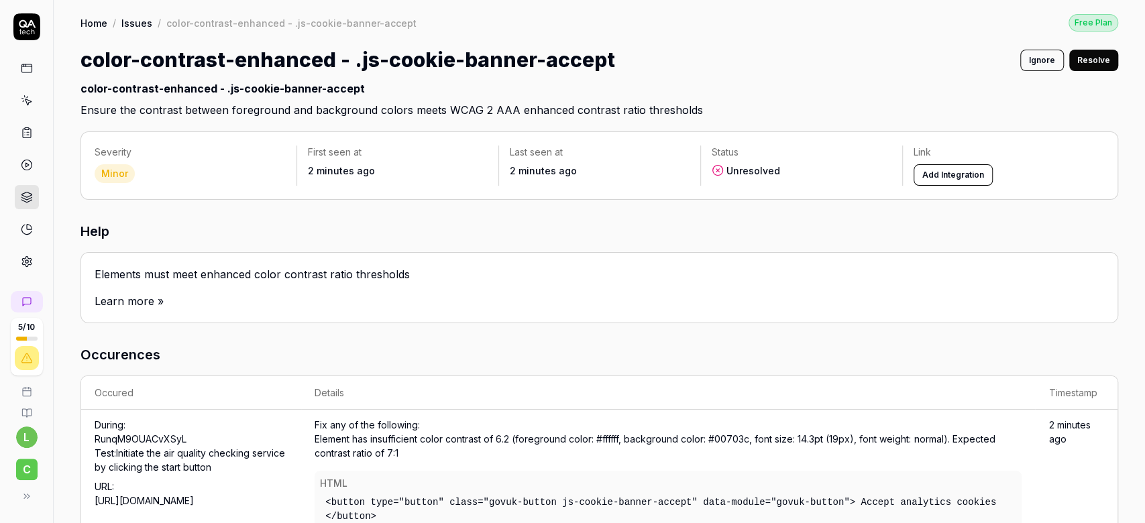
click at [934, 176] on button "Add Integration" at bounding box center [953, 174] width 79 height 21
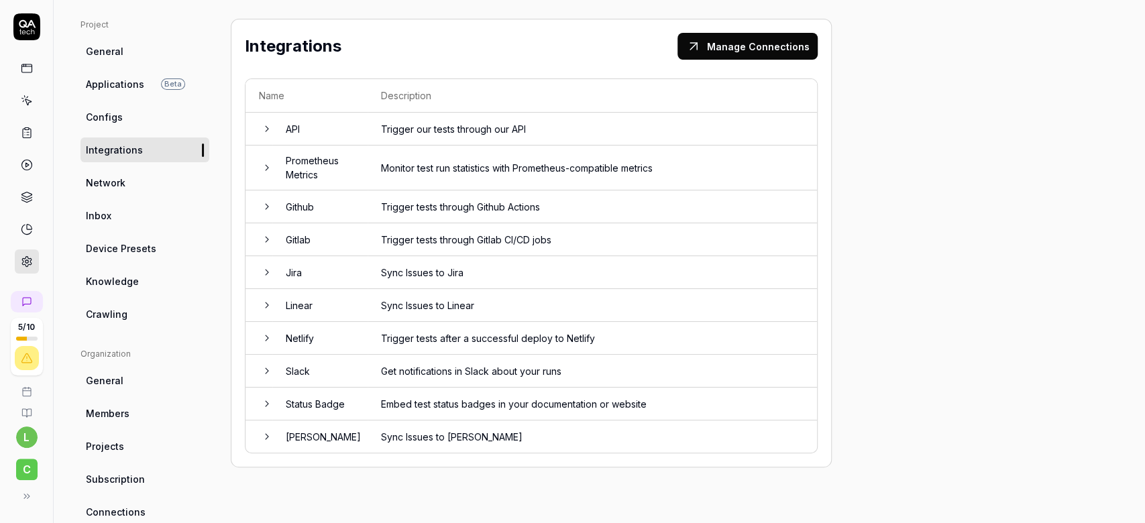
scroll to position [82, 0]
click at [291, 278] on td "Jira" at bounding box center [319, 274] width 95 height 33
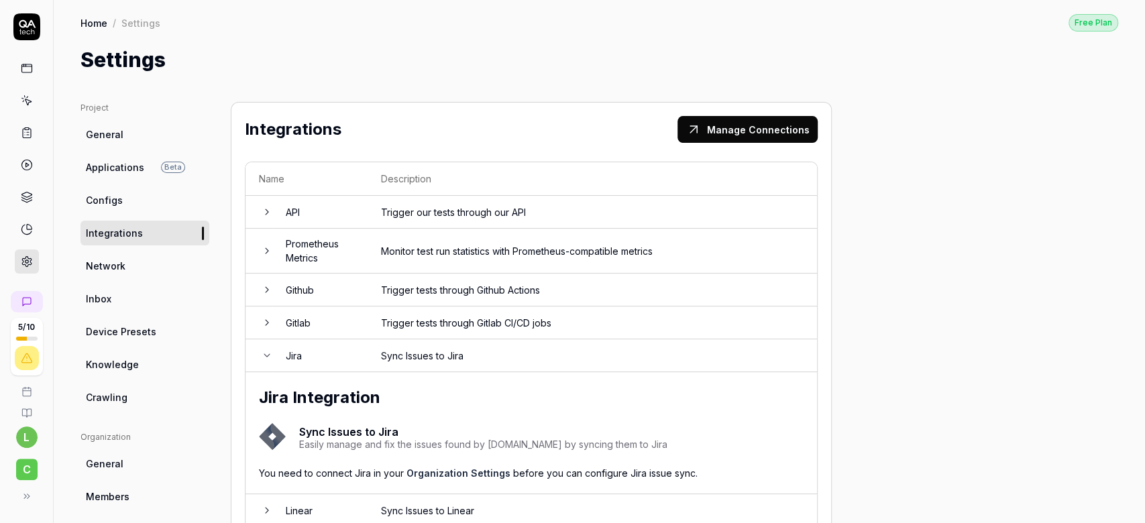
click at [282, 358] on td "Jira" at bounding box center [319, 355] width 95 height 33
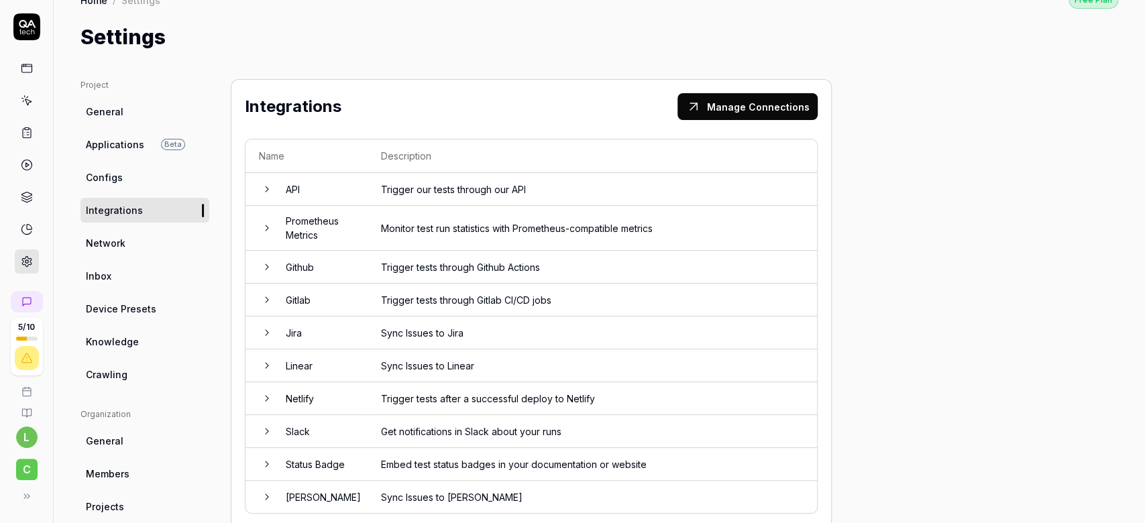
scroll to position [21, 0]
click at [292, 188] on td "API" at bounding box center [319, 190] width 95 height 33
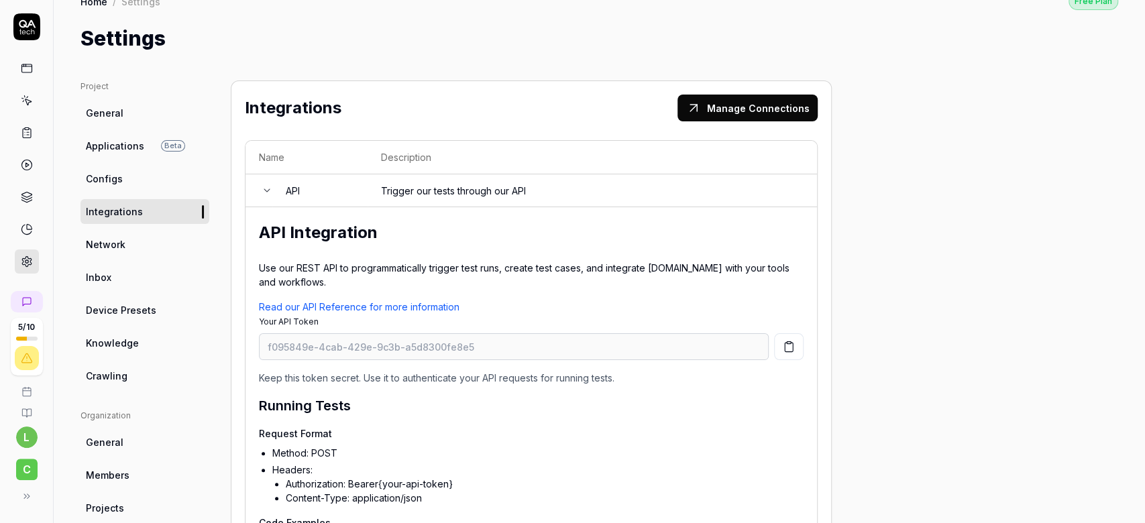
click at [109, 250] on span "Network" at bounding box center [106, 244] width 40 height 14
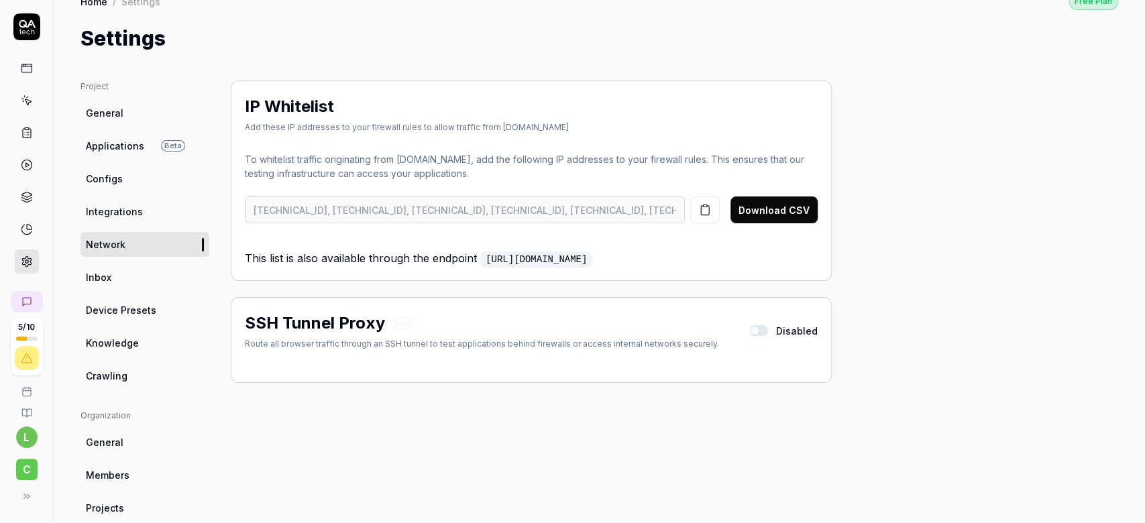
click at [105, 288] on link "Inbox" at bounding box center [144, 277] width 129 height 25
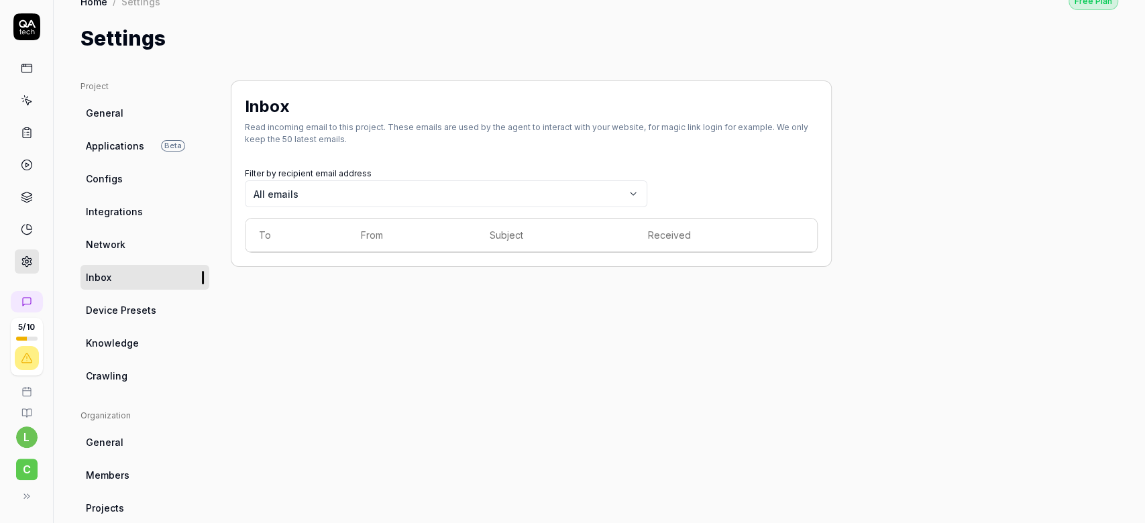
click at [108, 309] on span "Device Presets" at bounding box center [121, 310] width 70 height 14
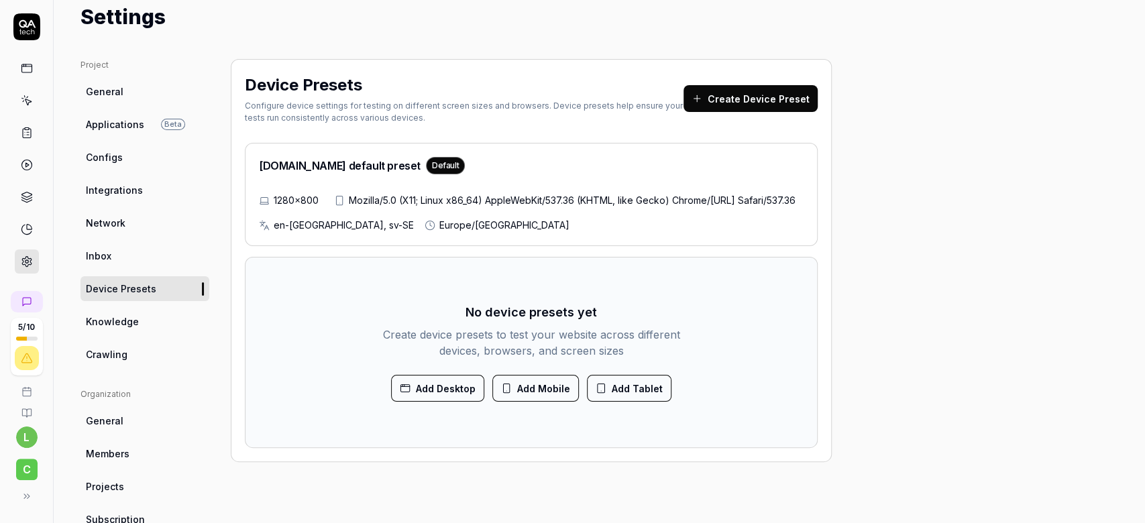
scroll to position [44, 0]
click at [751, 94] on button "Create Device Preset" at bounding box center [751, 98] width 134 height 27
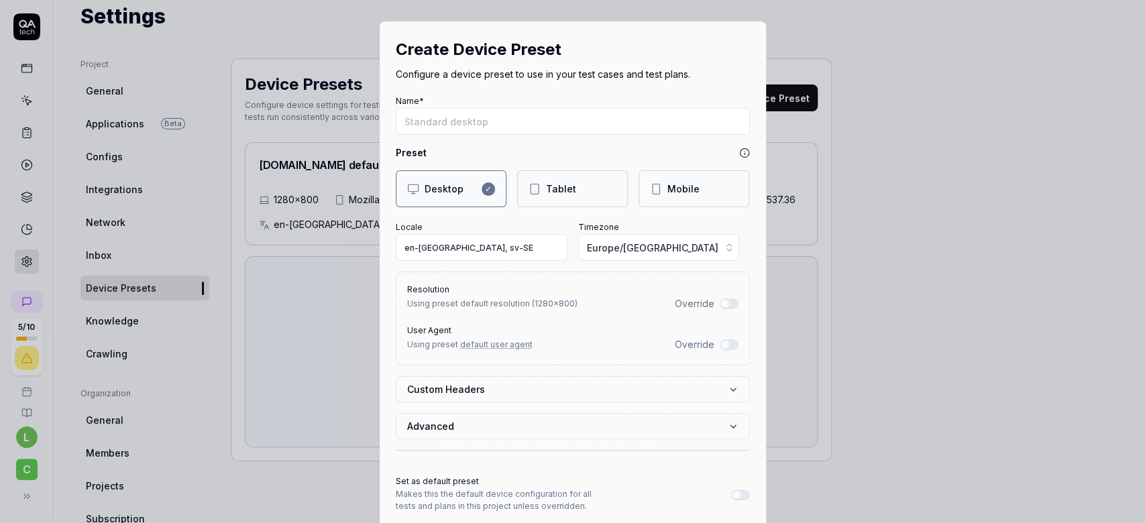
click at [584, 192] on div "Tablet" at bounding box center [573, 189] width 88 height 14
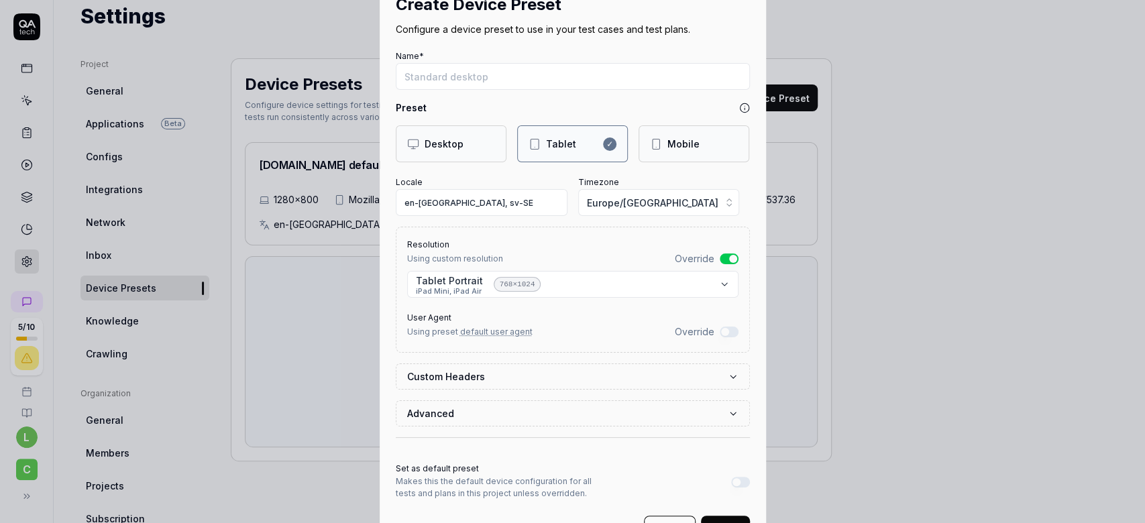
scroll to position [0, 0]
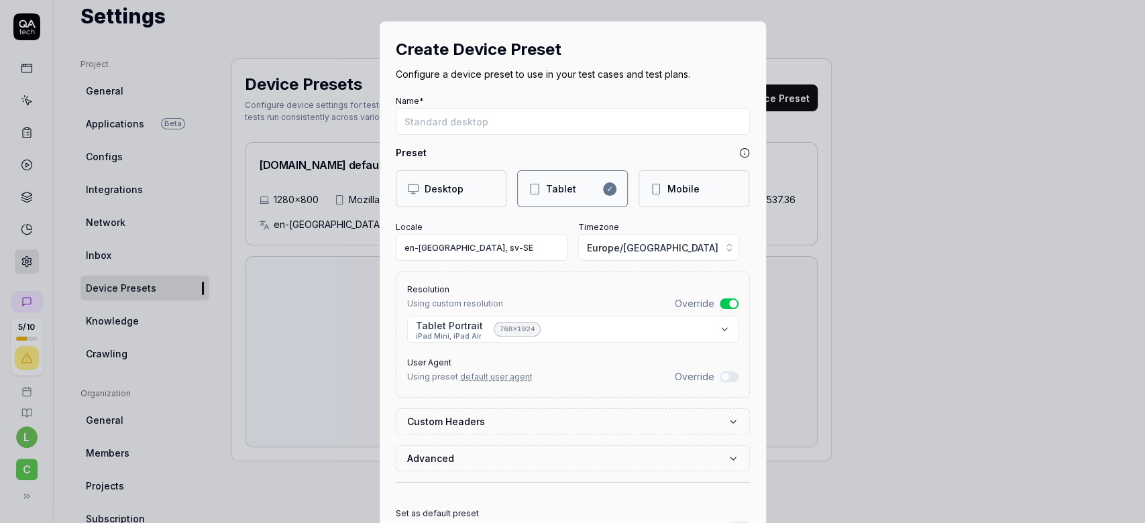
click at [659, 174] on div "Mobile" at bounding box center [694, 188] width 111 height 37
select select "**********"
click at [627, 241] on span "Europe/[GEOGRAPHIC_DATA]" at bounding box center [652, 248] width 131 height 14
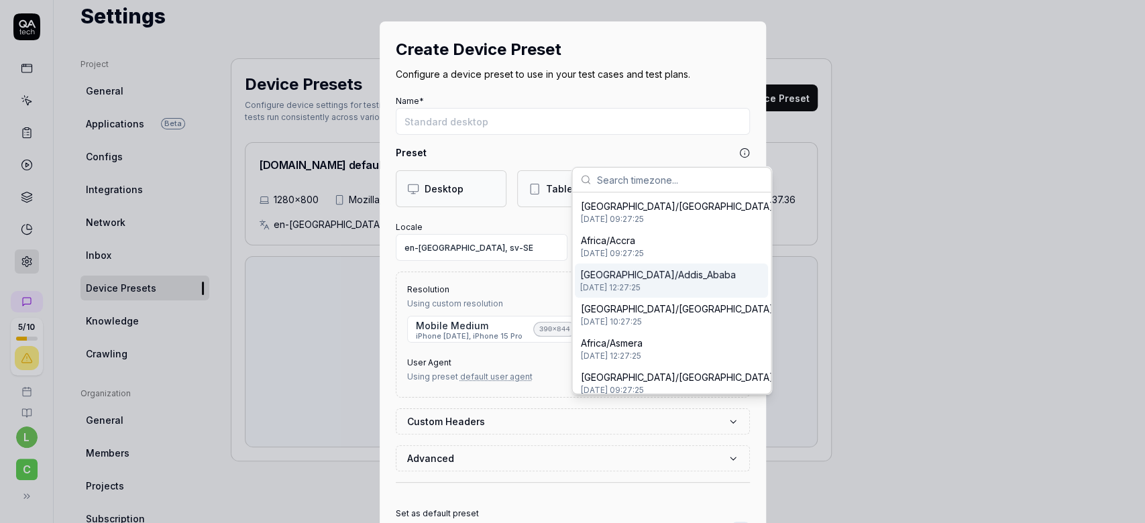
scroll to position [99, 0]
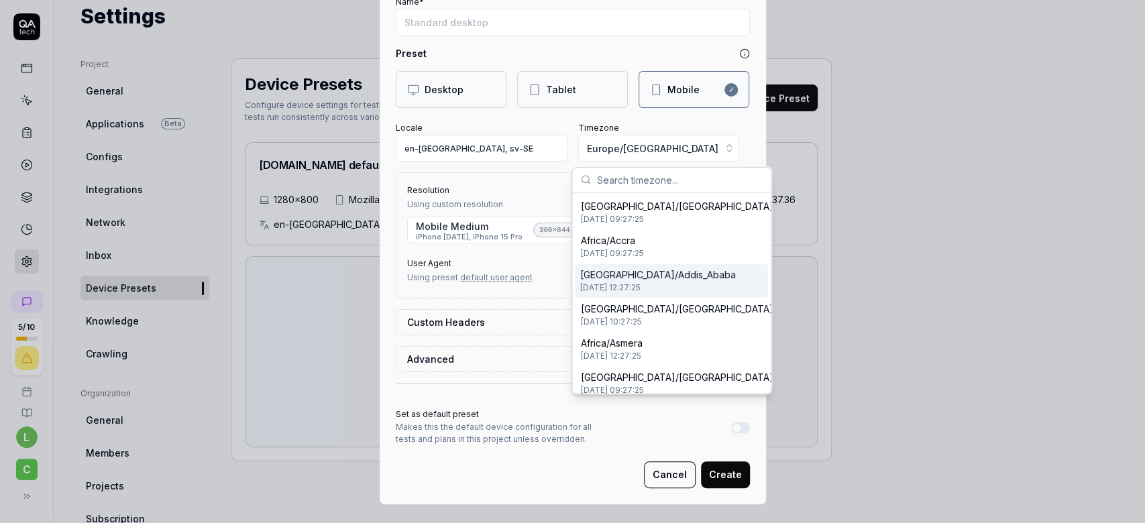
click at [712, 471] on div "**********" at bounding box center [572, 261] width 1145 height 523
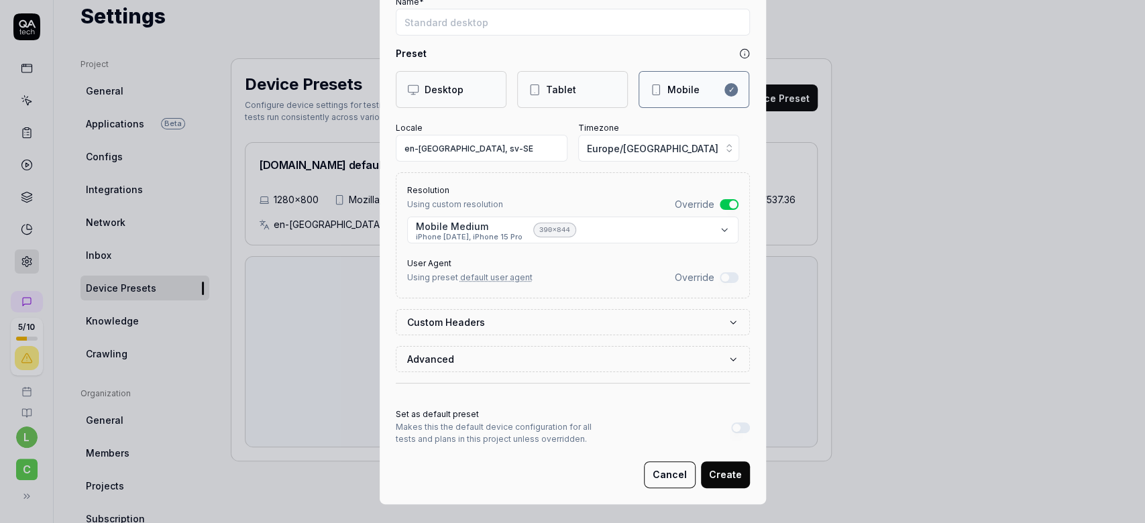
click at [712, 471] on button "Create" at bounding box center [725, 475] width 49 height 27
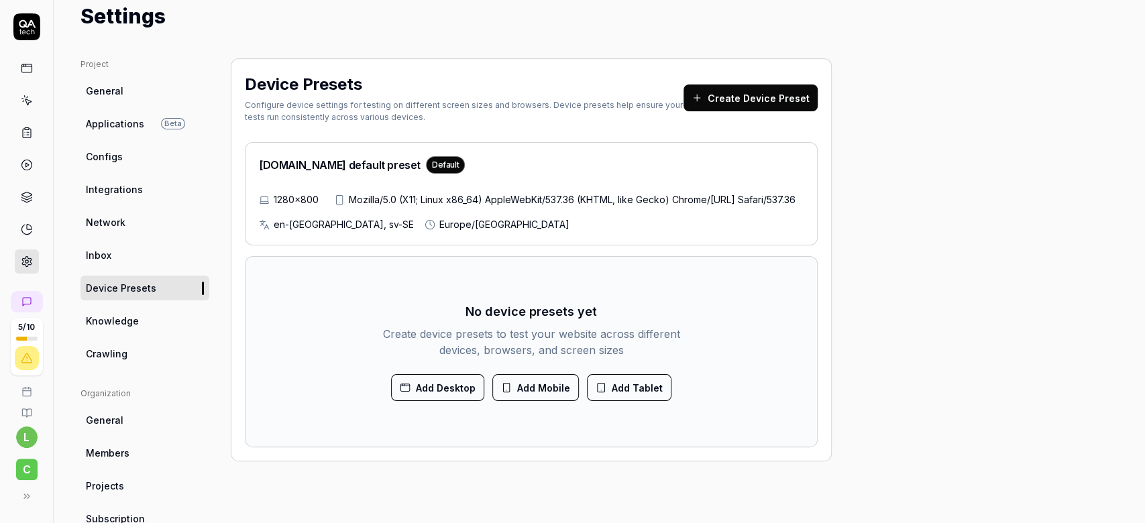
click at [113, 322] on span "Knowledge" at bounding box center [112, 321] width 53 height 14
type textarea "*"
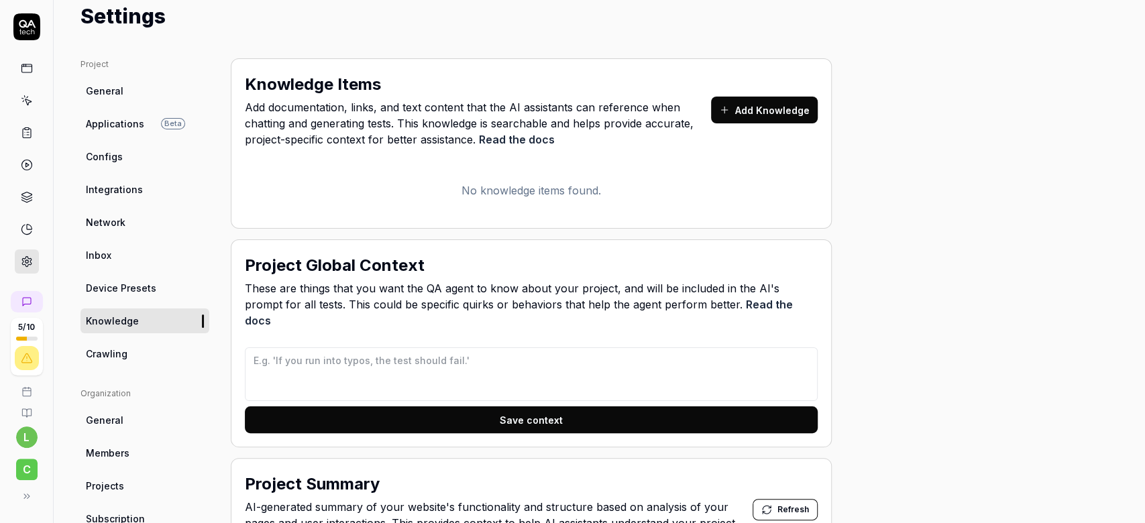
click at [750, 98] on button "Add Knowledge" at bounding box center [764, 110] width 107 height 27
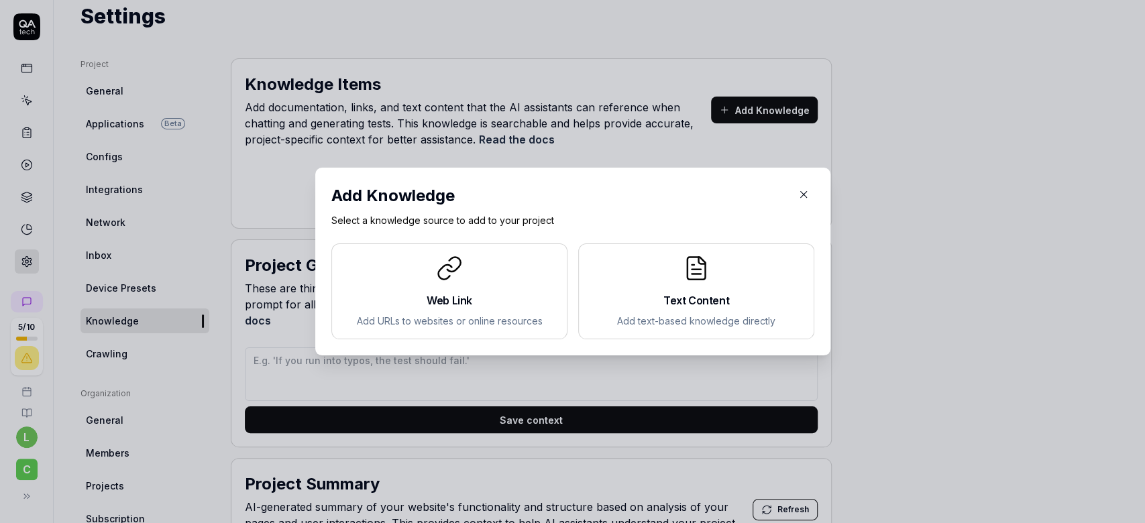
click at [486, 276] on div at bounding box center [449, 268] width 213 height 27
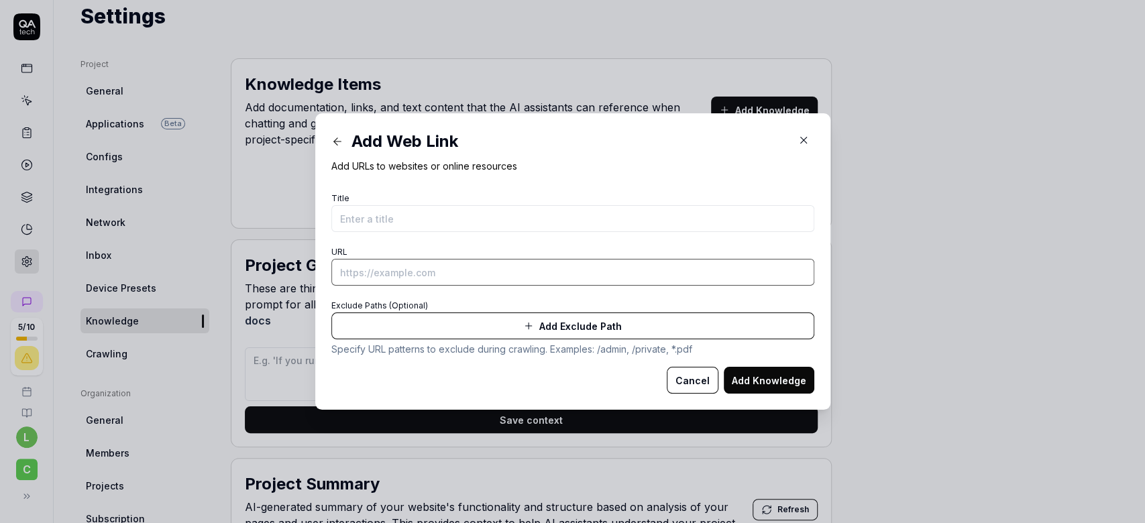
click at [412, 263] on input "URL" at bounding box center [572, 272] width 483 height 27
type input "[URL][DOMAIN_NAME]"
click at [755, 372] on button "Add Knowledge" at bounding box center [769, 380] width 91 height 27
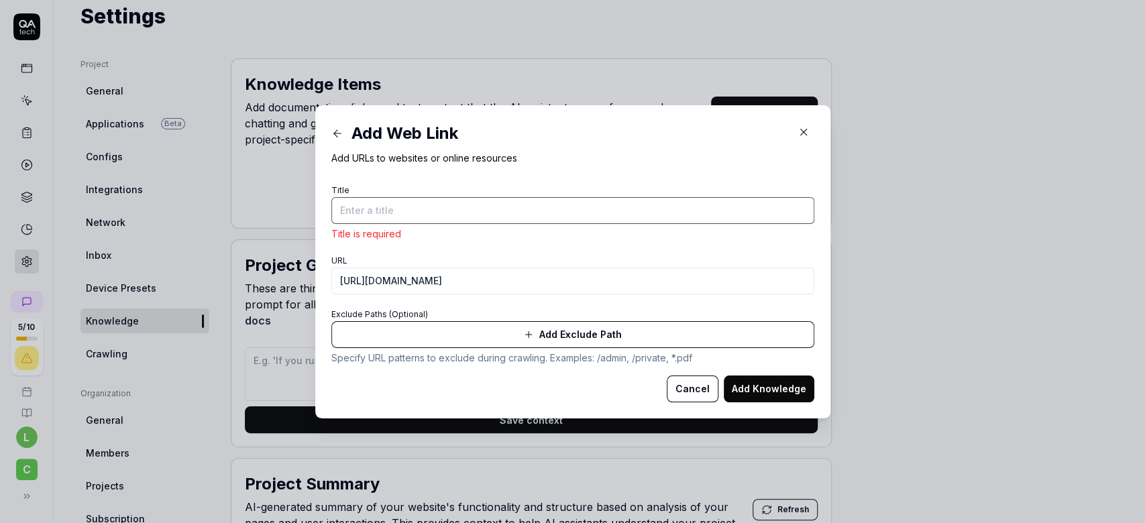
click at [499, 213] on input "Title" at bounding box center [572, 210] width 483 height 27
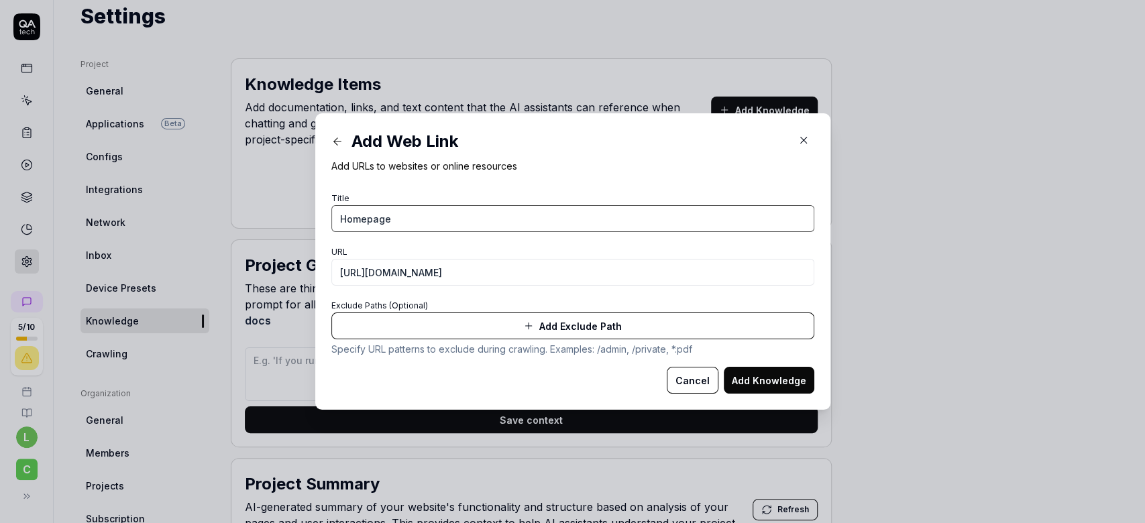
type input "Homepage"
click at [724, 367] on button "Add Knowledge" at bounding box center [769, 380] width 91 height 27
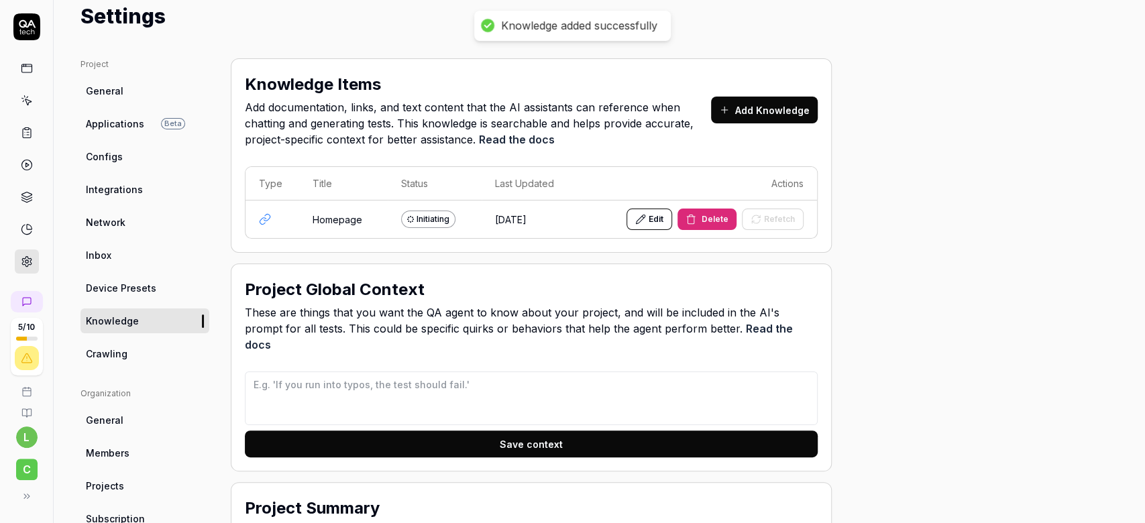
type textarea "*"
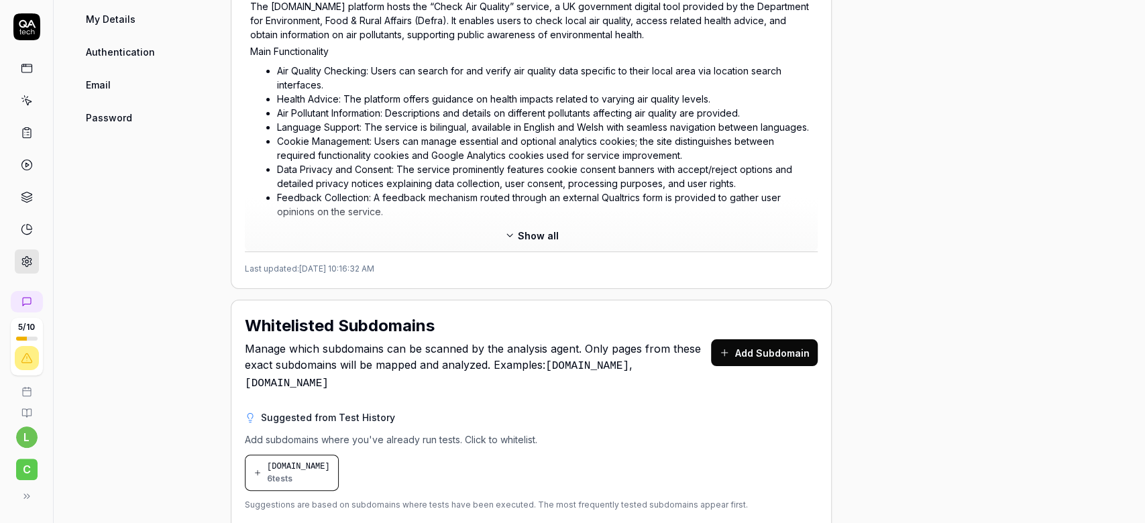
scroll to position [643, 0]
click at [531, 224] on button "Show all" at bounding box center [531, 234] width 70 height 21
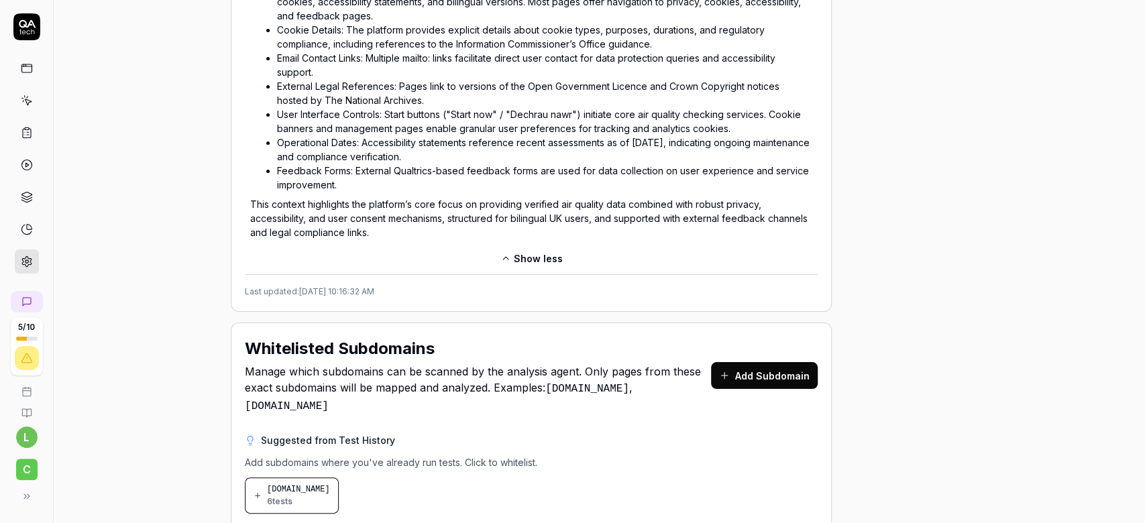
scroll to position [1173, 0]
